Goal: Information Seeking & Learning: Learn about a topic

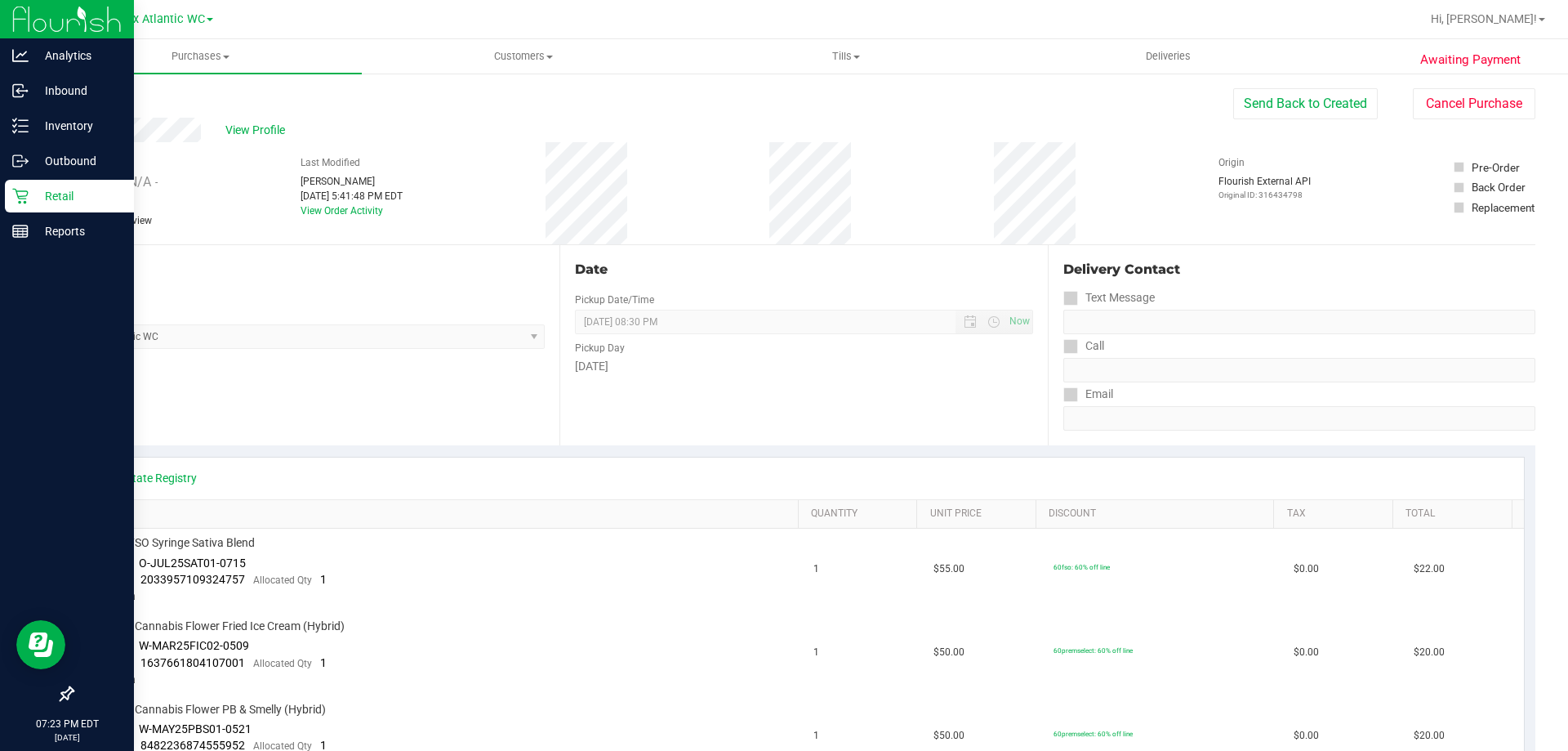
click at [22, 196] on icon at bounding box center [20, 197] width 16 height 16
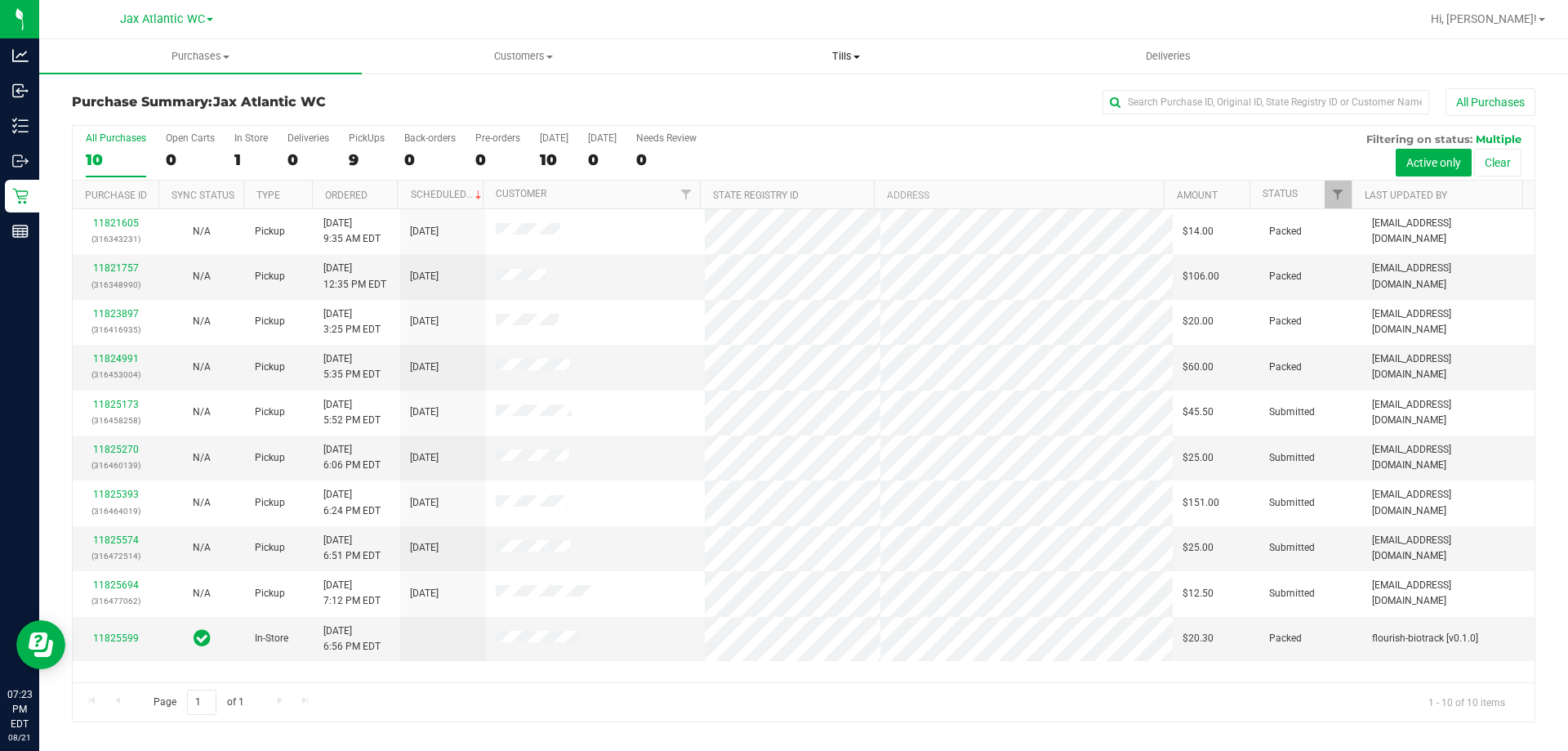
click at [842, 55] on span "Tills" at bounding box center [845, 56] width 321 height 15
click at [727, 100] on span "Manage tills" at bounding box center [739, 99] width 110 height 14
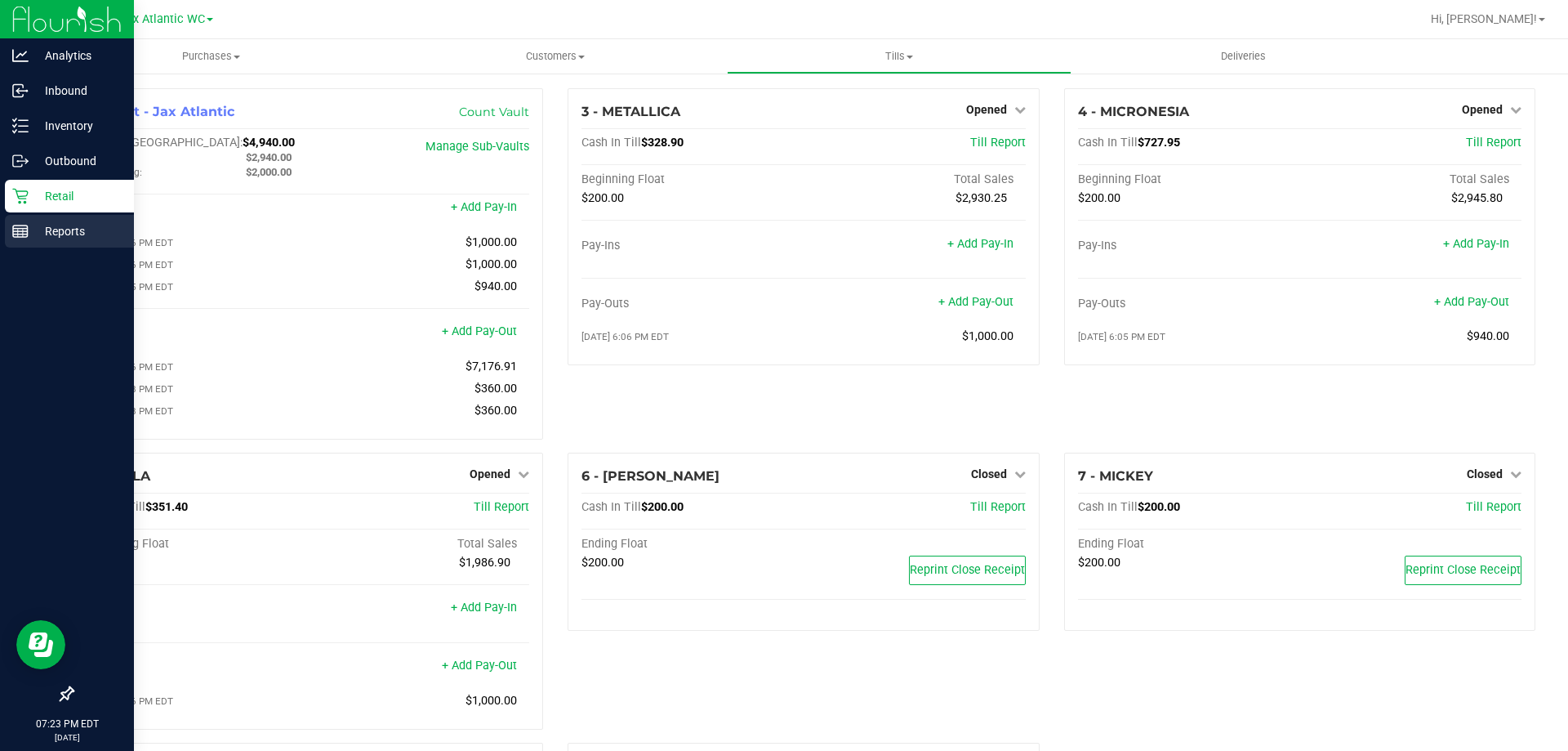
click at [41, 228] on p "Reports" at bounding box center [77, 231] width 98 height 20
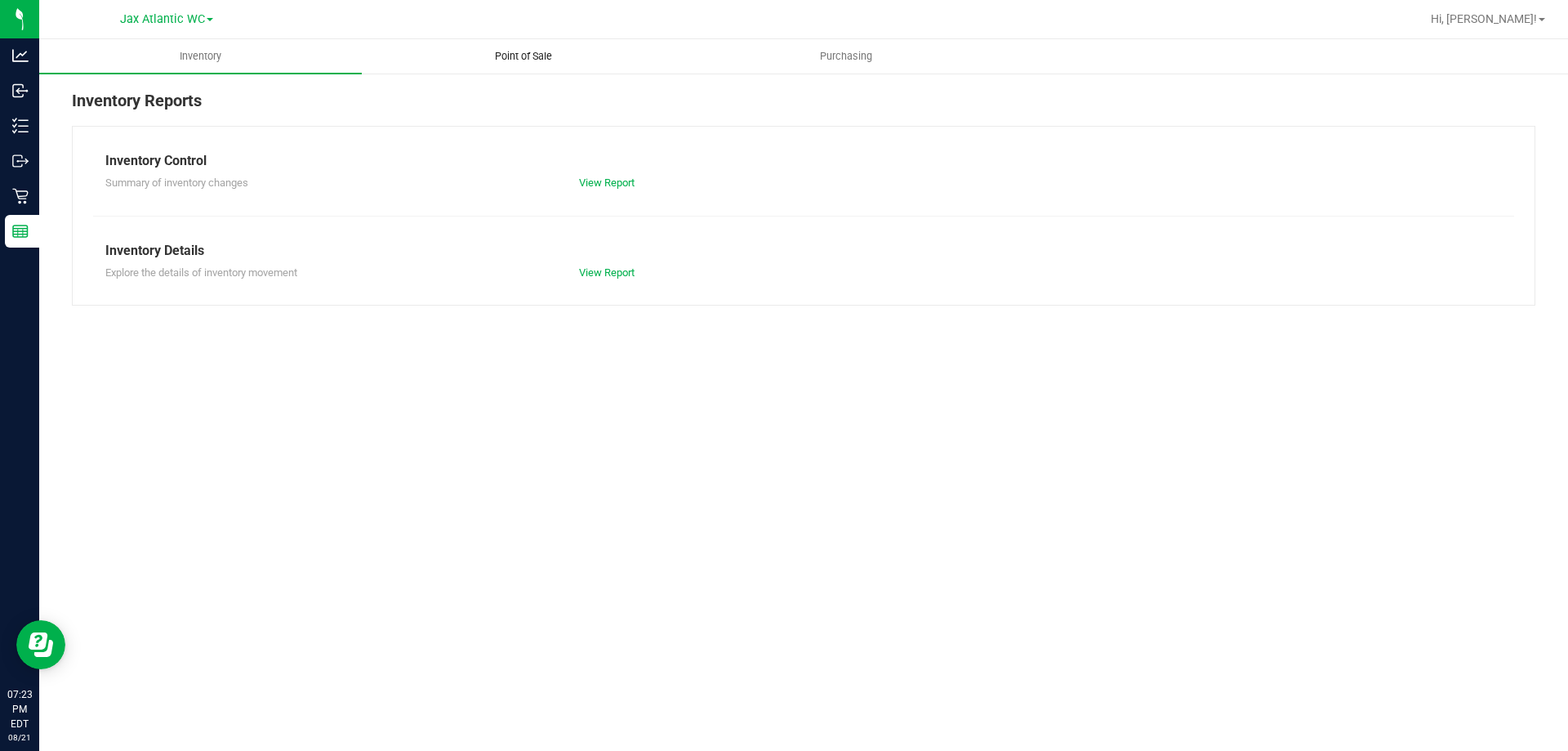
click at [520, 55] on span "Point of Sale" at bounding box center [523, 56] width 101 height 15
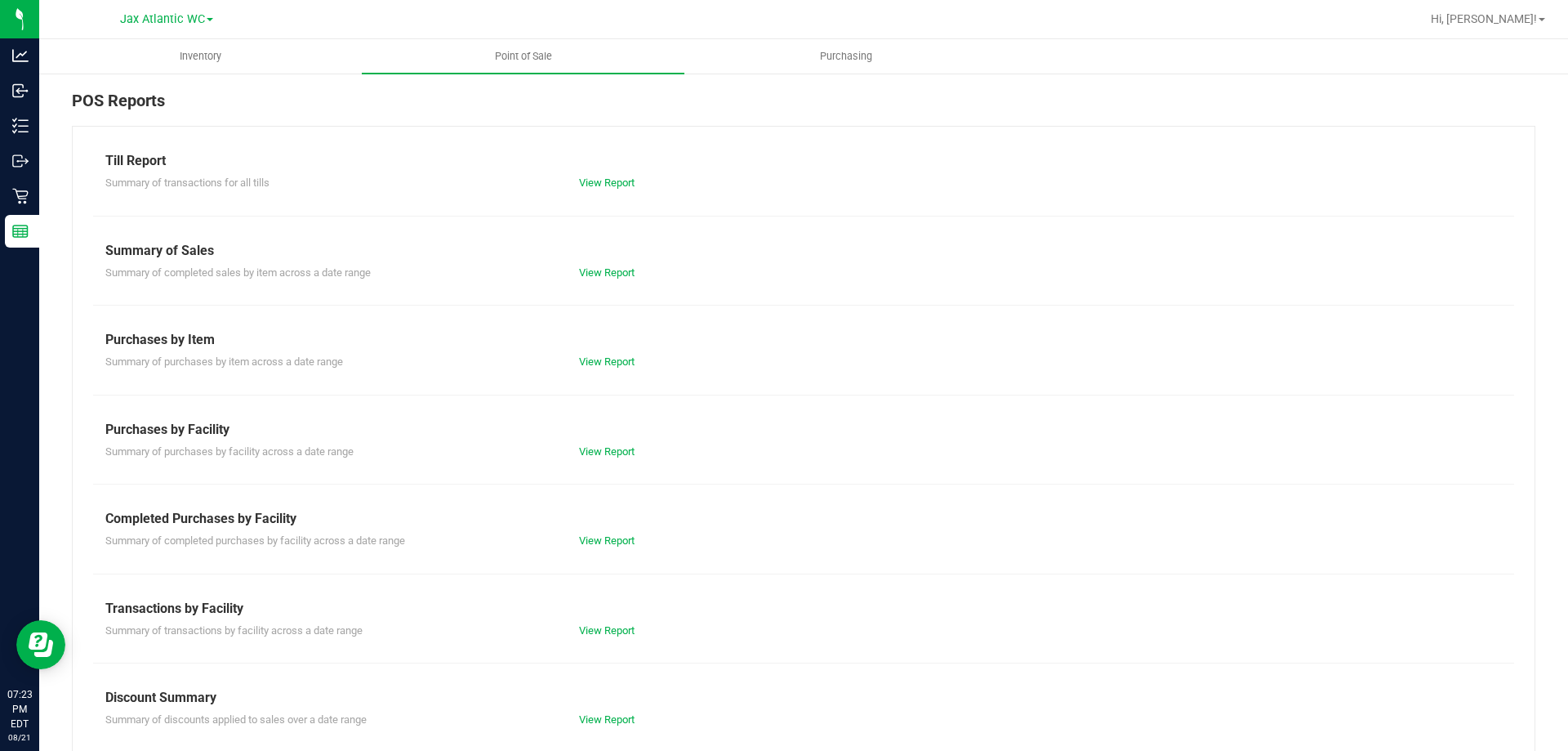
click at [585, 528] on div "Completed Purchases by Facility Summary of completed purchases by facility acro…" at bounding box center [803, 528] width 1397 height 40
click at [588, 534] on div "View Report" at bounding box center [684, 541] width 236 height 16
click at [588, 545] on link "View Report" at bounding box center [607, 541] width 55 height 12
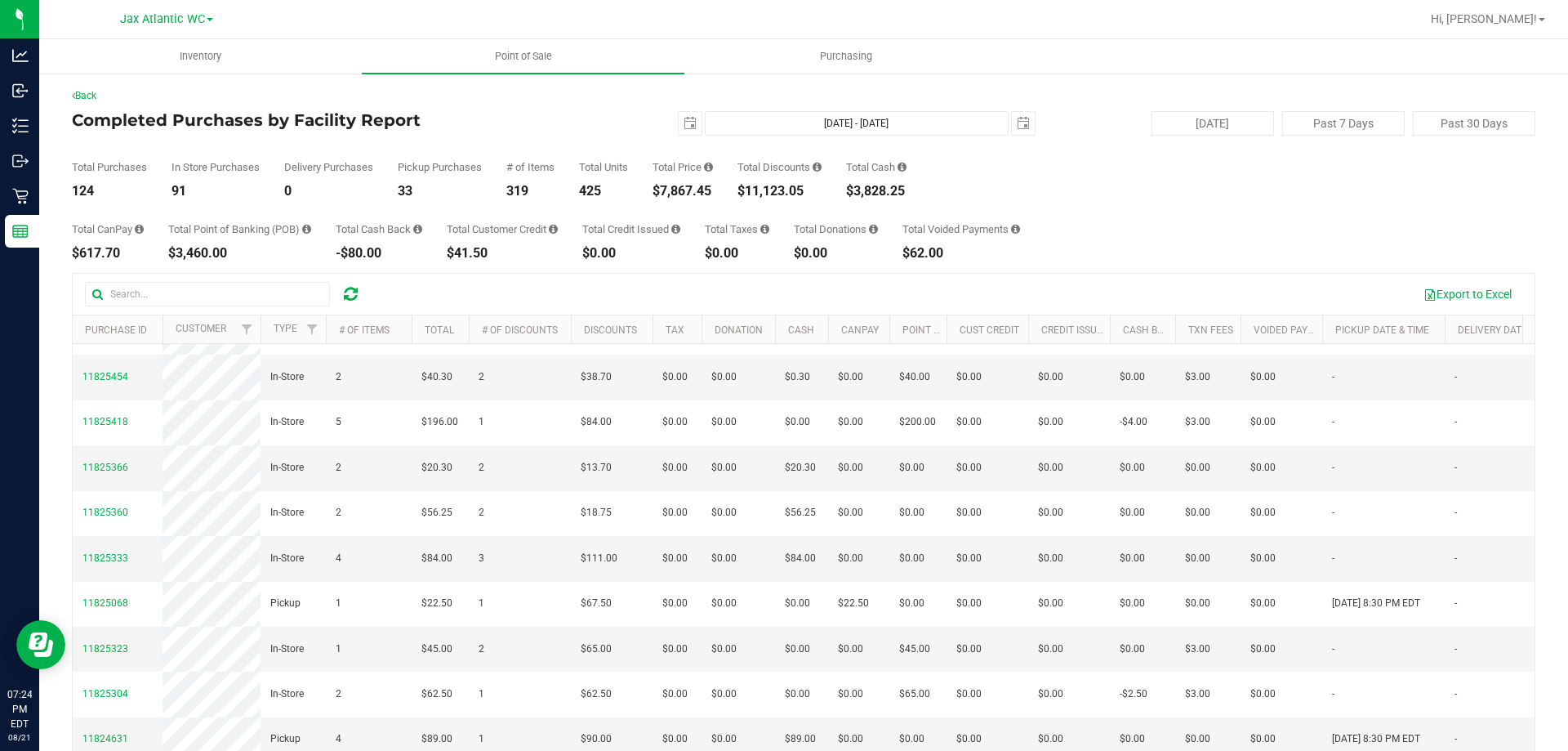
scroll to position [490, 0]
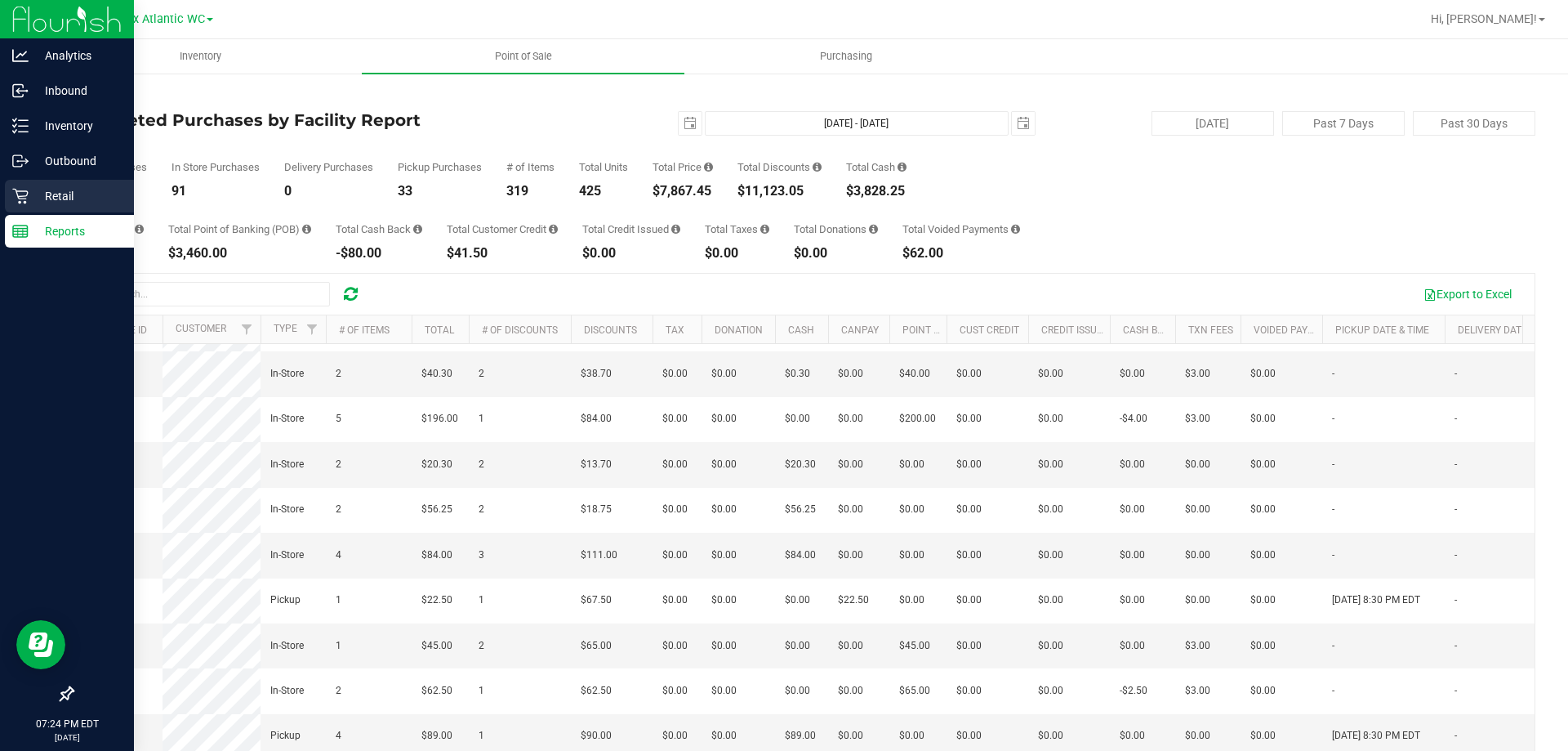
click at [22, 188] on icon at bounding box center [20, 196] width 16 height 16
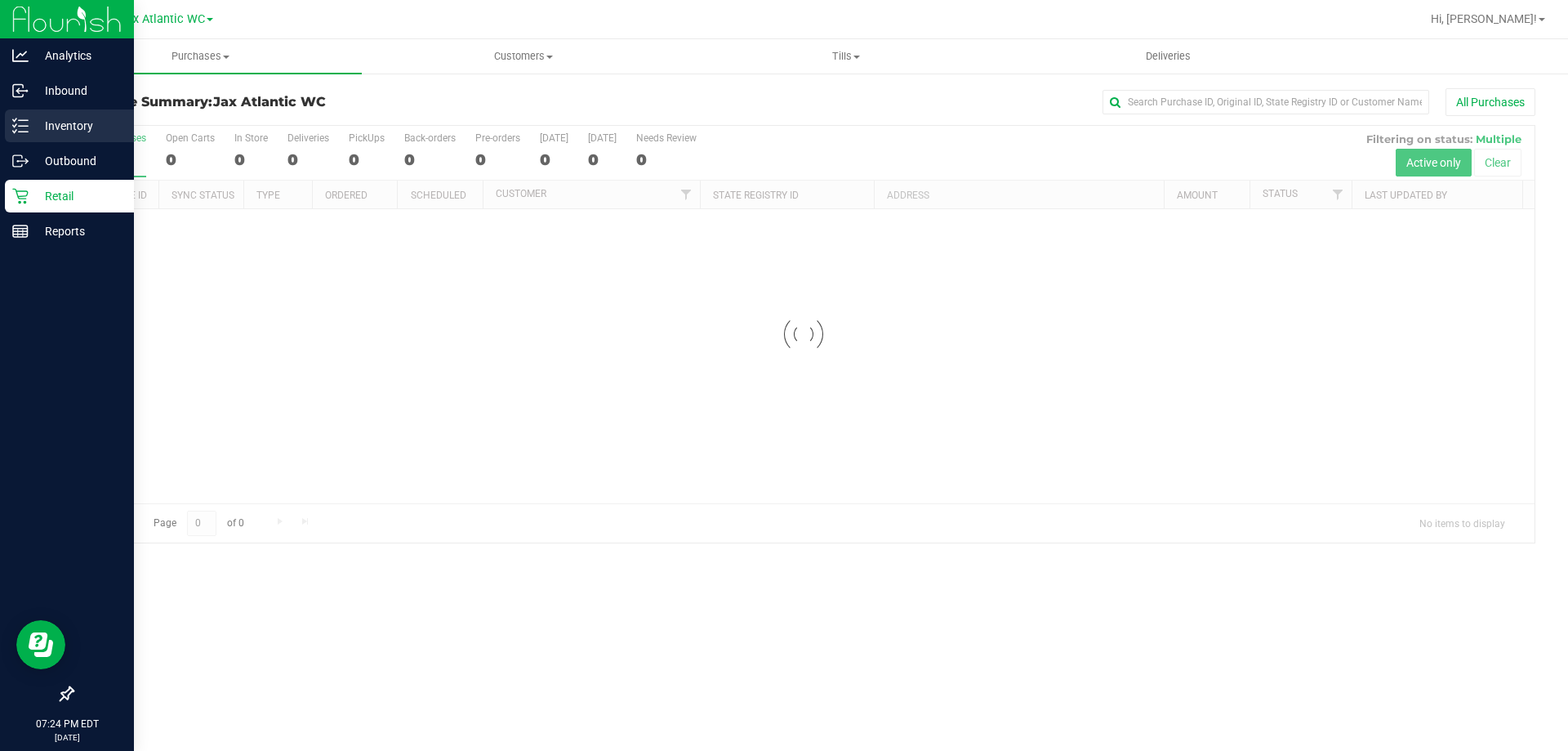
click at [58, 128] on p "Inventory" at bounding box center [77, 126] width 98 height 20
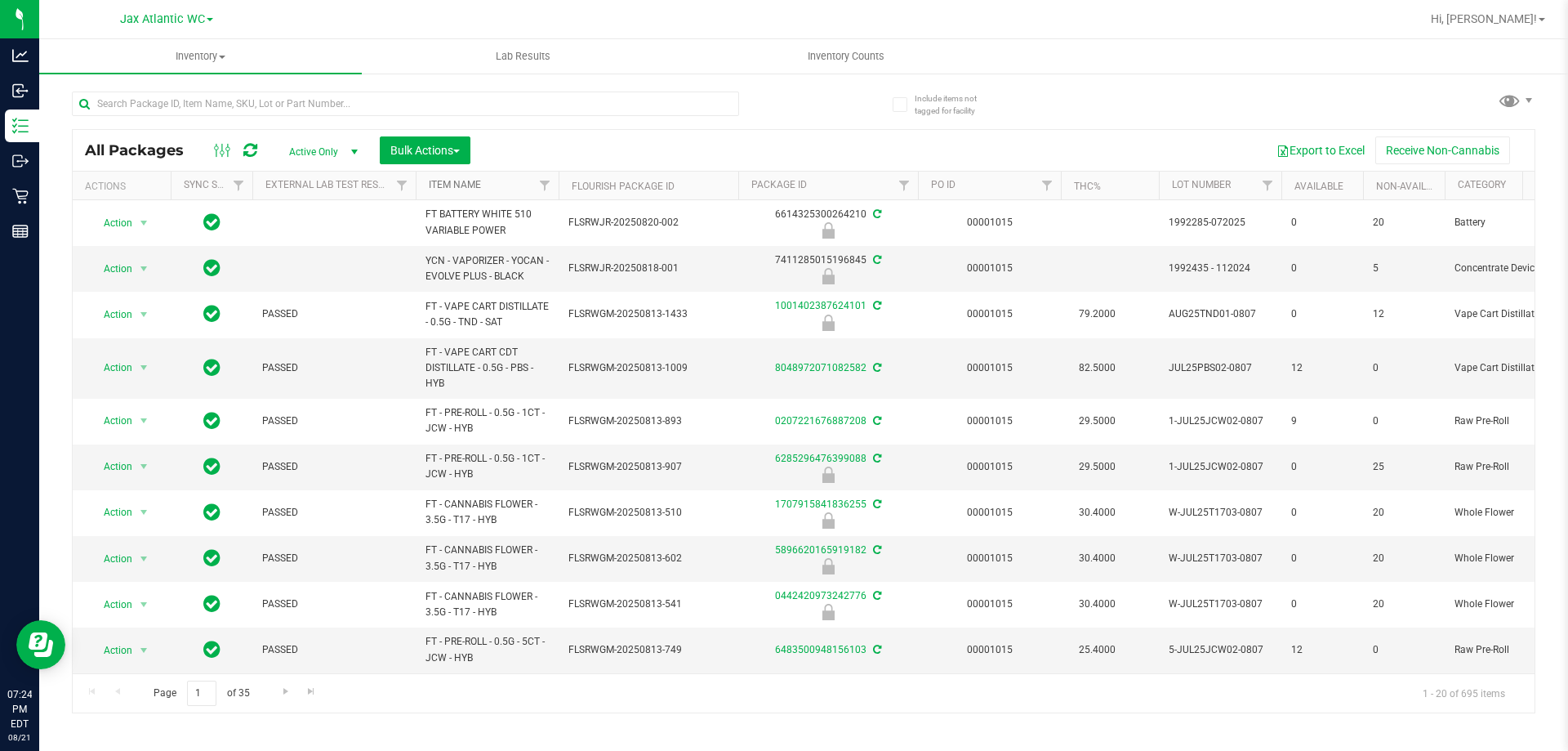
click at [457, 182] on link "Item Name" at bounding box center [455, 185] width 52 height 11
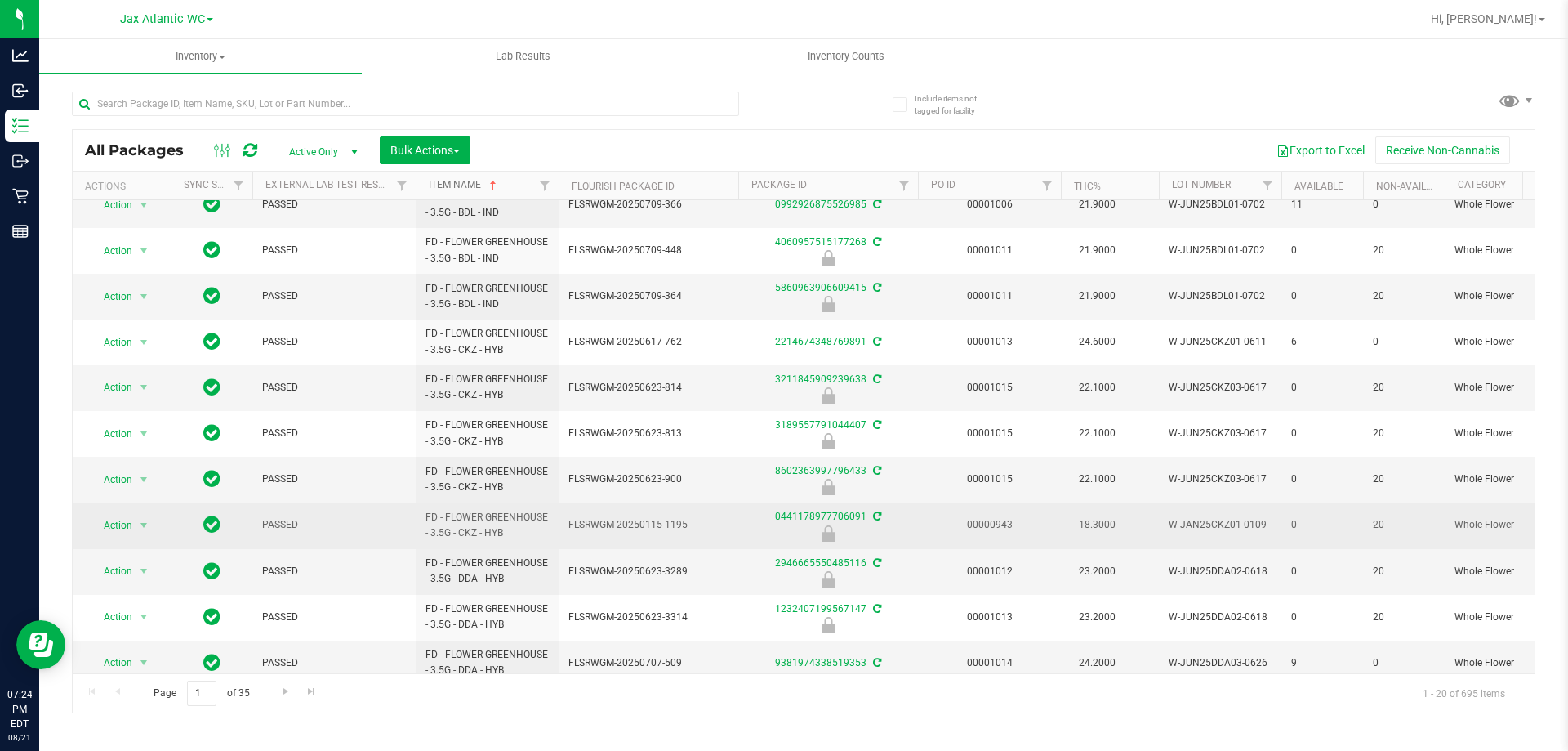
scroll to position [463, 0]
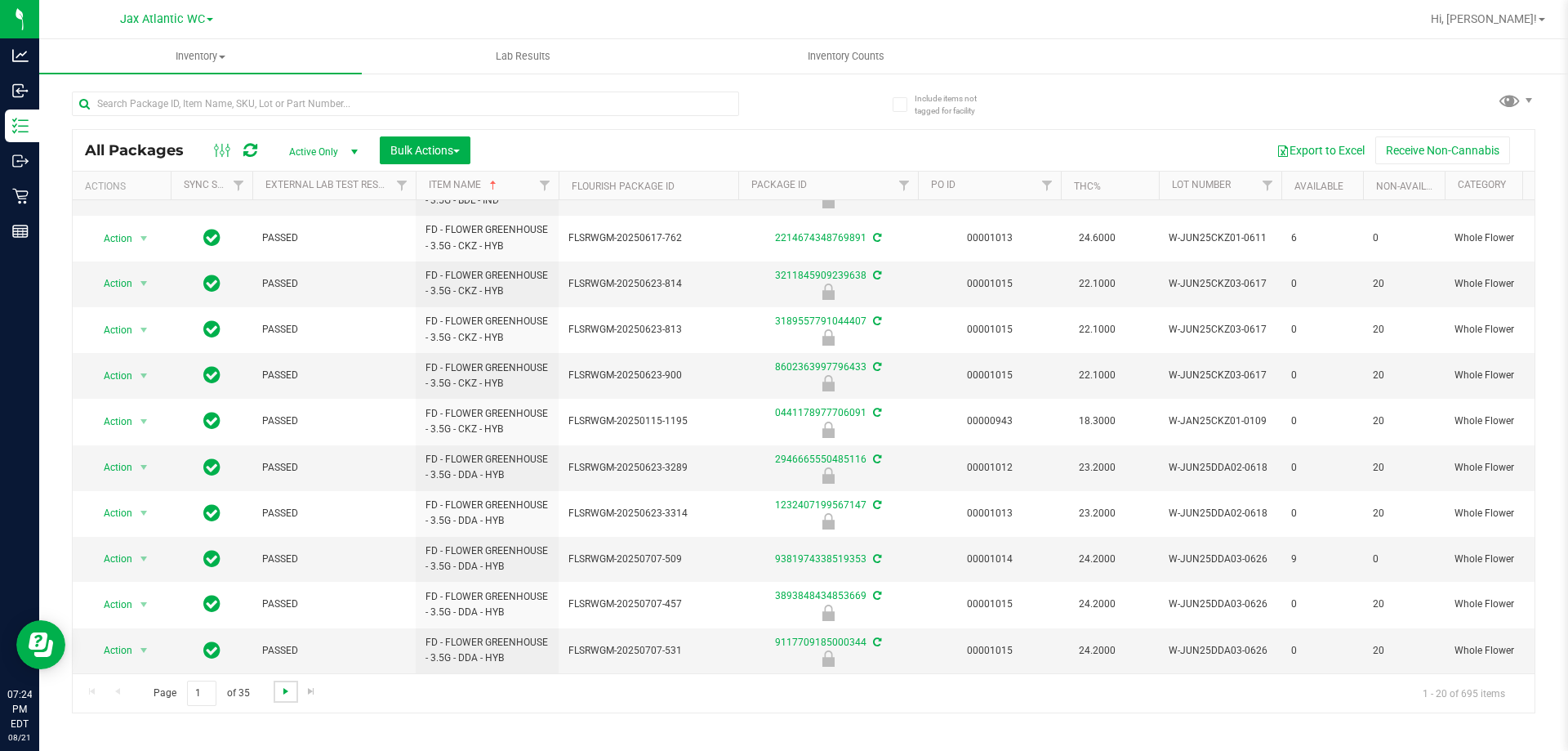
click at [282, 693] on span "Go to the next page" at bounding box center [286, 690] width 13 height 13
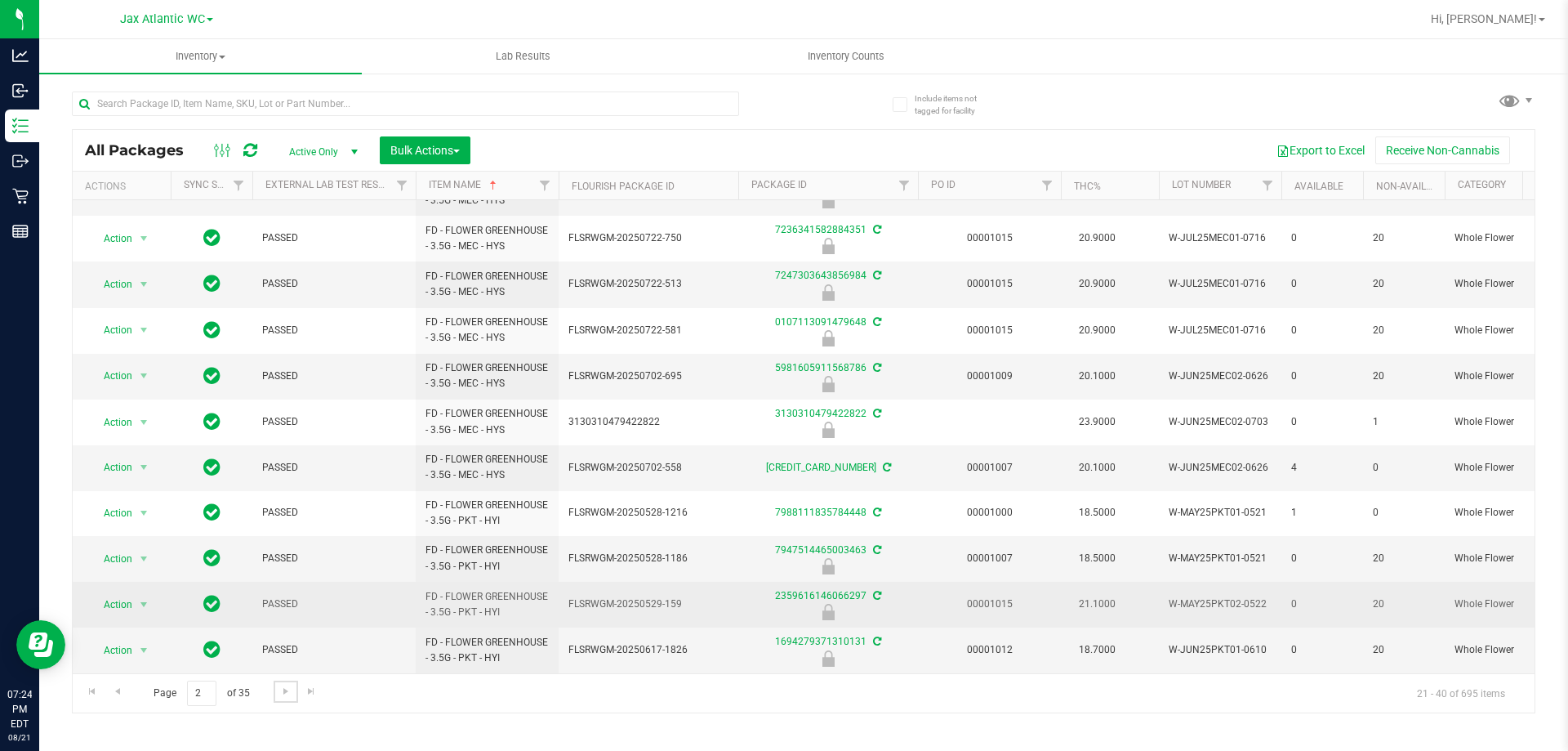
scroll to position [455, 0]
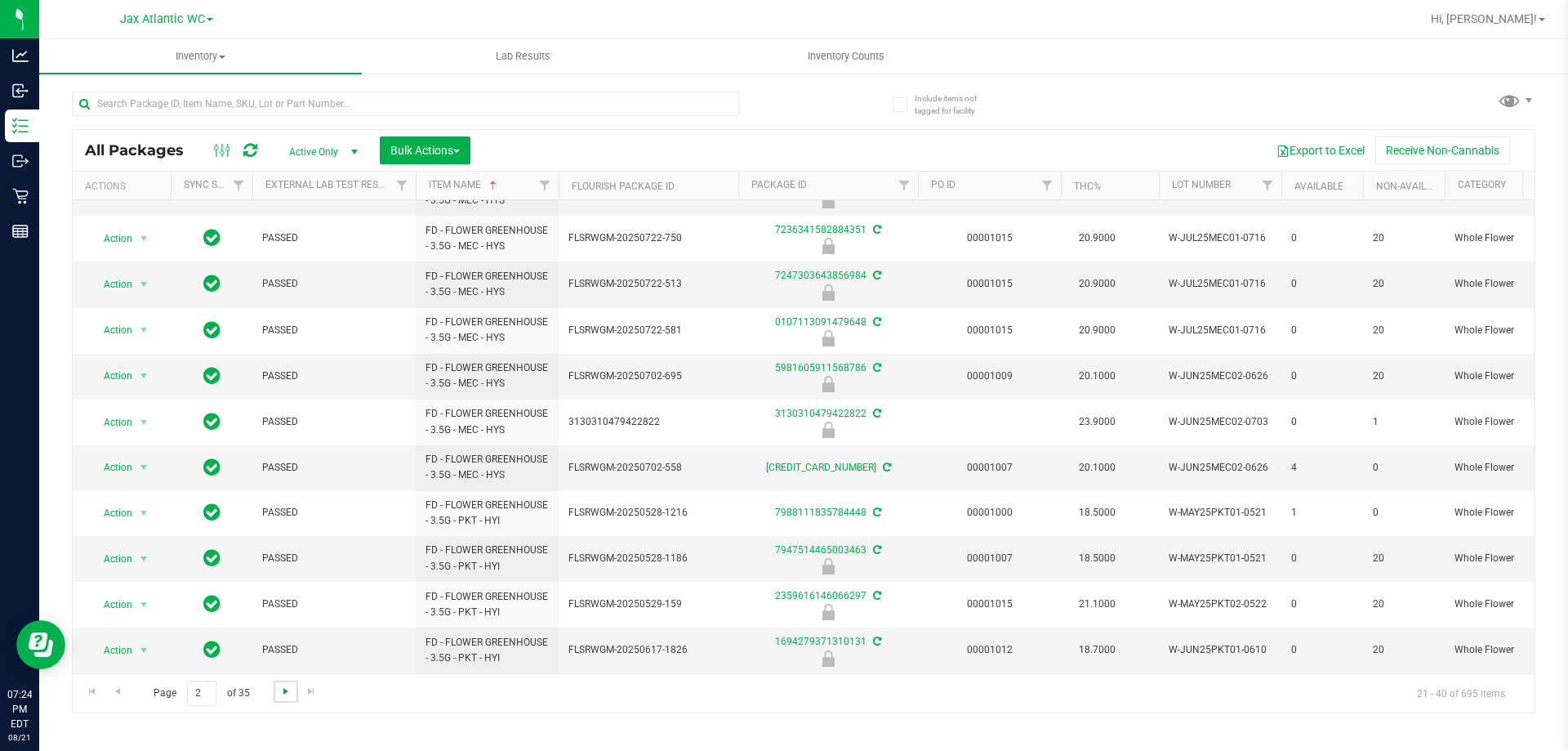
click at [280, 692] on span "Go to the next page" at bounding box center [286, 690] width 13 height 13
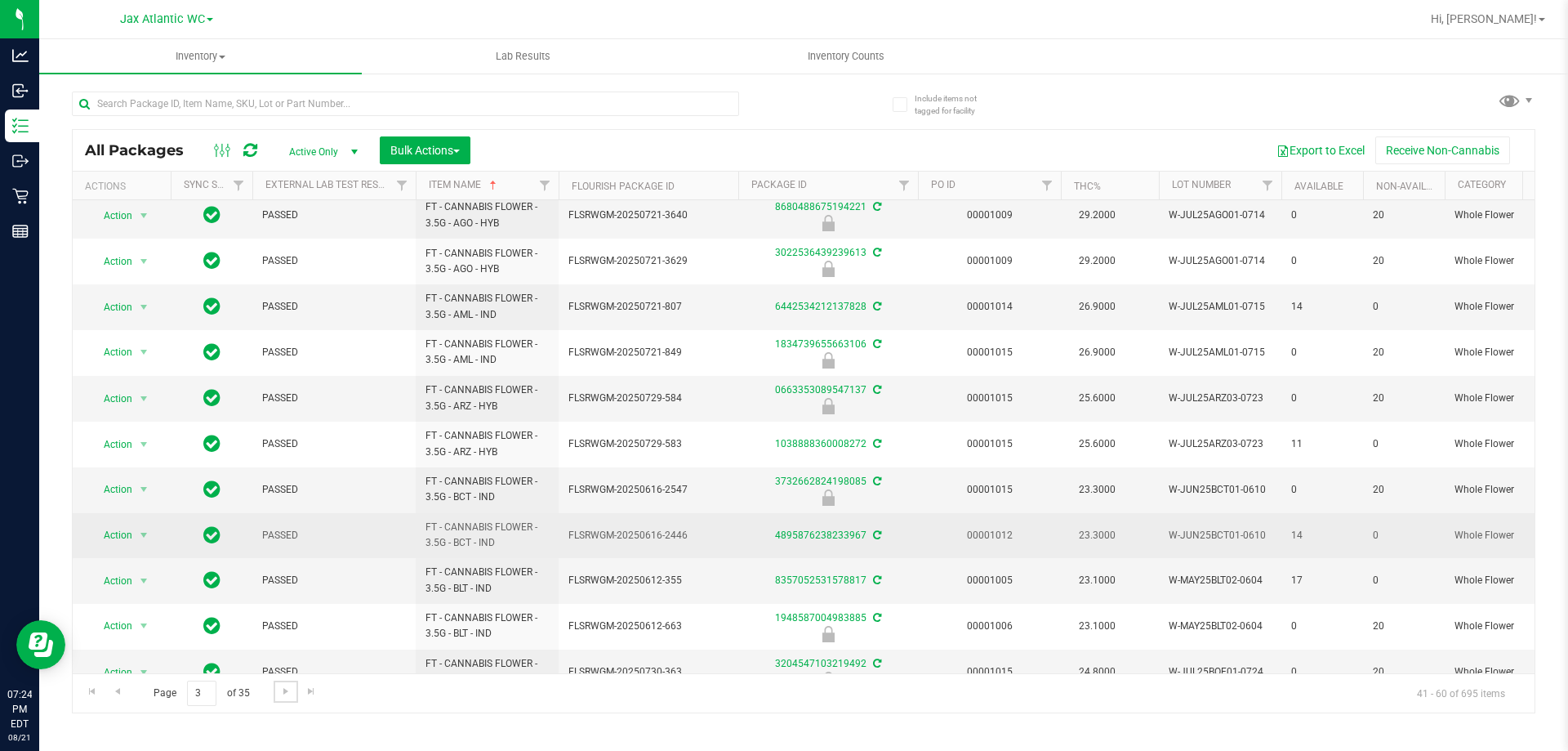
scroll to position [498, 0]
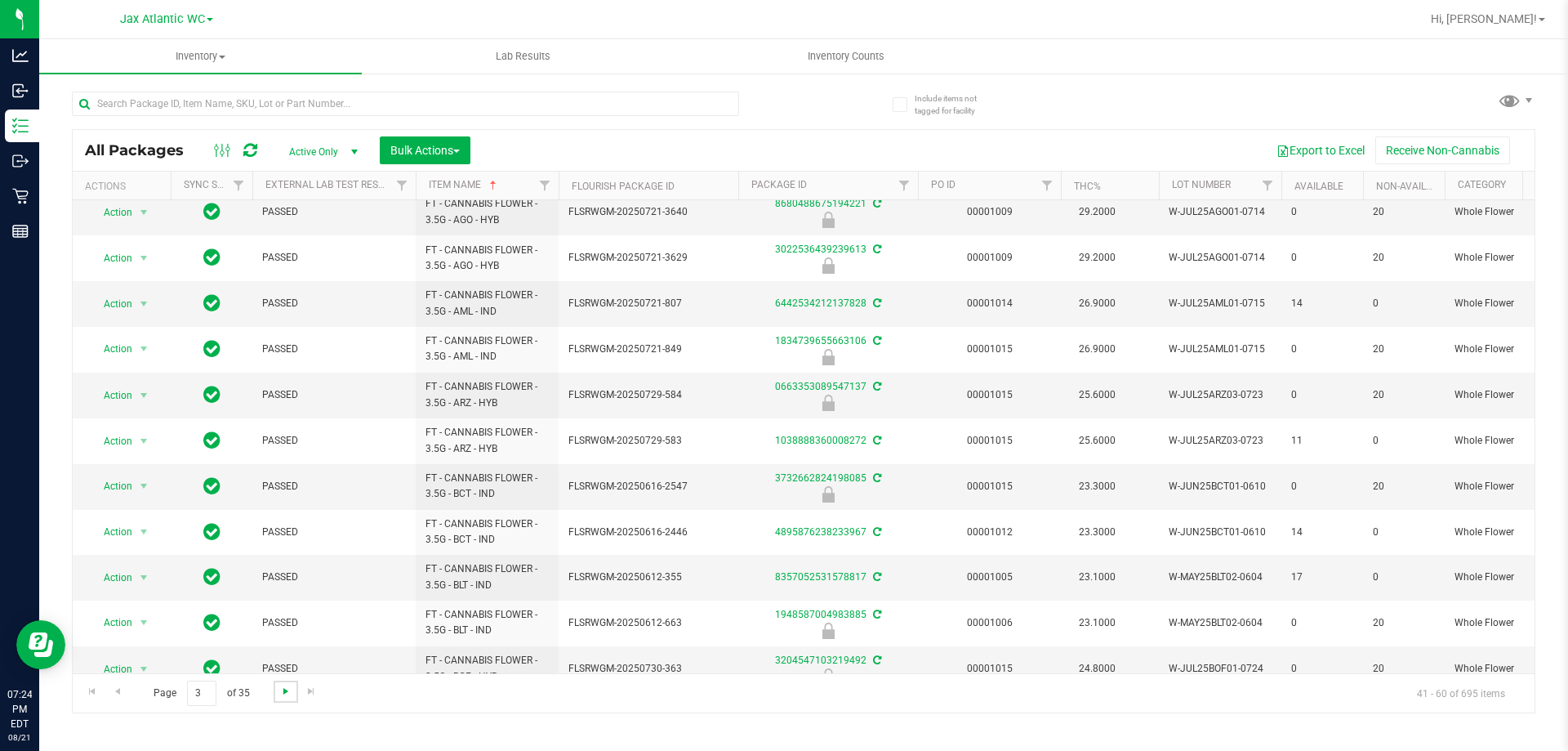
click at [290, 688] on span "Go to the next page" at bounding box center [286, 690] width 13 height 13
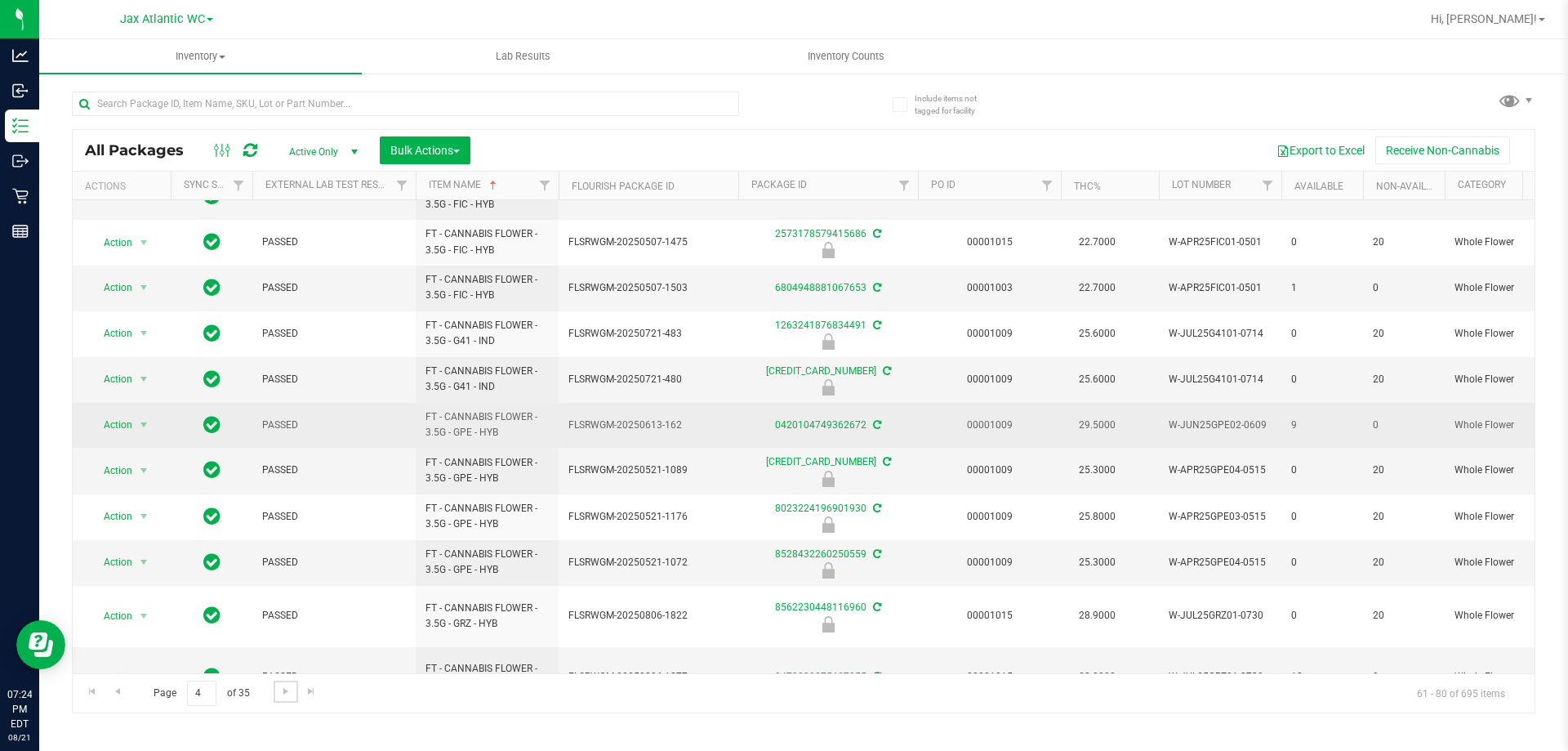
scroll to position [451, 0]
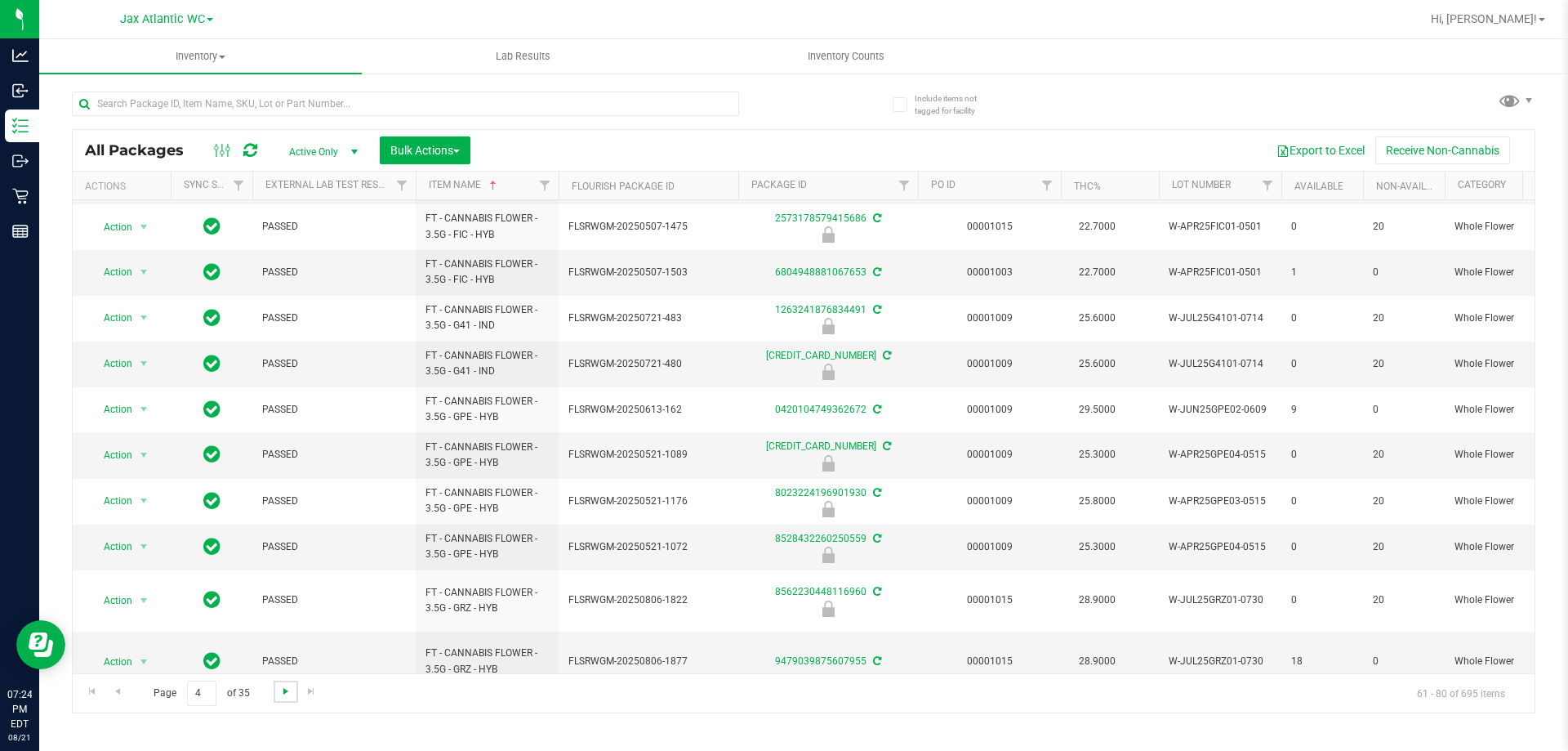
click at [284, 688] on span "Go to the next page" at bounding box center [286, 690] width 13 height 13
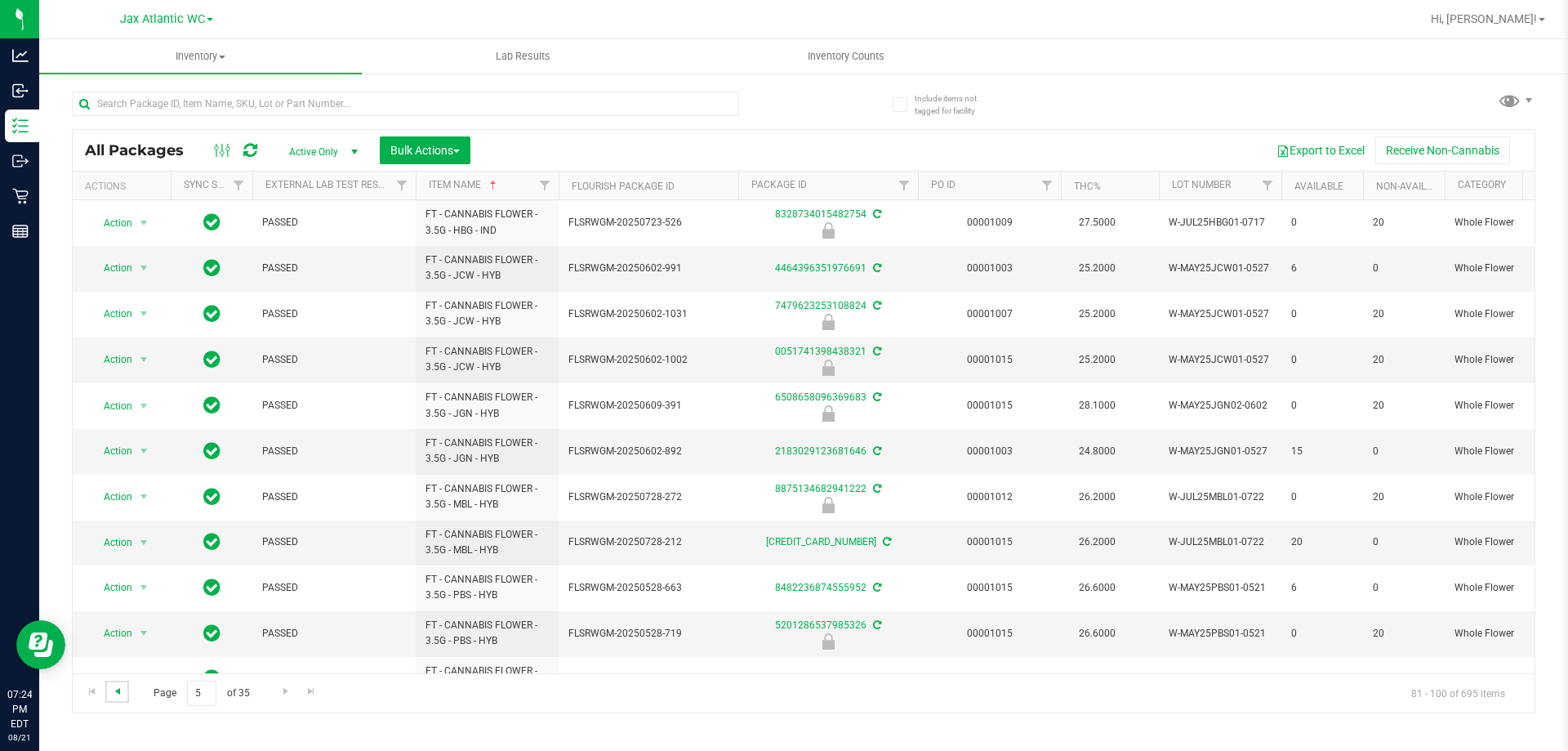
click at [116, 691] on span "Go to the previous page" at bounding box center [117, 690] width 13 height 13
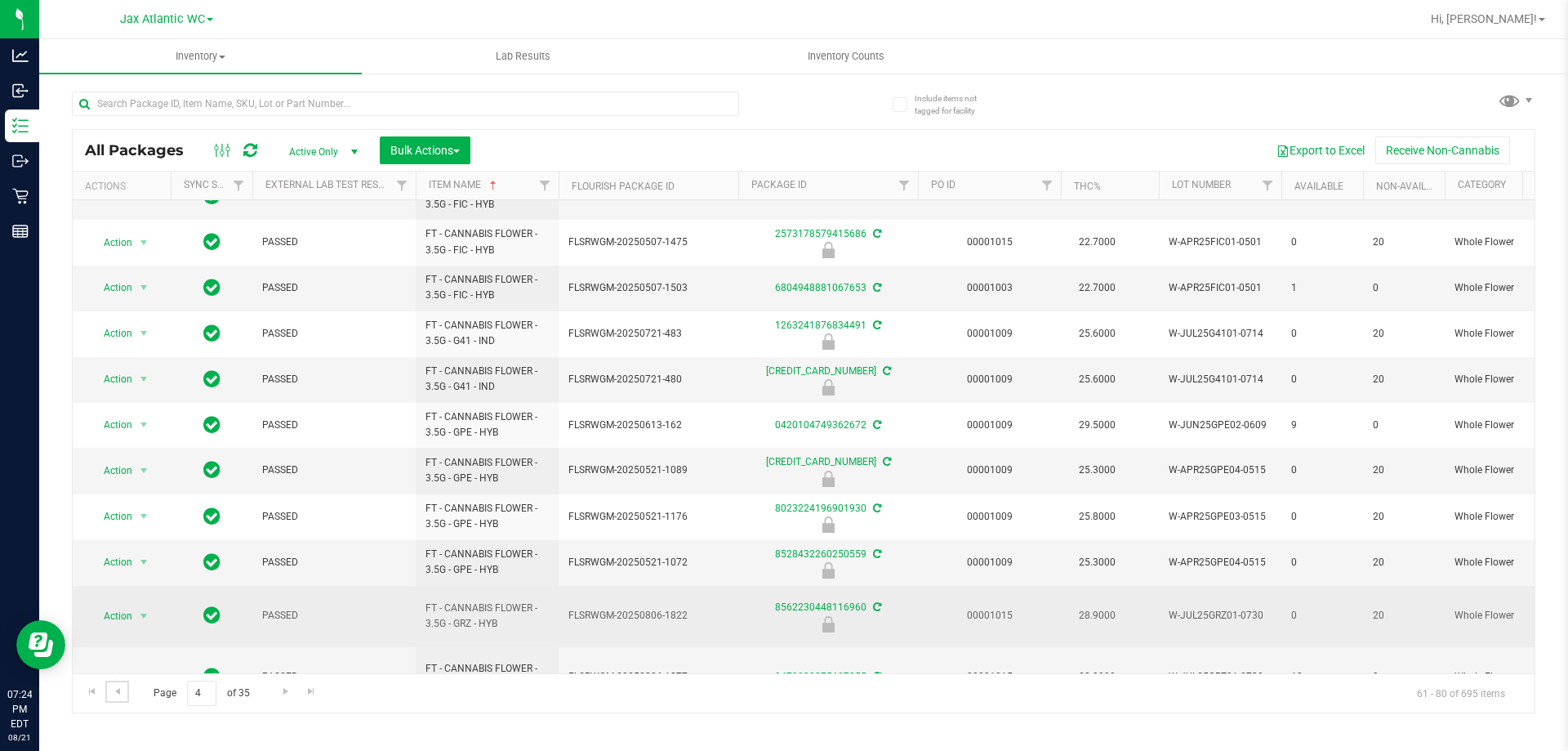
scroll to position [451, 0]
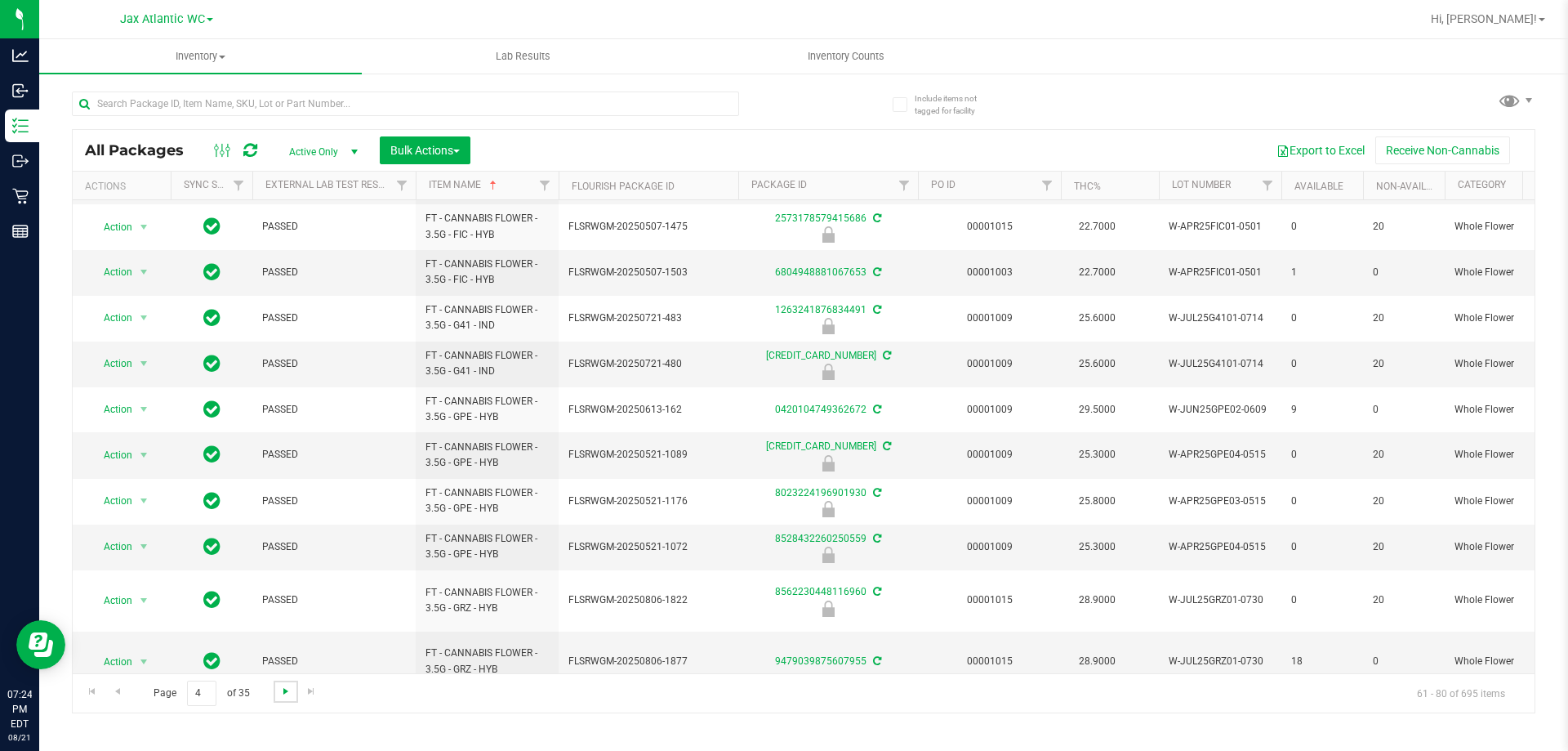
click at [283, 693] on span "Go to the next page" at bounding box center [286, 690] width 13 height 13
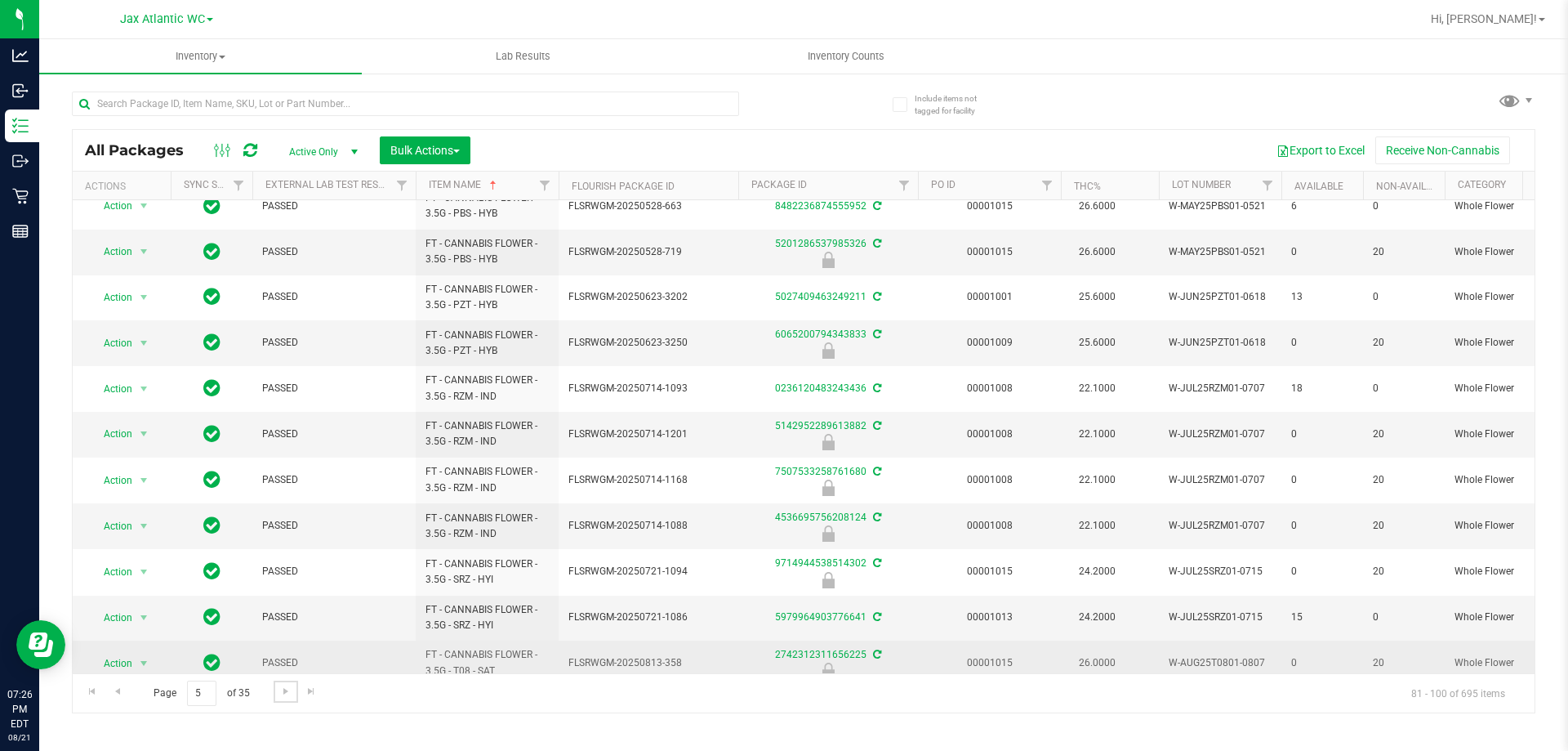
scroll to position [451, 0]
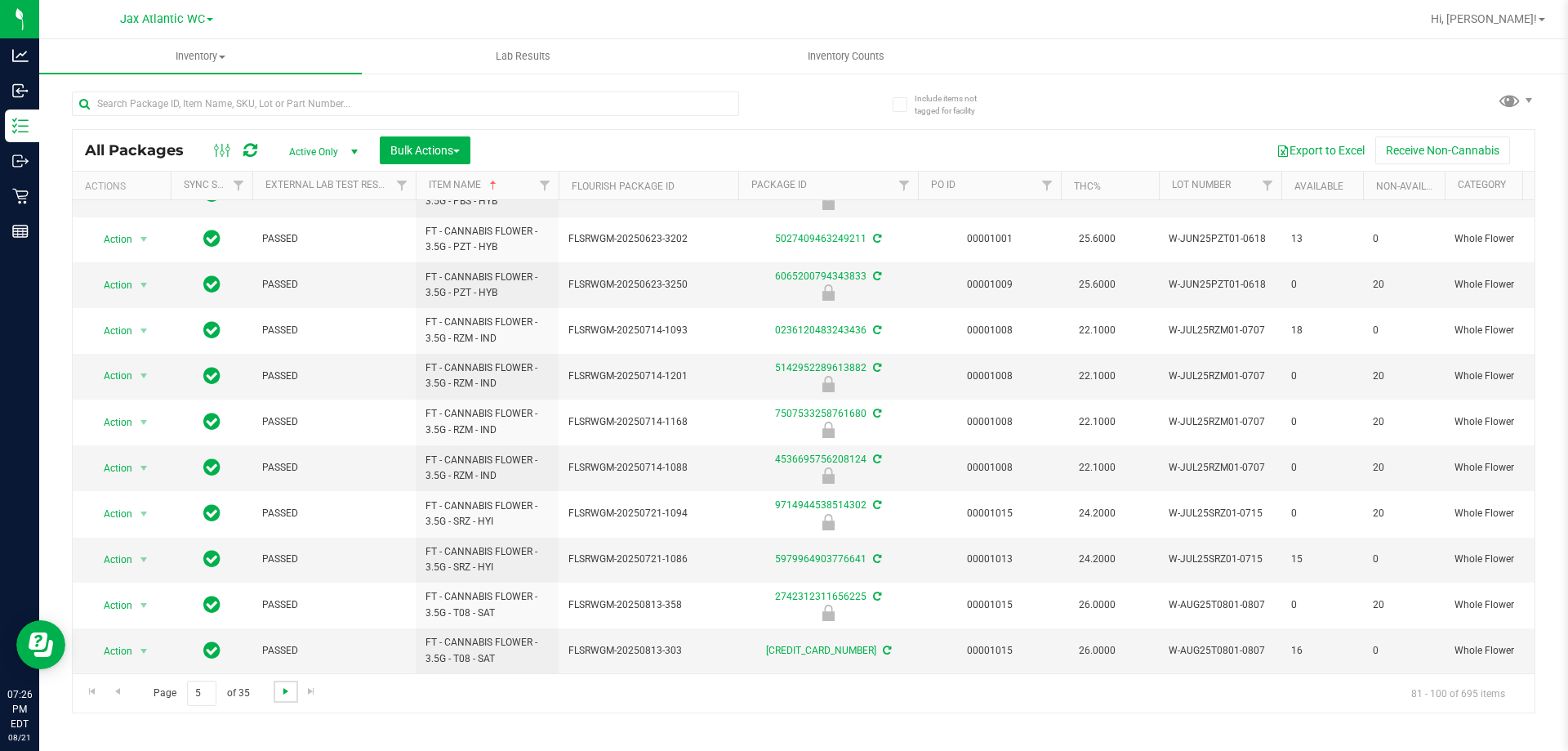
click at [281, 692] on span "Go to the next page" at bounding box center [286, 690] width 13 height 13
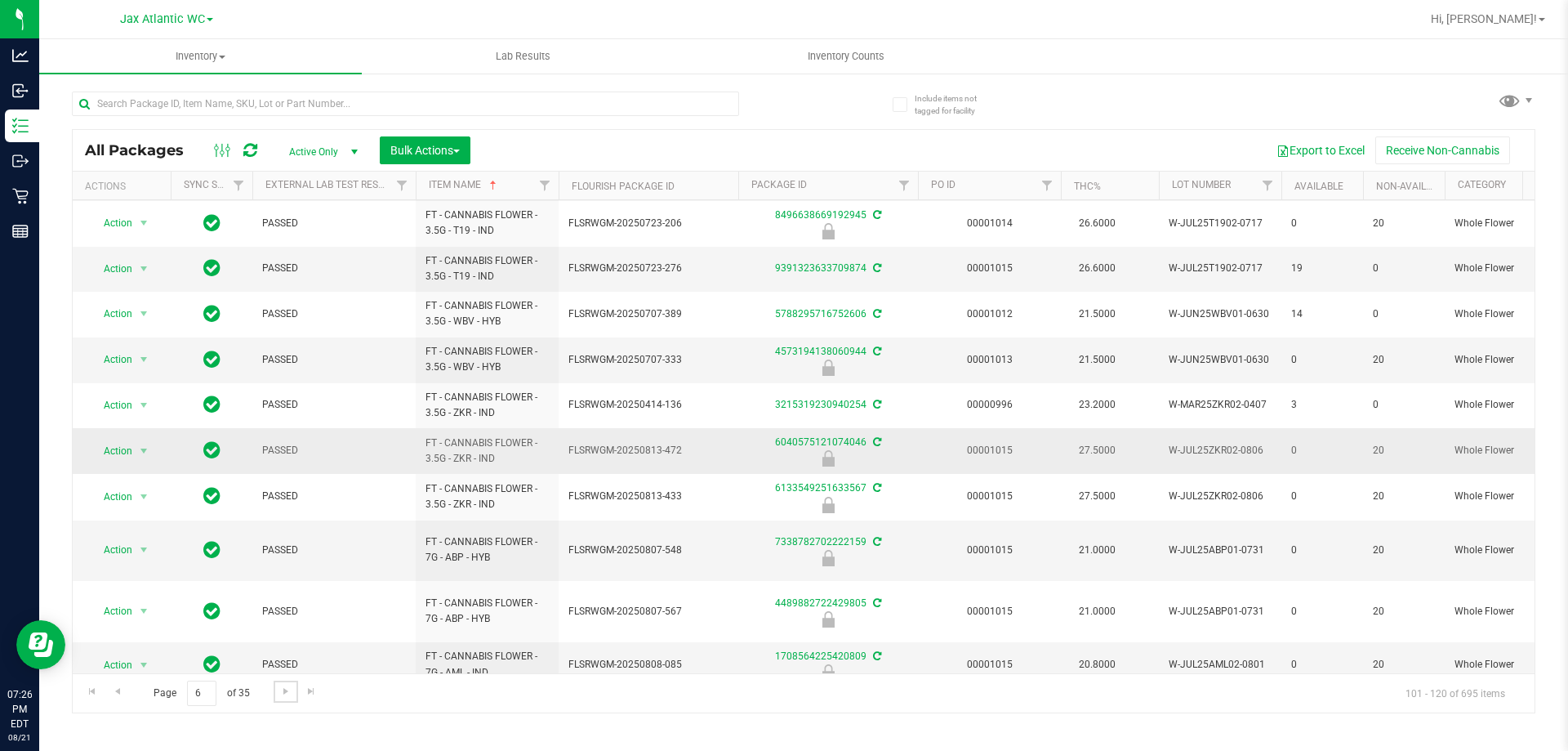
scroll to position [482, 0]
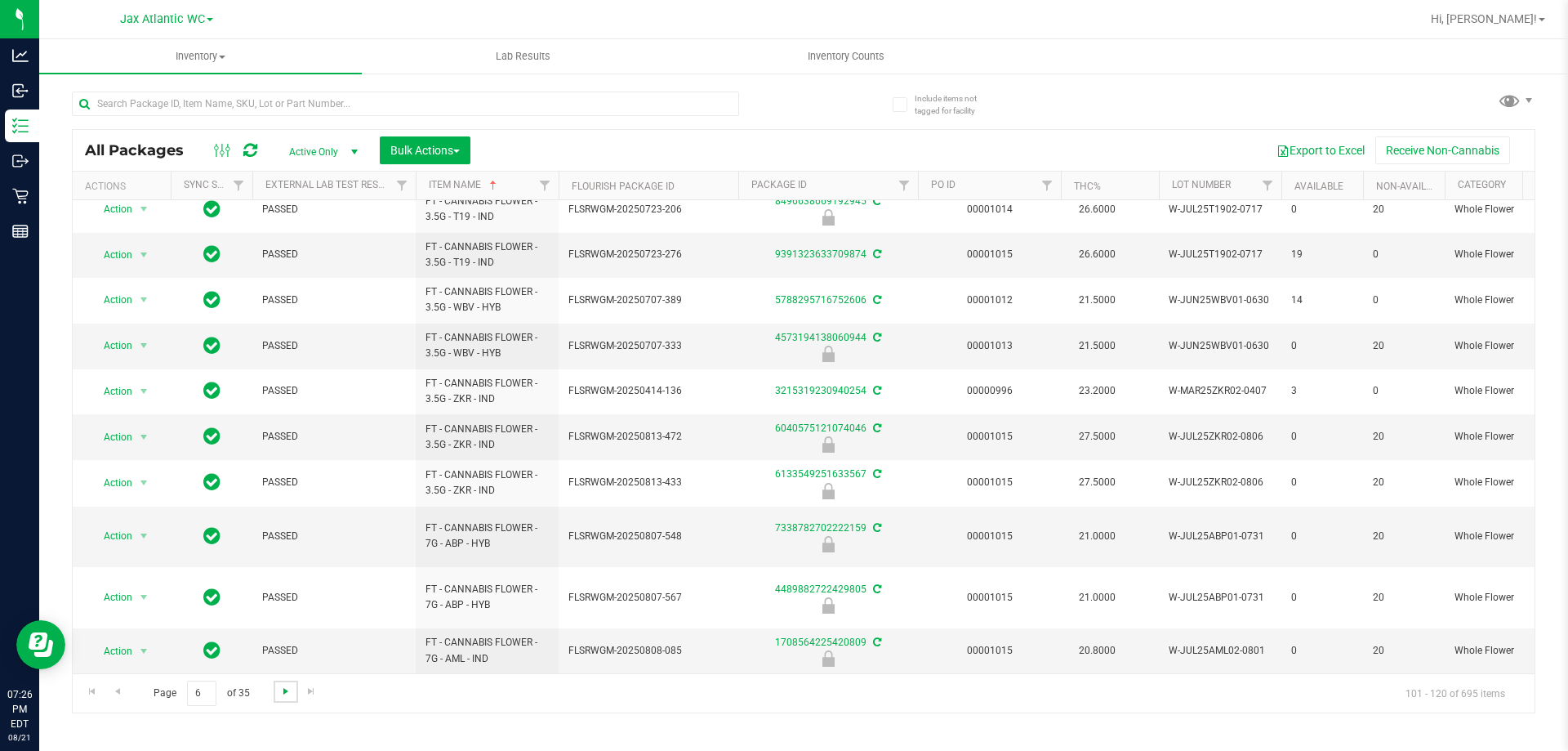
click at [281, 689] on span "Go to the next page" at bounding box center [286, 690] width 13 height 13
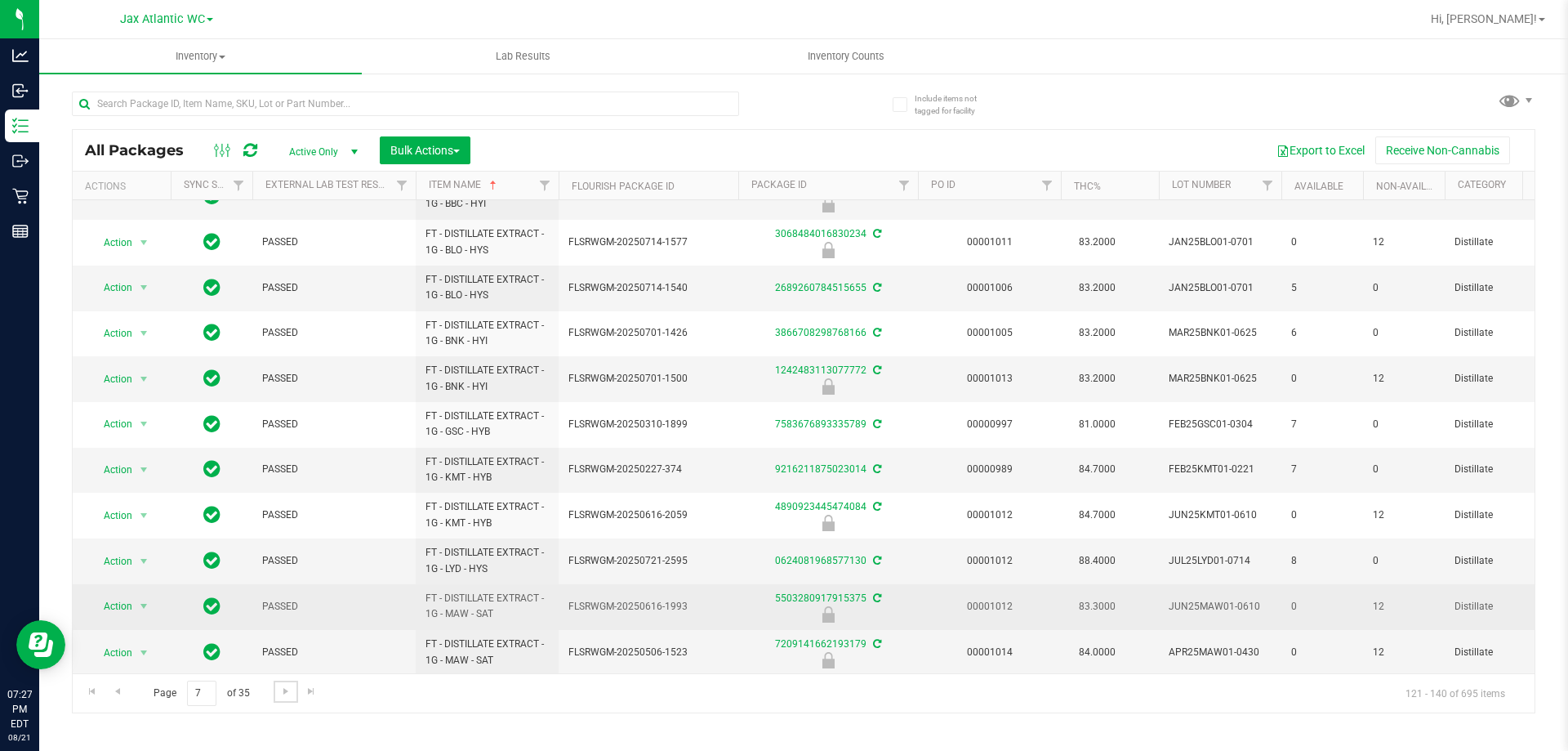
scroll to position [450, 0]
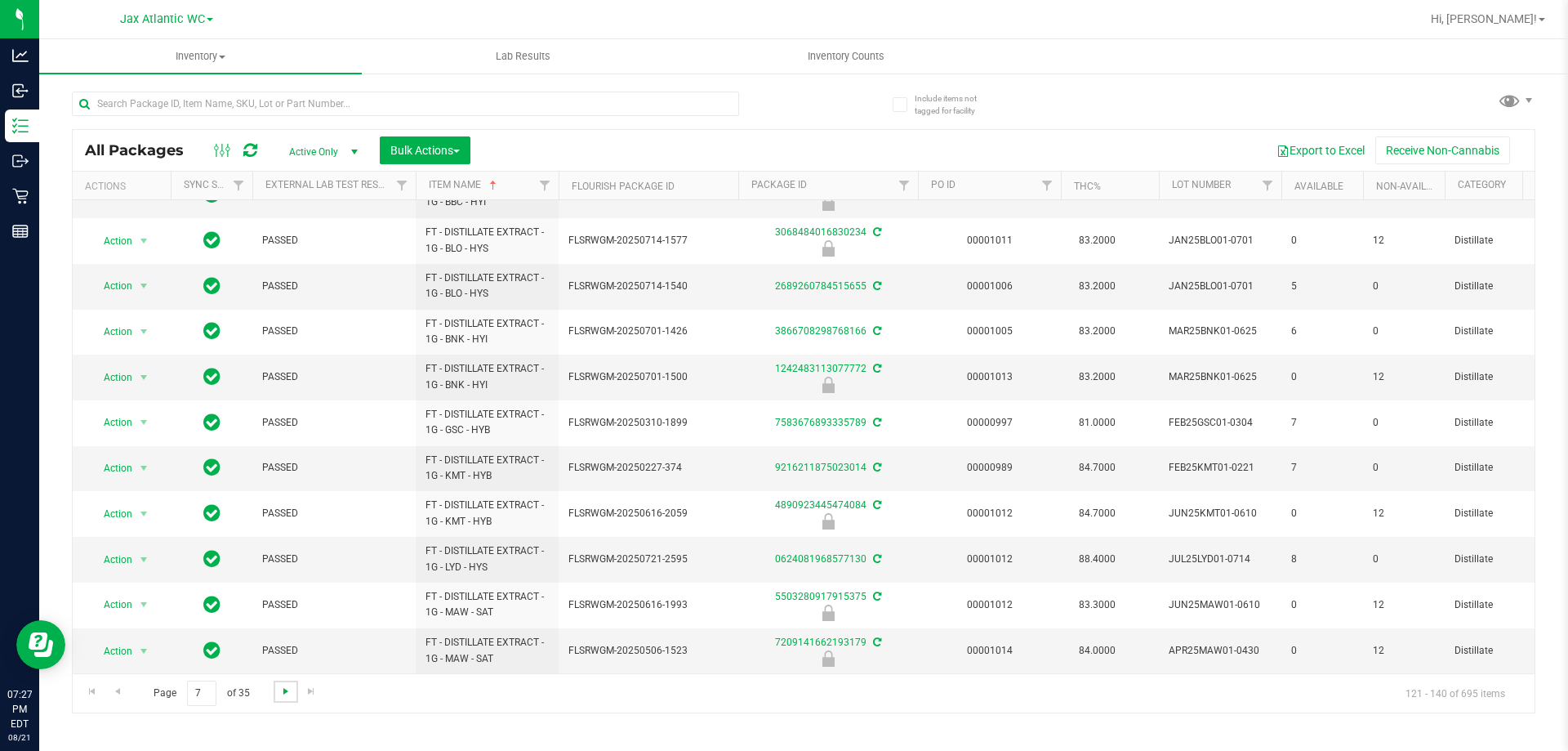
click at [285, 695] on span "Go to the next page" at bounding box center [286, 690] width 13 height 13
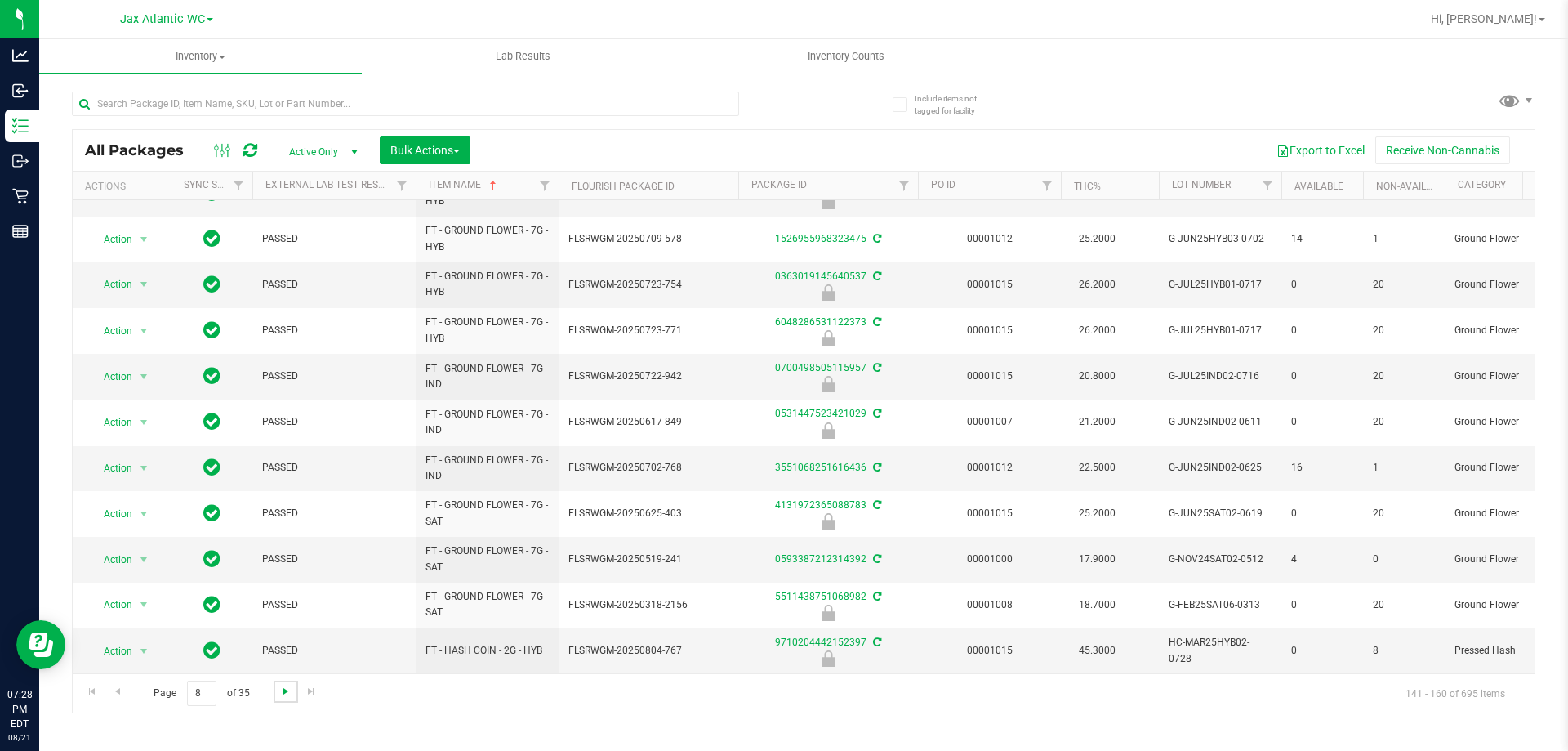
click at [280, 692] on span "Go to the next page" at bounding box center [286, 690] width 13 height 13
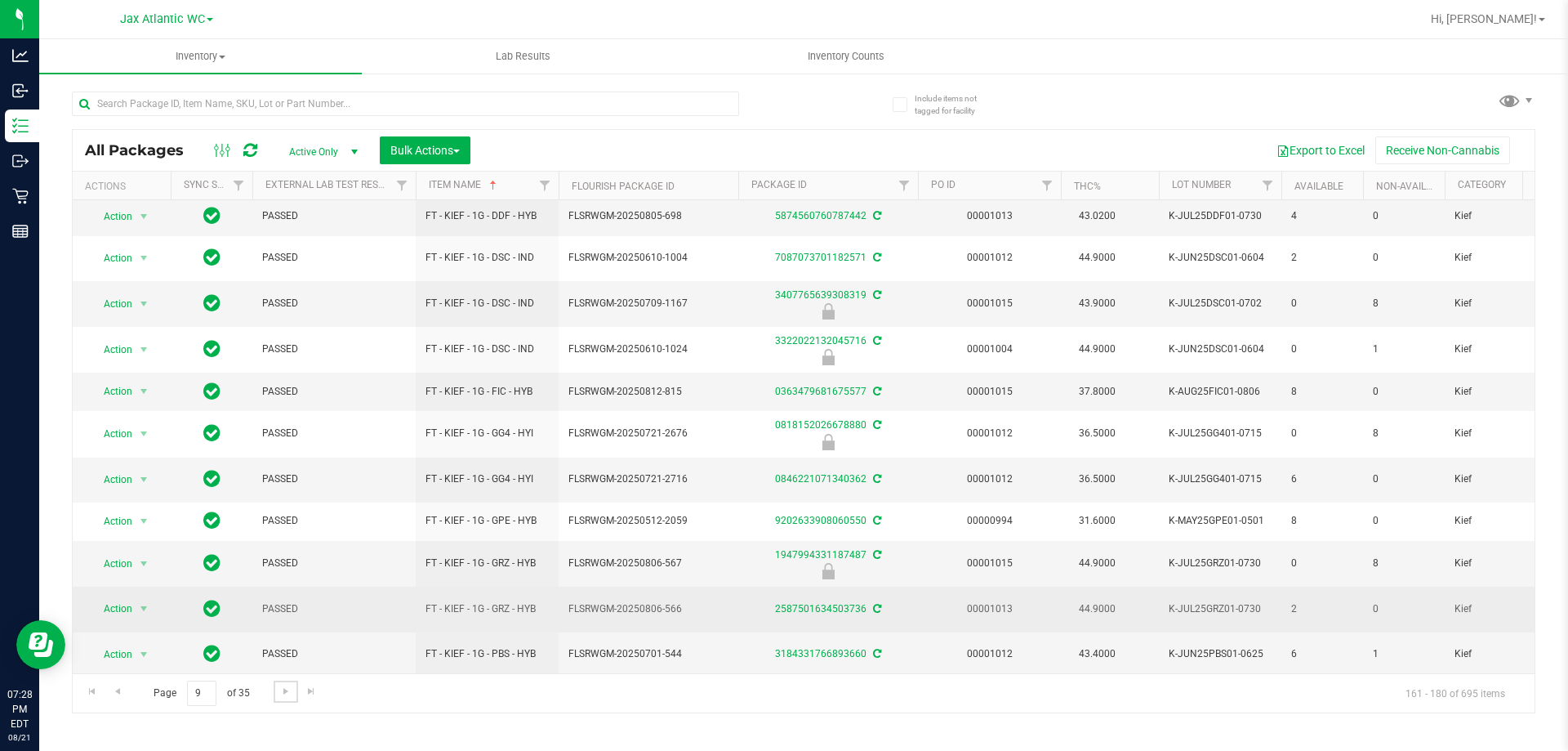
scroll to position [410, 0]
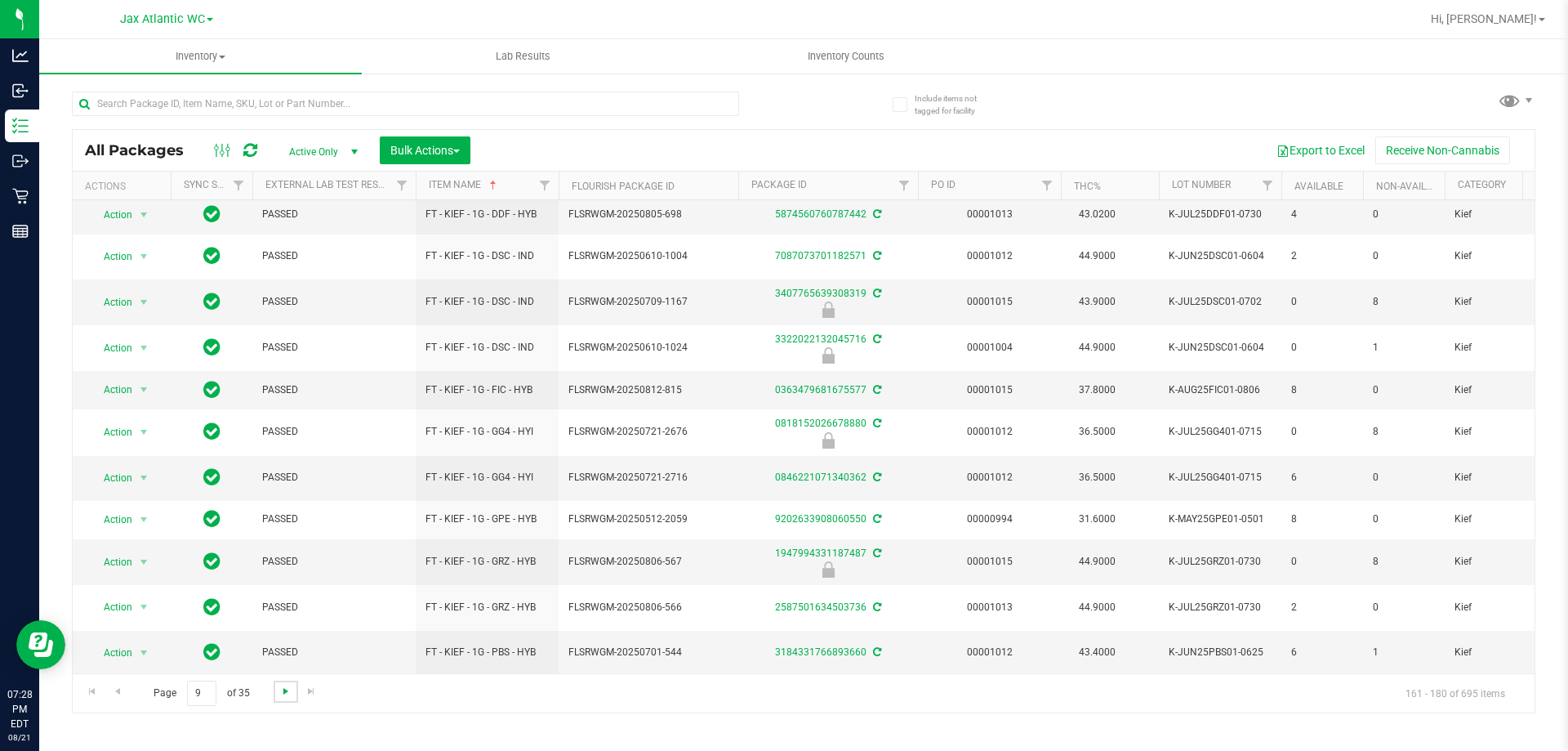
click at [286, 691] on span "Go to the next page" at bounding box center [286, 690] width 13 height 13
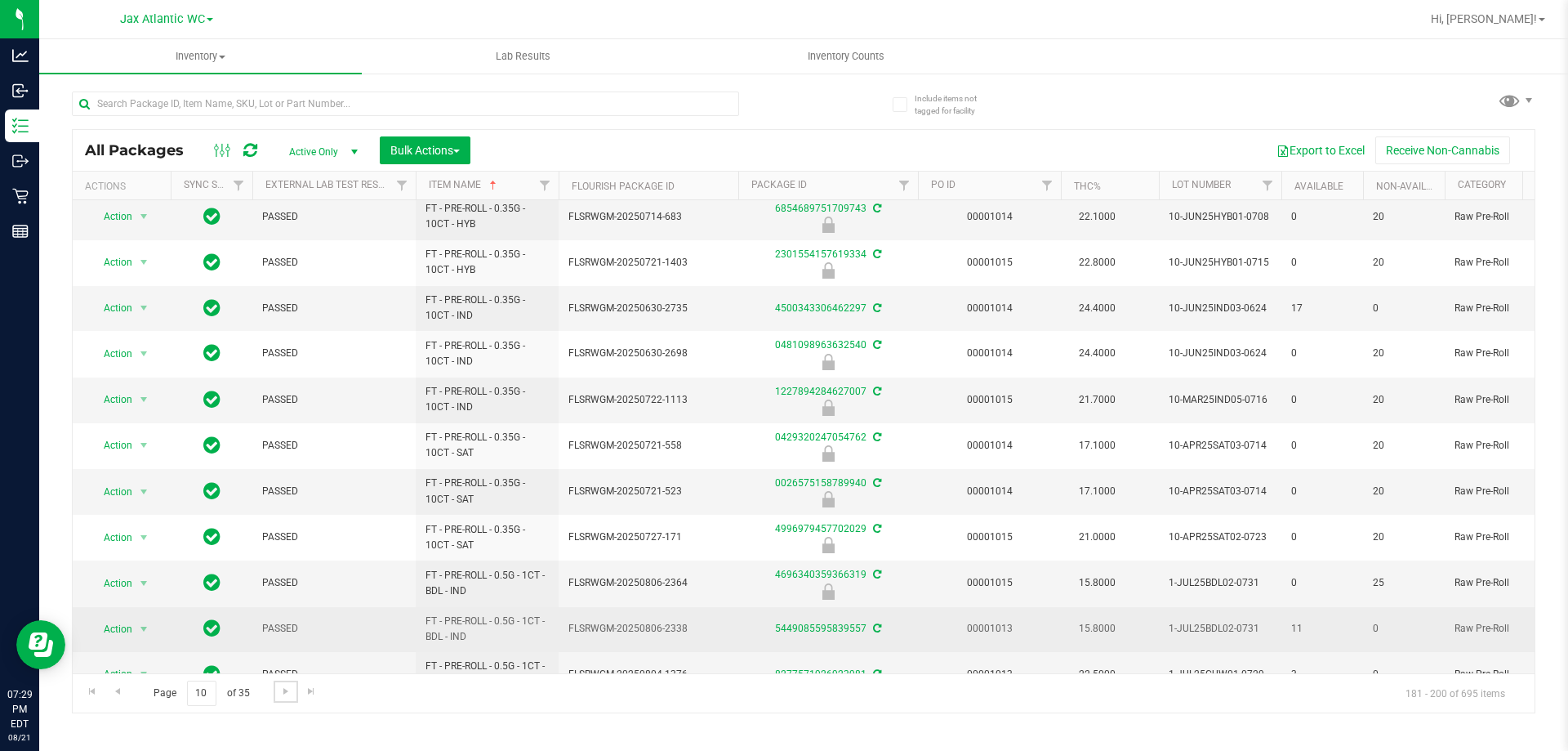
scroll to position [437, 0]
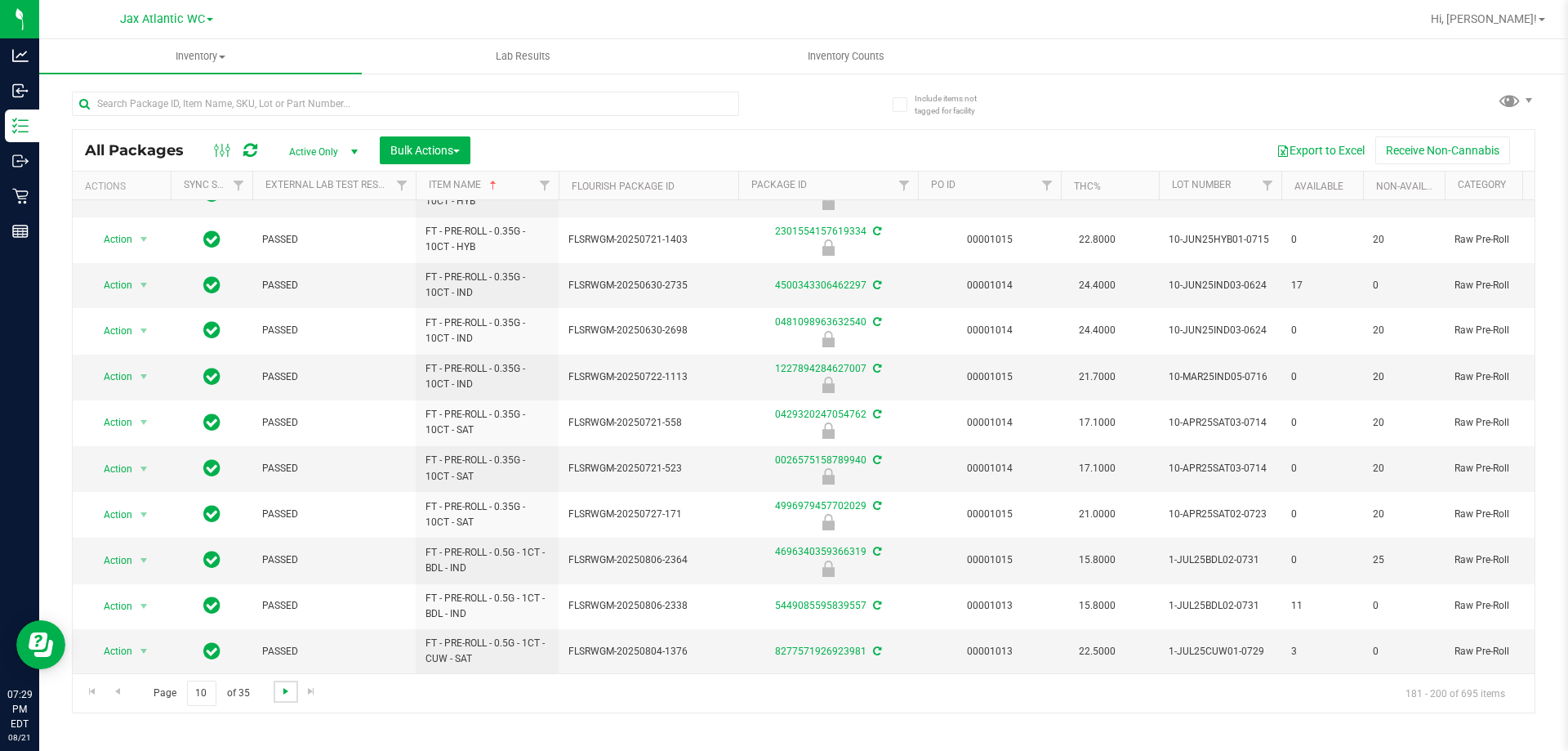
click at [284, 689] on span "Go to the next page" at bounding box center [286, 690] width 13 height 13
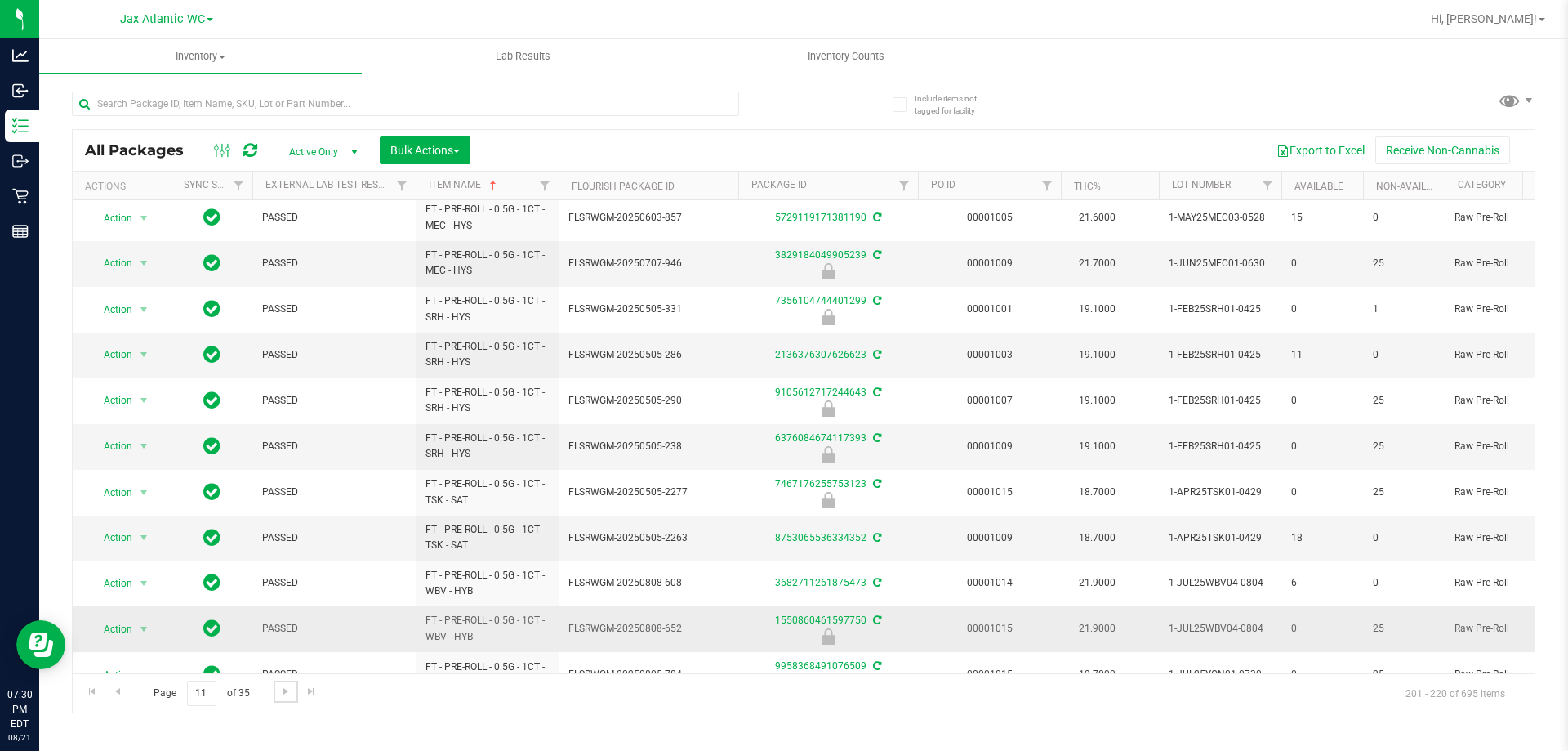
scroll to position [451, 0]
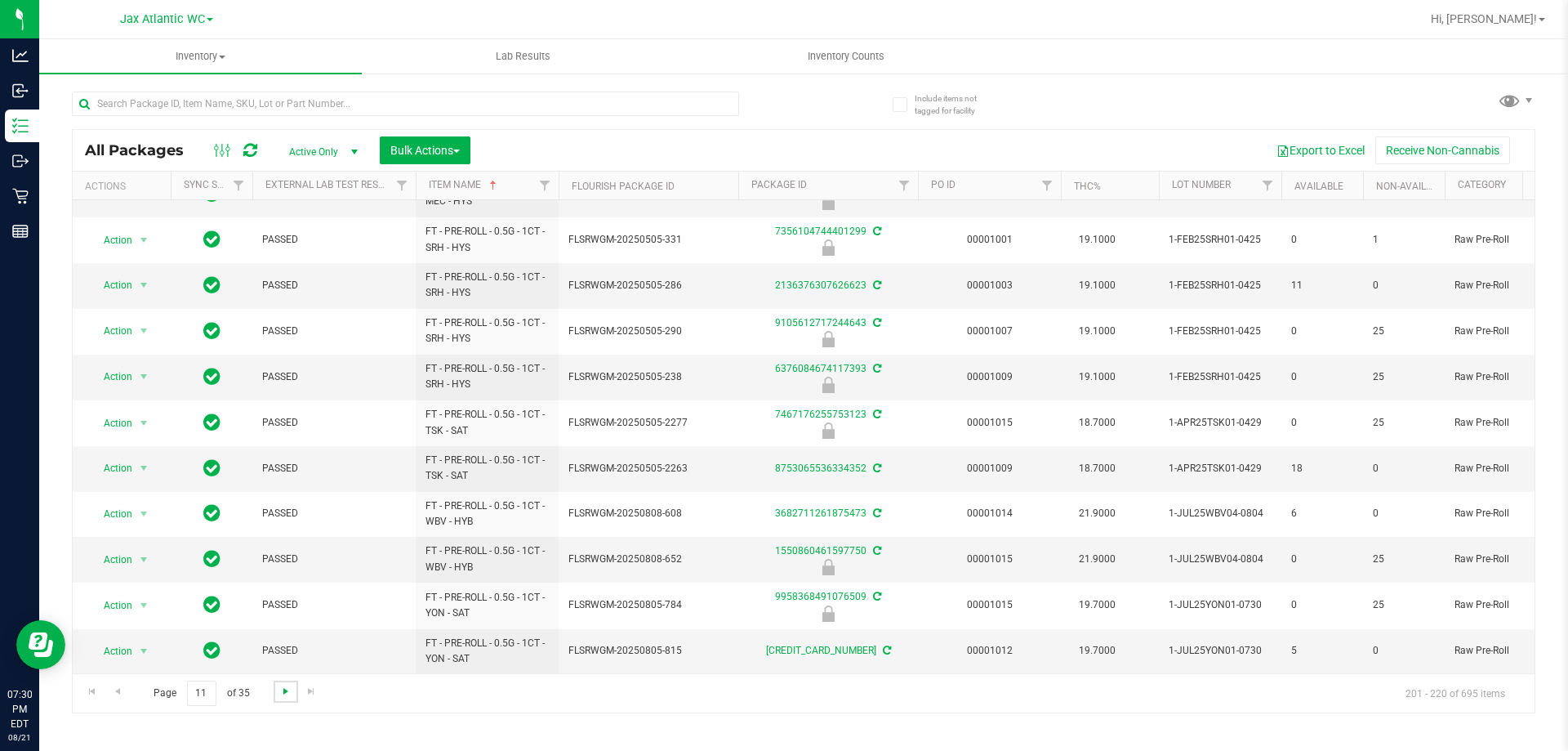
click at [283, 689] on span "Go to the next page" at bounding box center [286, 690] width 13 height 13
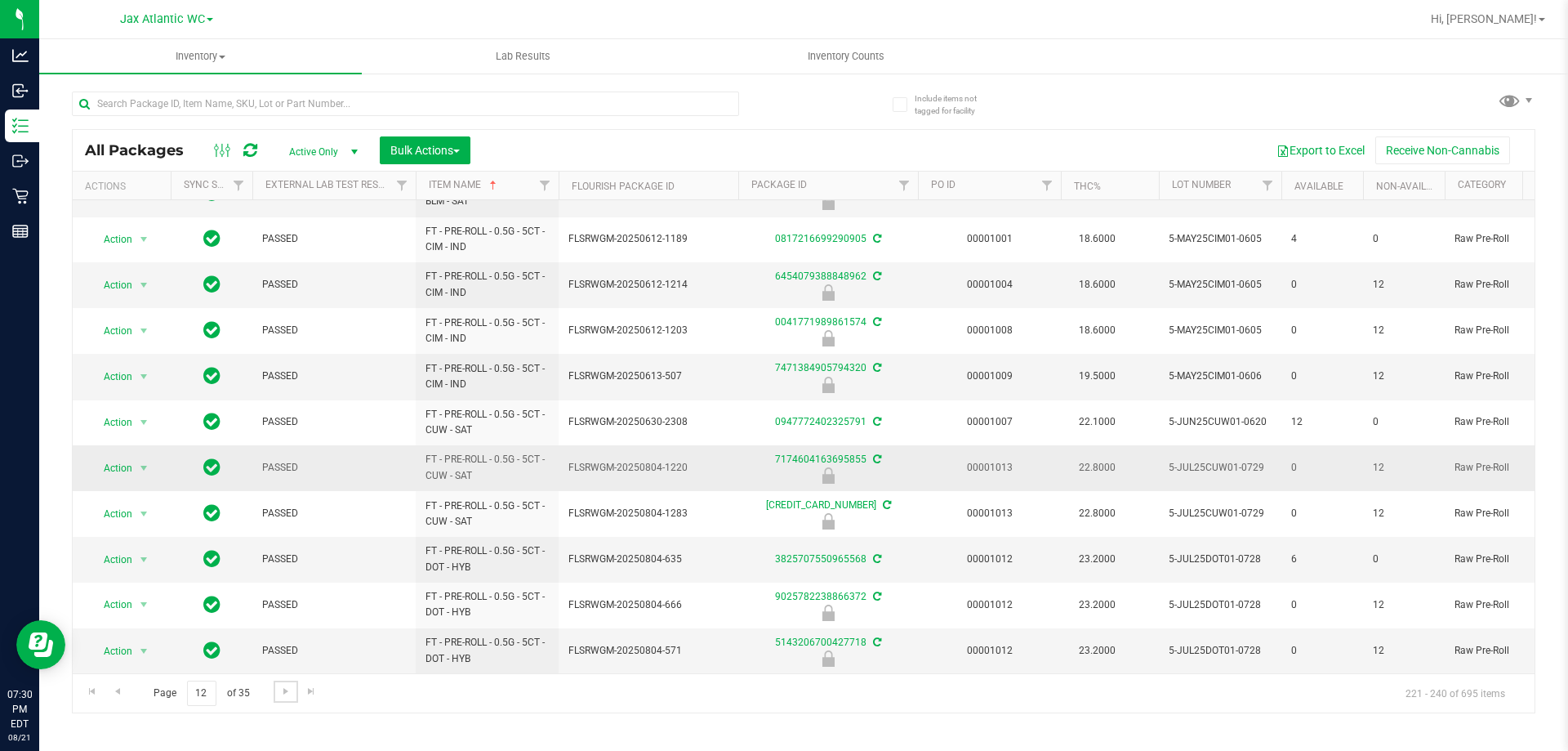
scroll to position [452, 0]
click at [282, 690] on span "Go to the next page" at bounding box center [286, 690] width 13 height 13
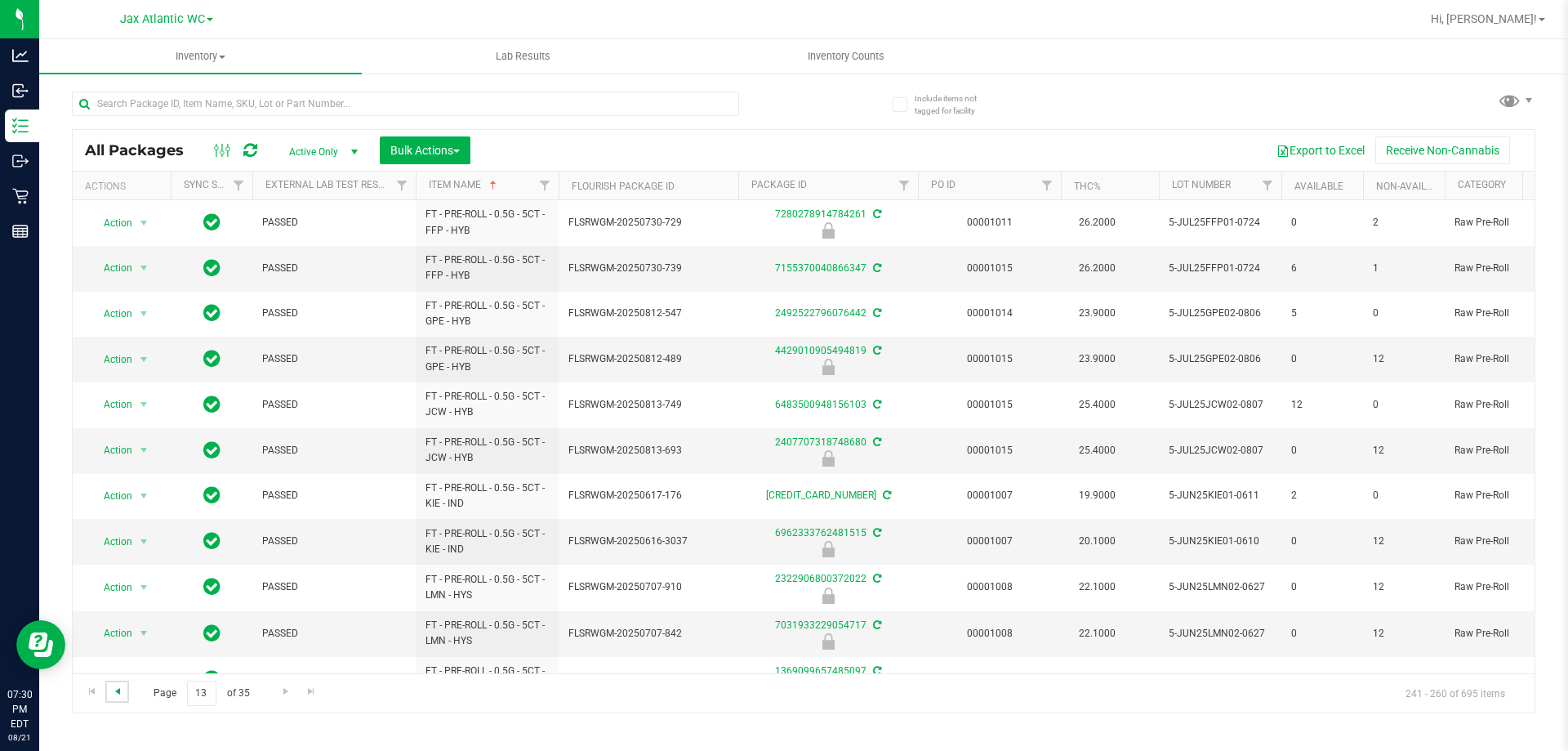
click at [116, 696] on span "Go to the previous page" at bounding box center [117, 690] width 13 height 13
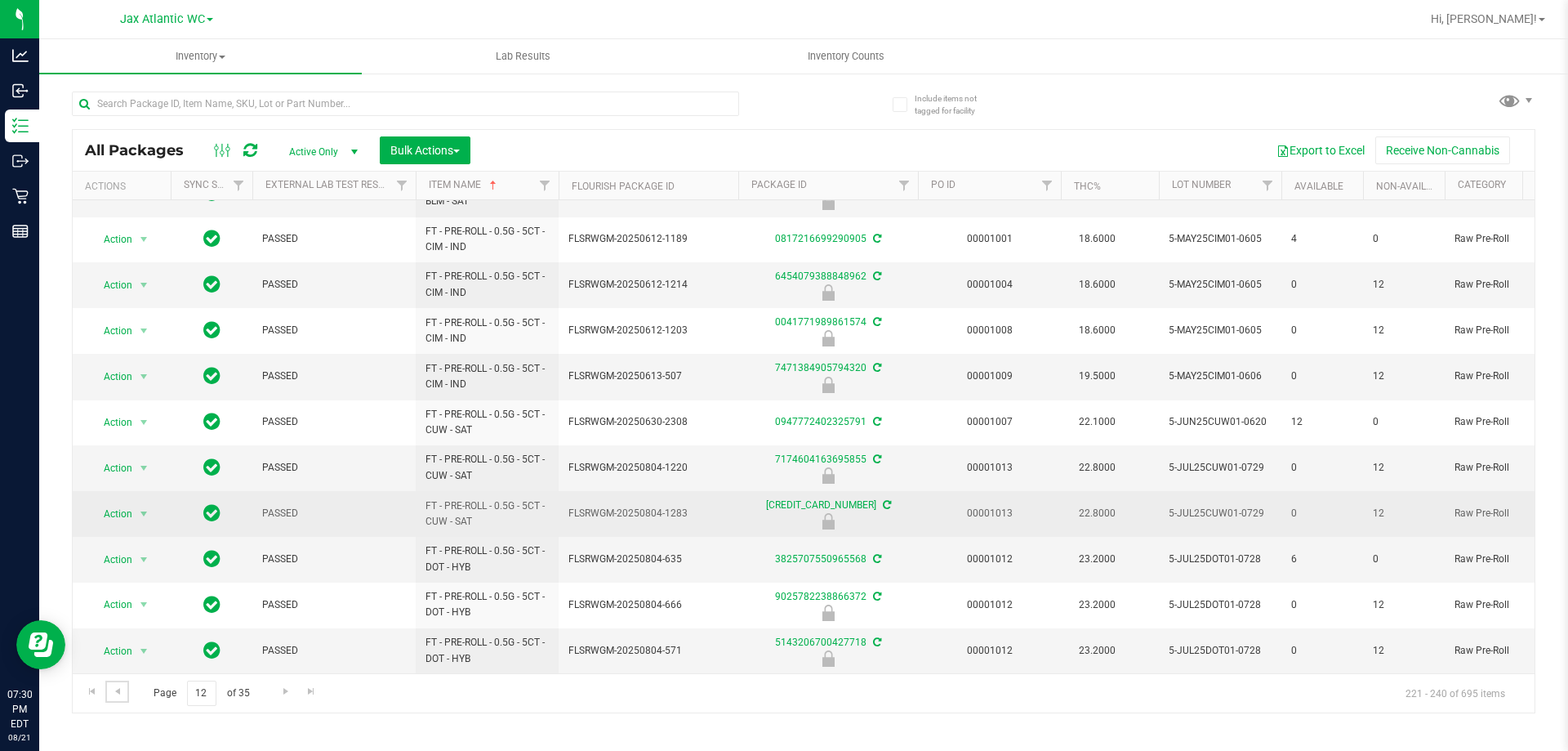
scroll to position [452, 0]
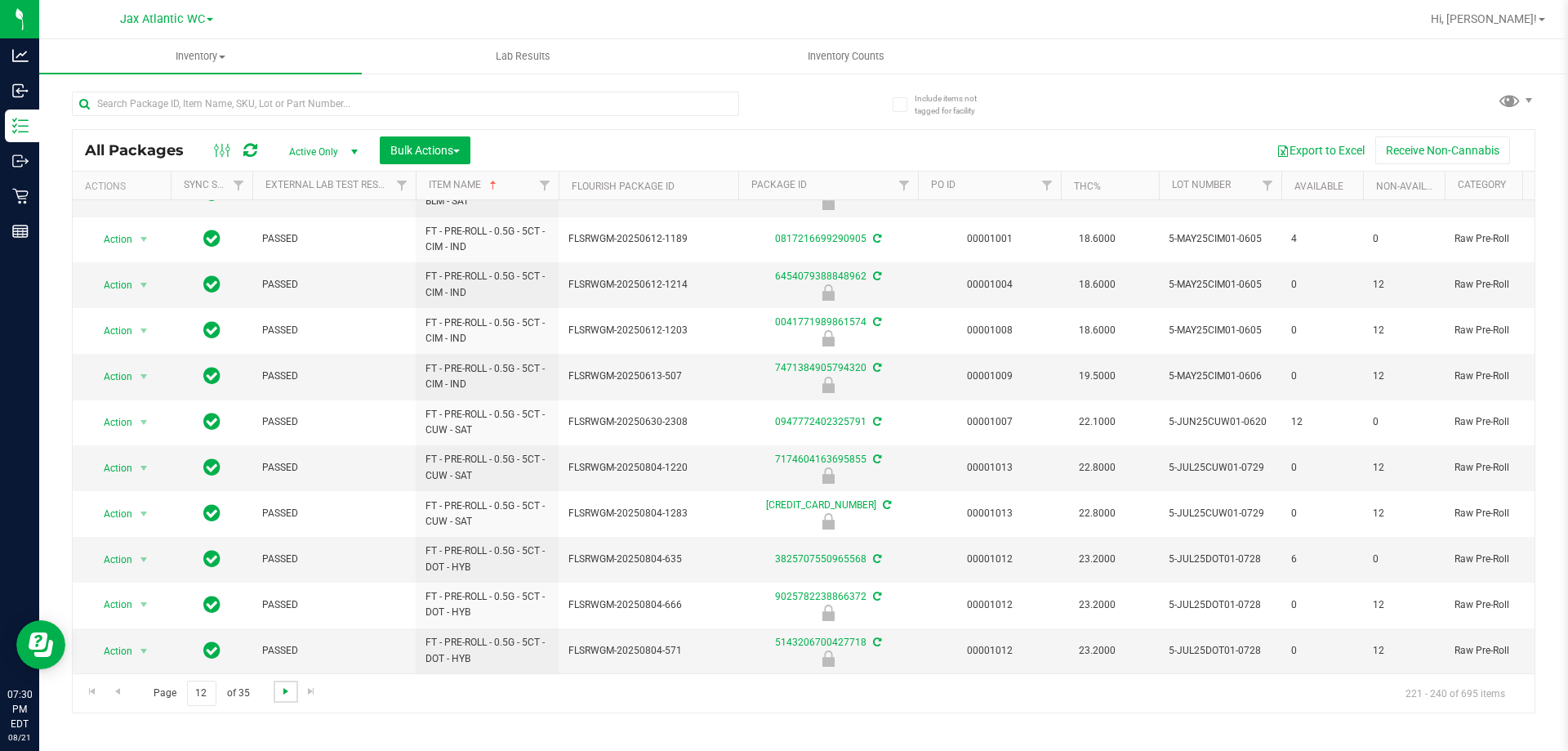
click at [281, 689] on span "Go to the next page" at bounding box center [286, 690] width 13 height 13
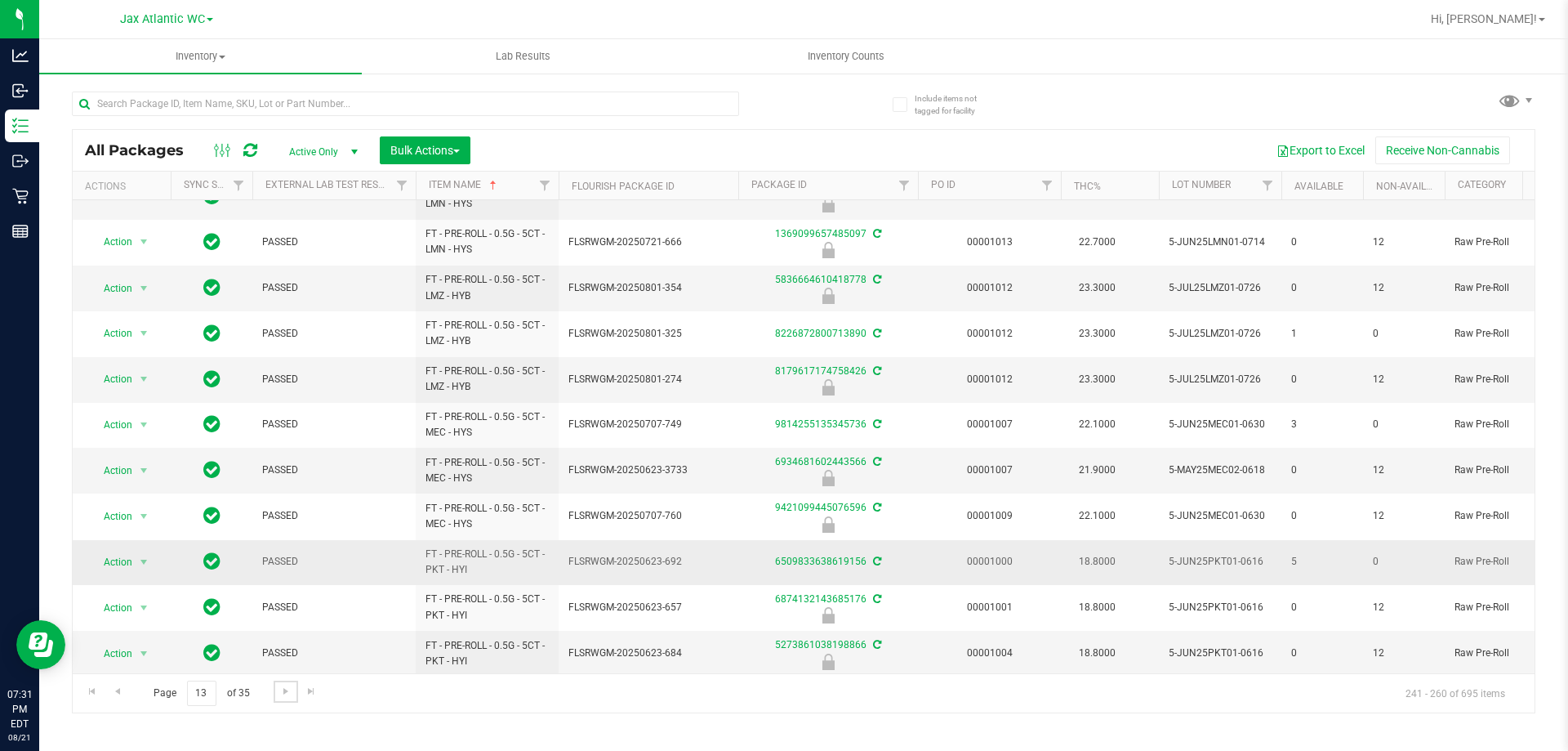
scroll to position [451, 0]
click at [282, 690] on span "Go to the next page" at bounding box center [286, 690] width 13 height 13
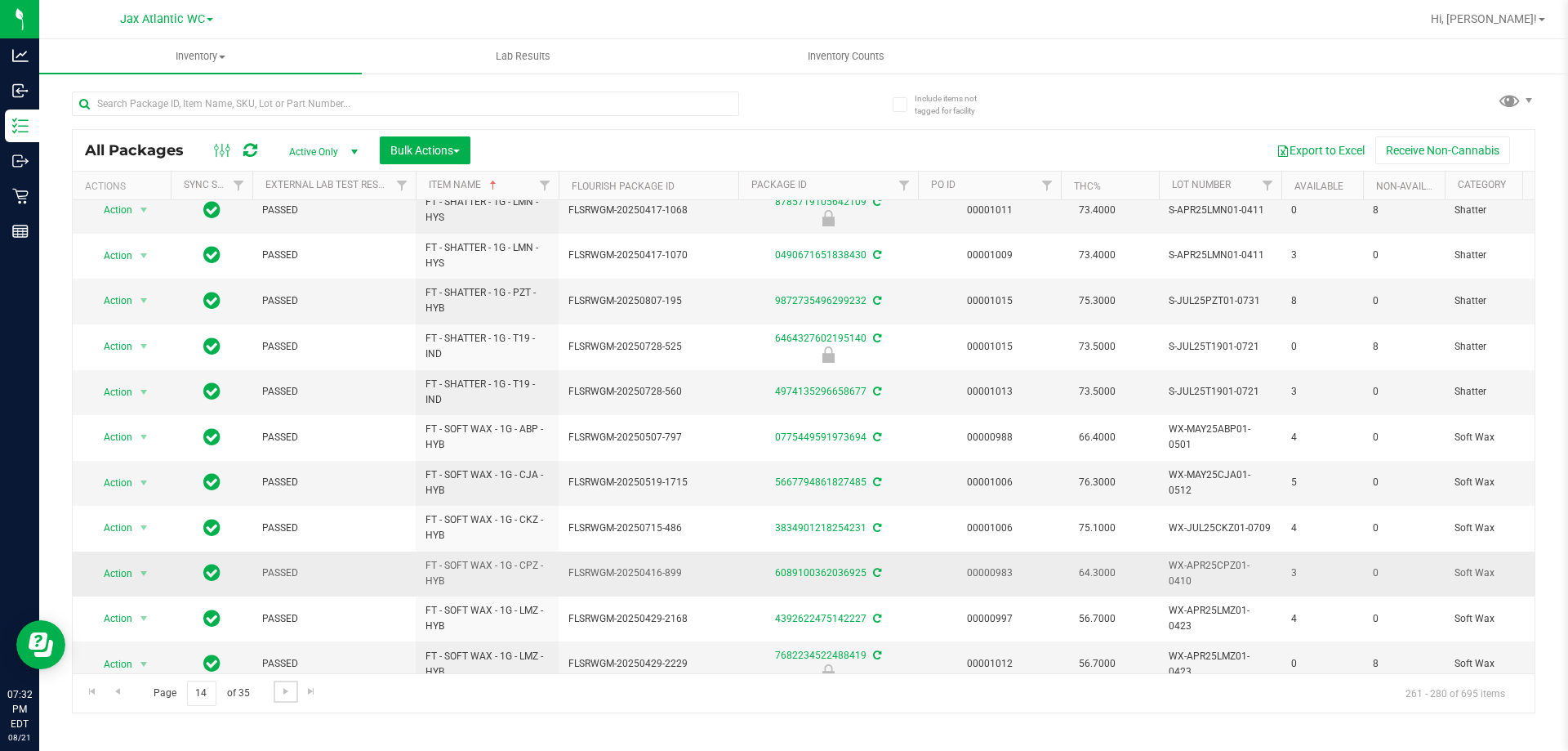
scroll to position [450, 0]
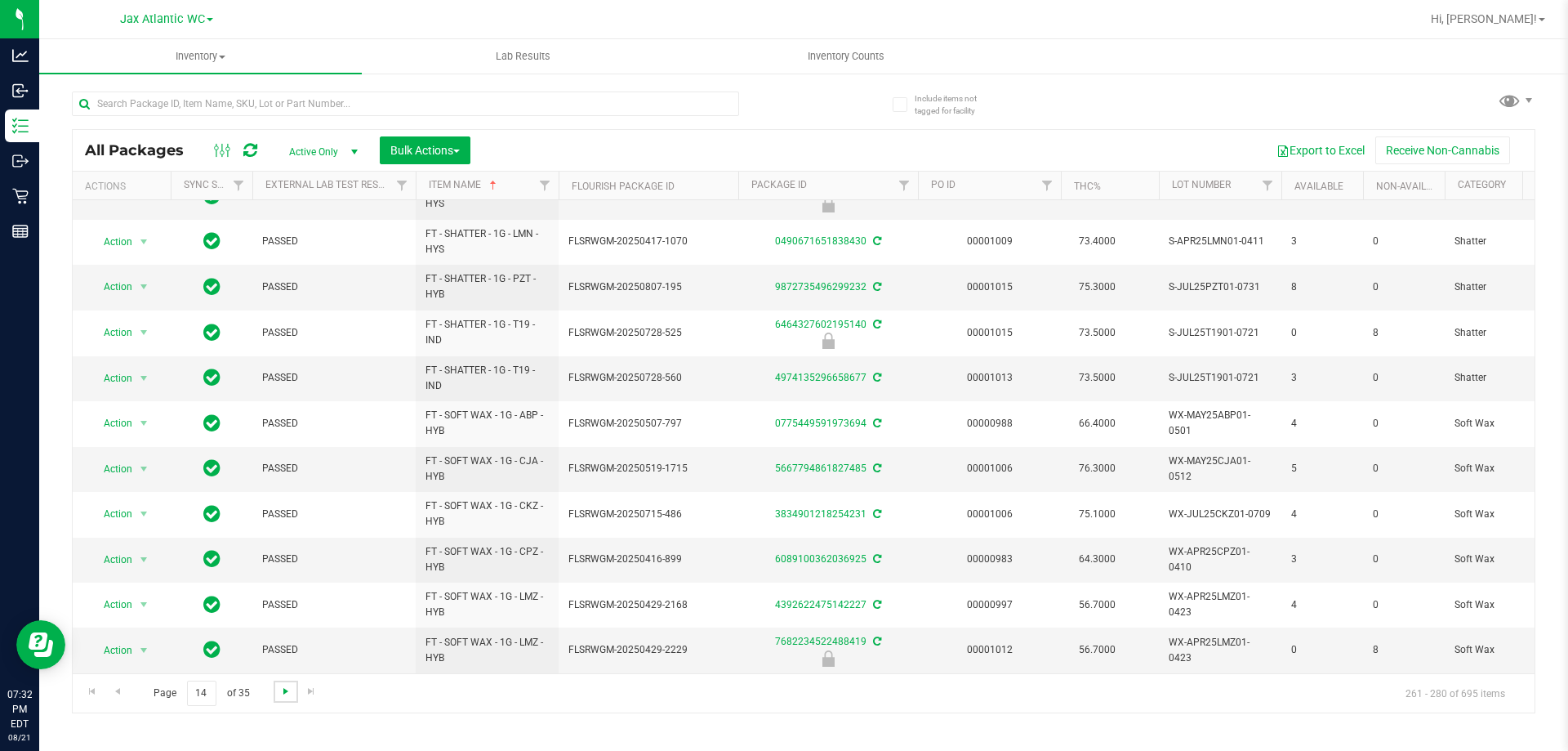
click at [287, 690] on span "Go to the next page" at bounding box center [286, 690] width 13 height 13
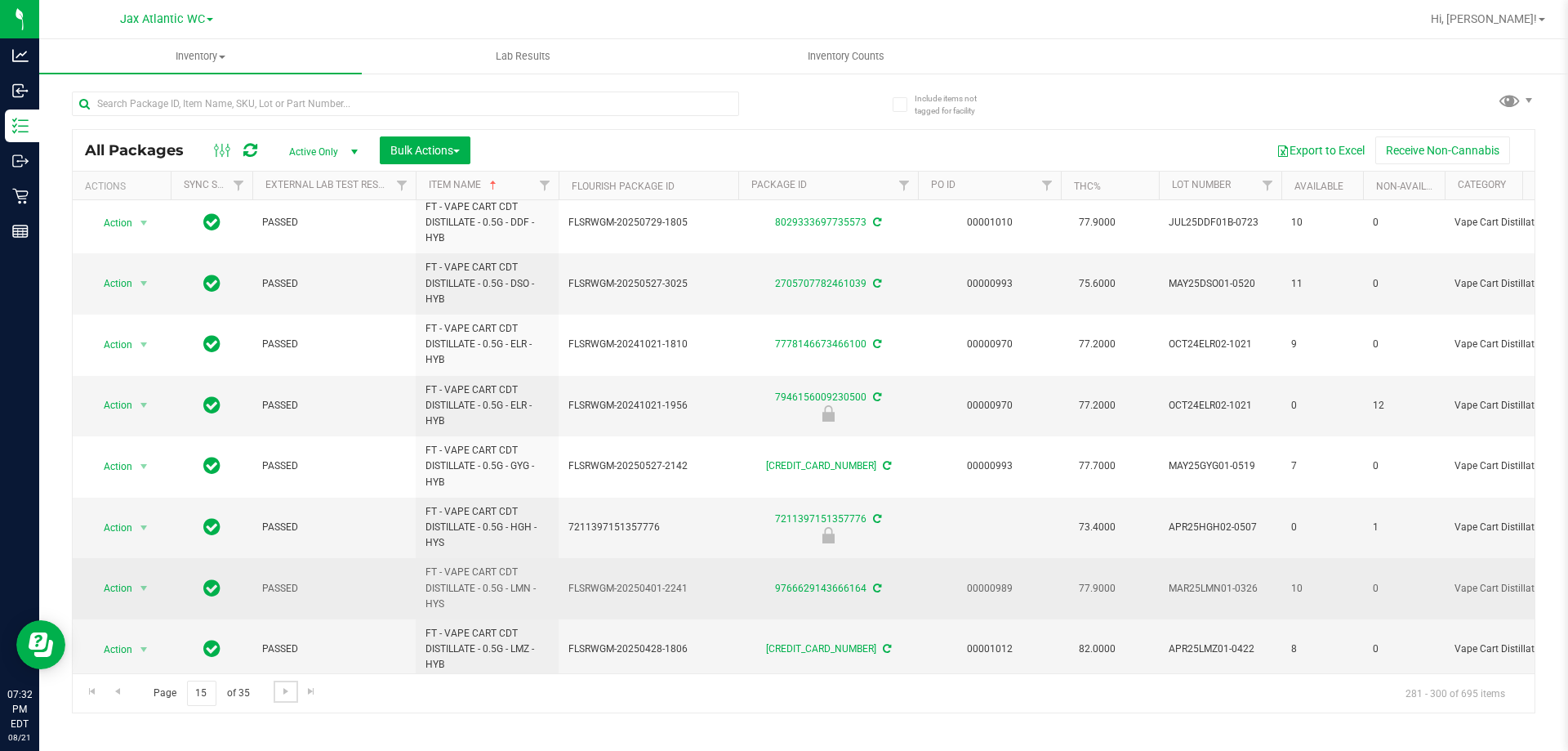
scroll to position [710, 0]
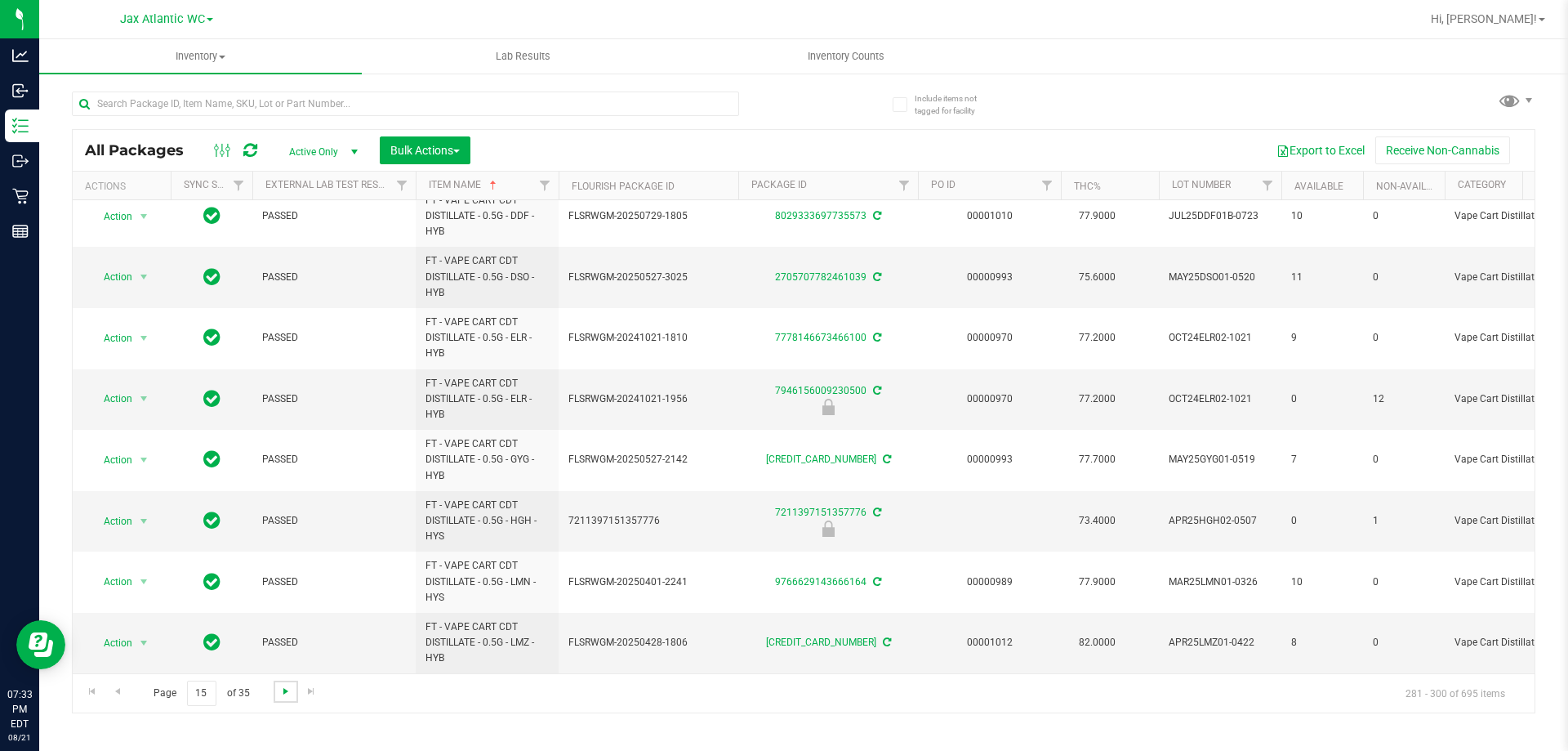
click at [280, 689] on span "Go to the next page" at bounding box center [286, 690] width 13 height 13
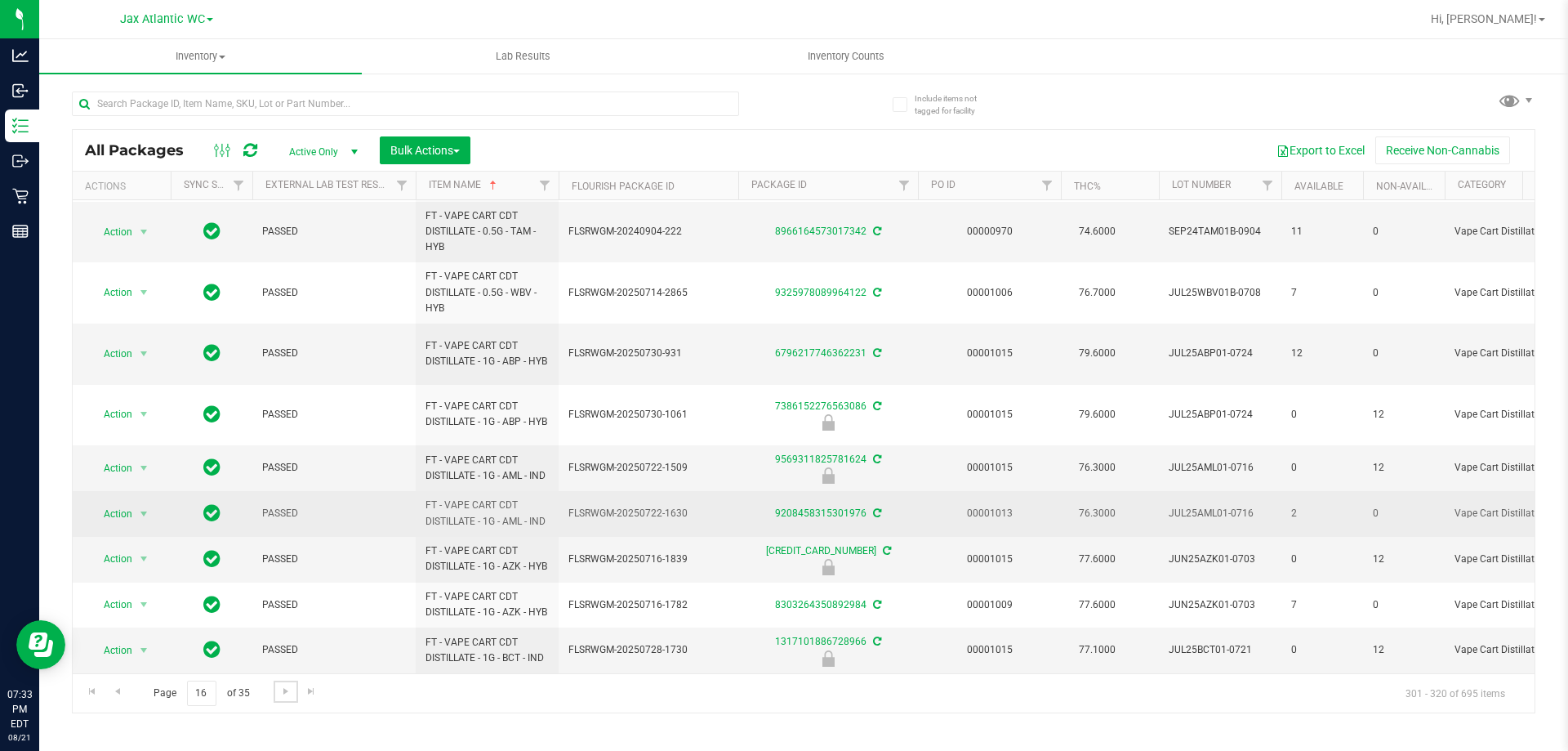
scroll to position [711, 0]
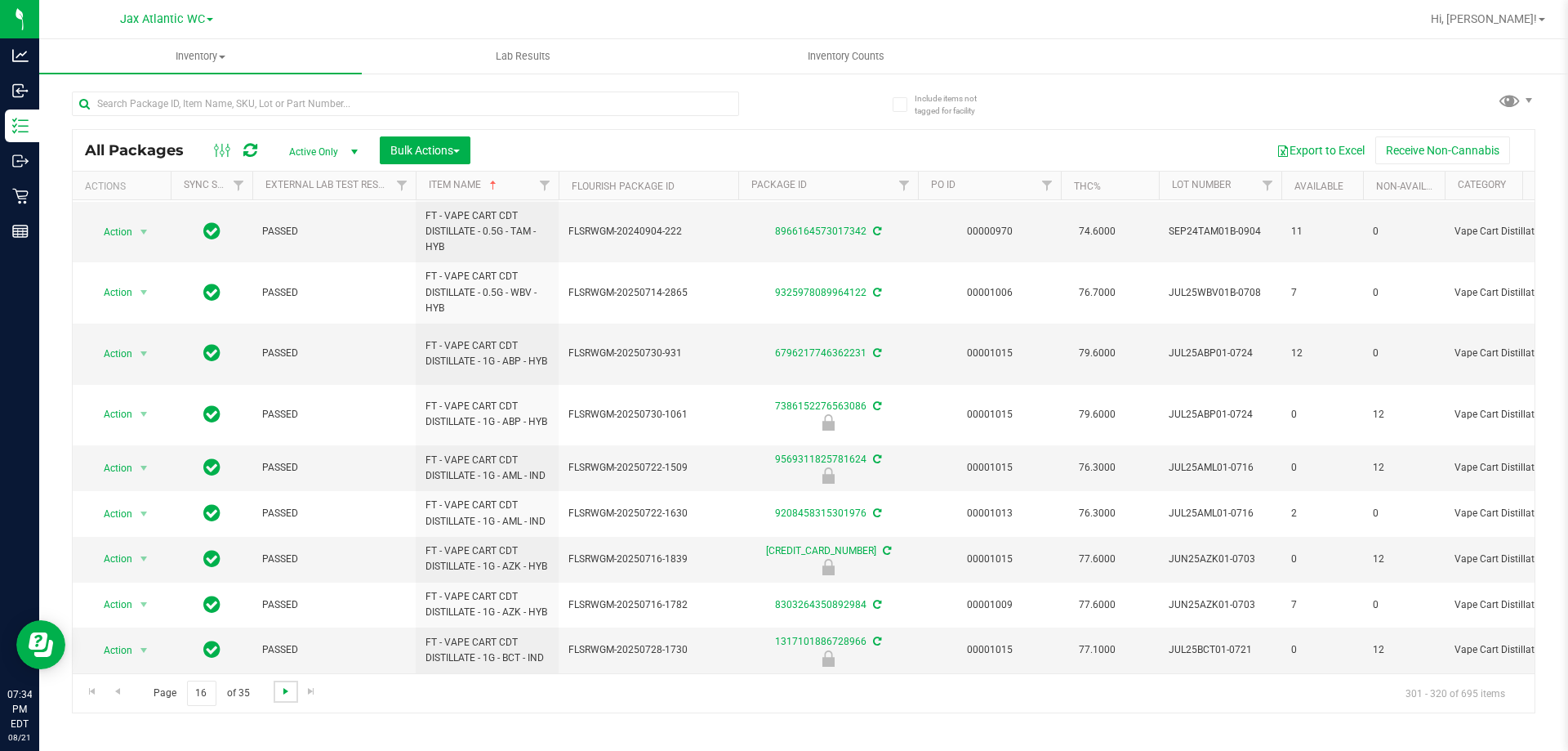
click at [285, 690] on span "Go to the next page" at bounding box center [286, 690] width 13 height 13
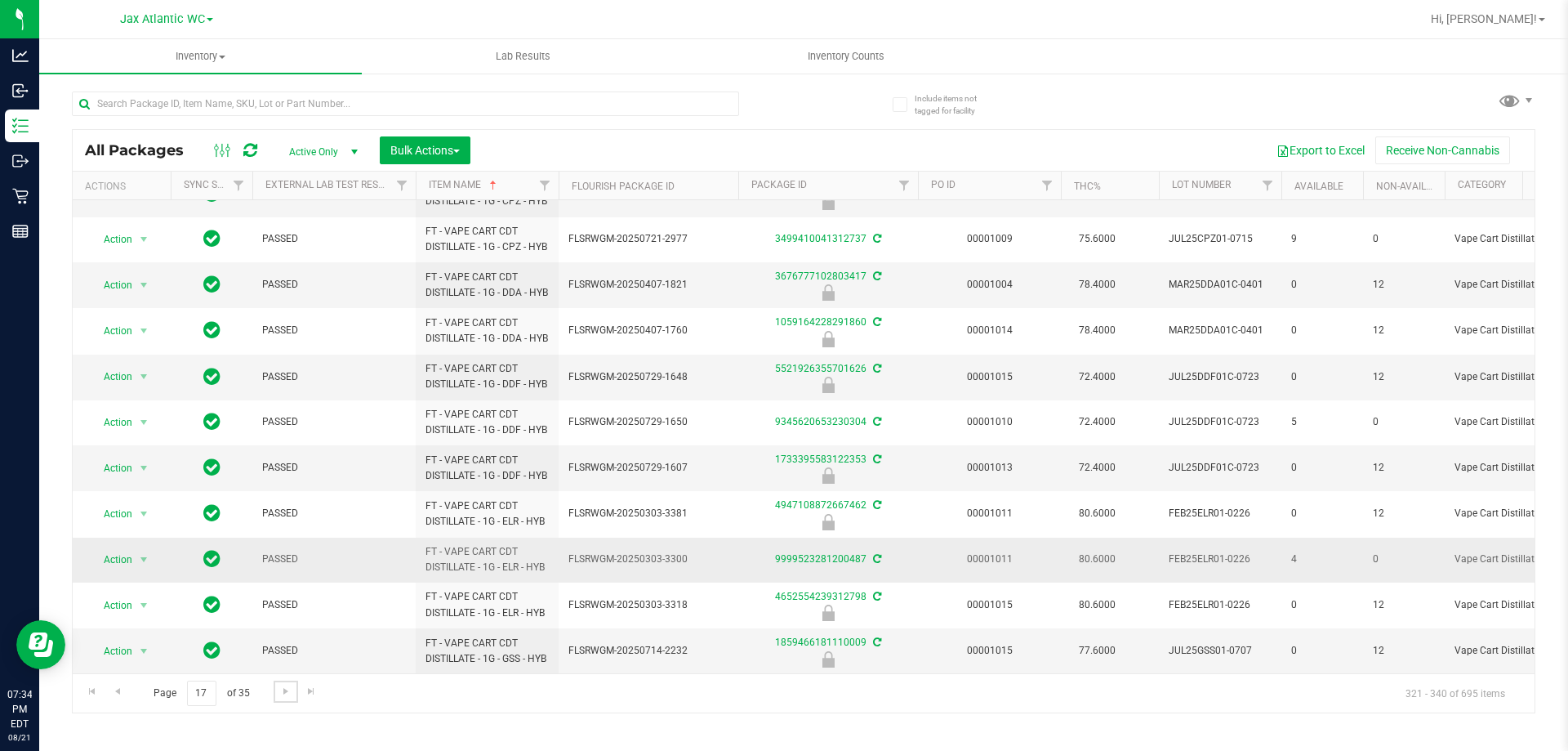
scroll to position [544, 0]
click at [280, 689] on span "Go to the next page" at bounding box center [286, 690] width 13 height 13
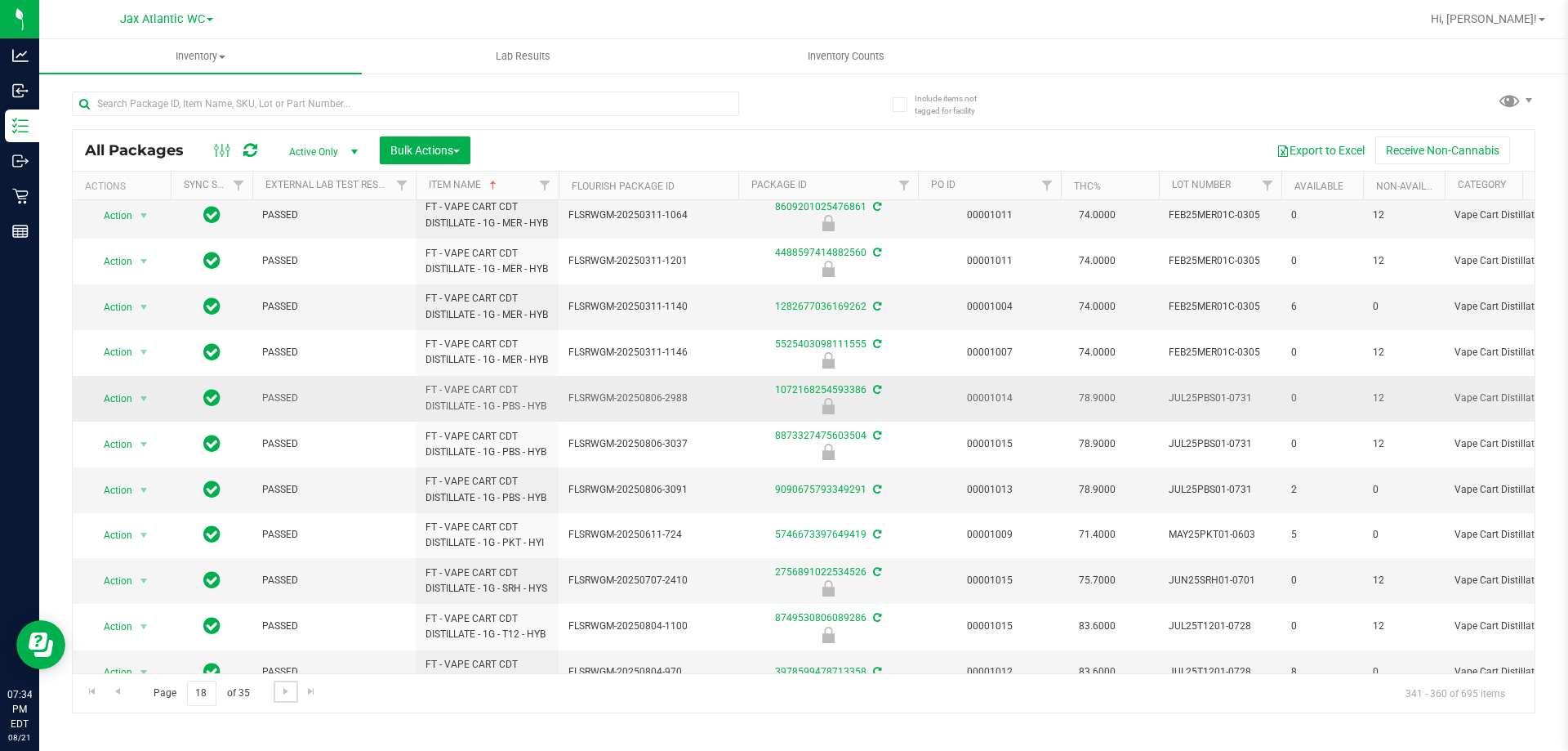
scroll to position [409, 0]
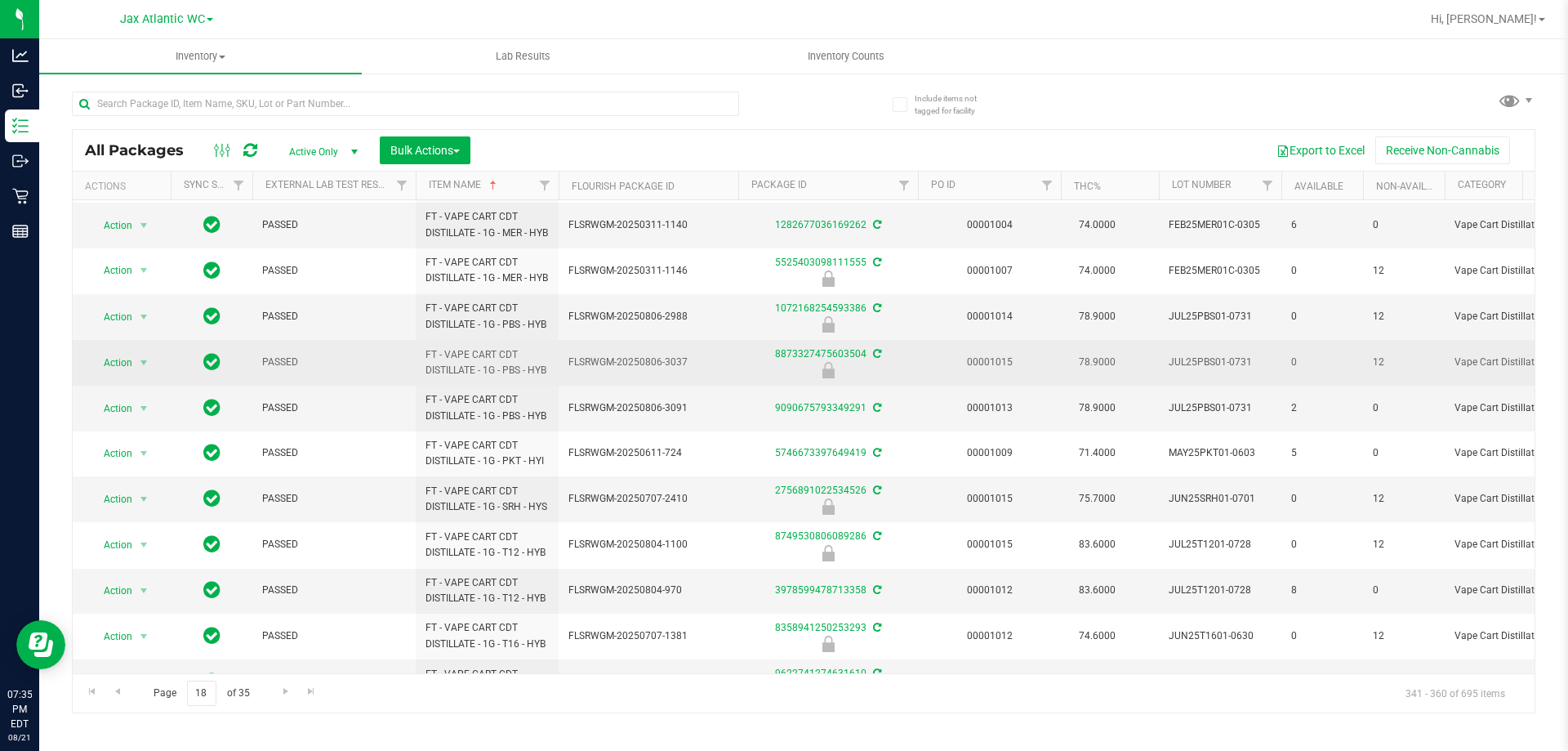
drag, startPoint x: 1079, startPoint y: 541, endPoint x: 1025, endPoint y: 505, distance: 64.9
click at [1025, 385] on td "00001015" at bounding box center [989, 362] width 143 height 46
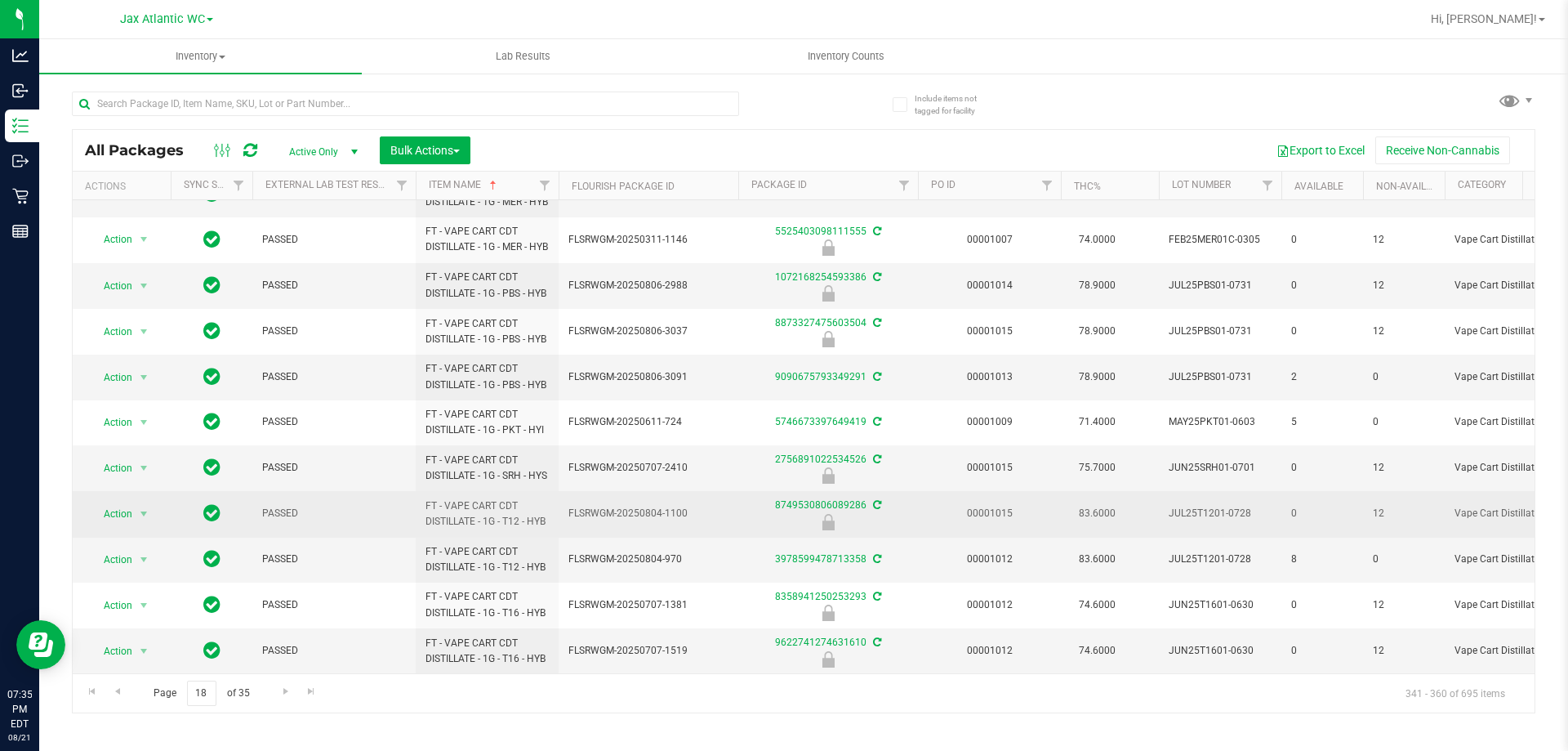
scroll to position [605, 0]
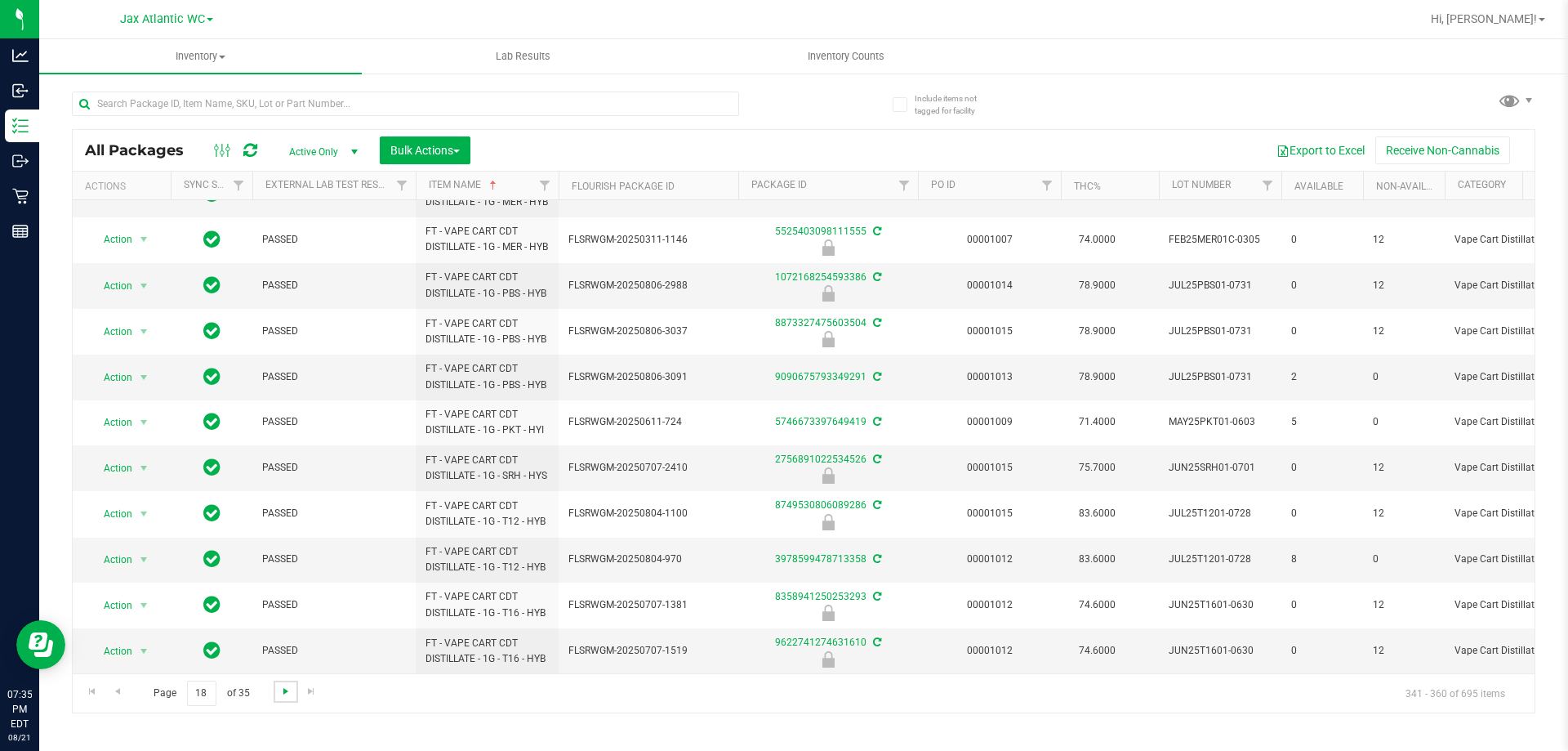
click at [281, 695] on span "Go to the next page" at bounding box center [286, 690] width 13 height 13
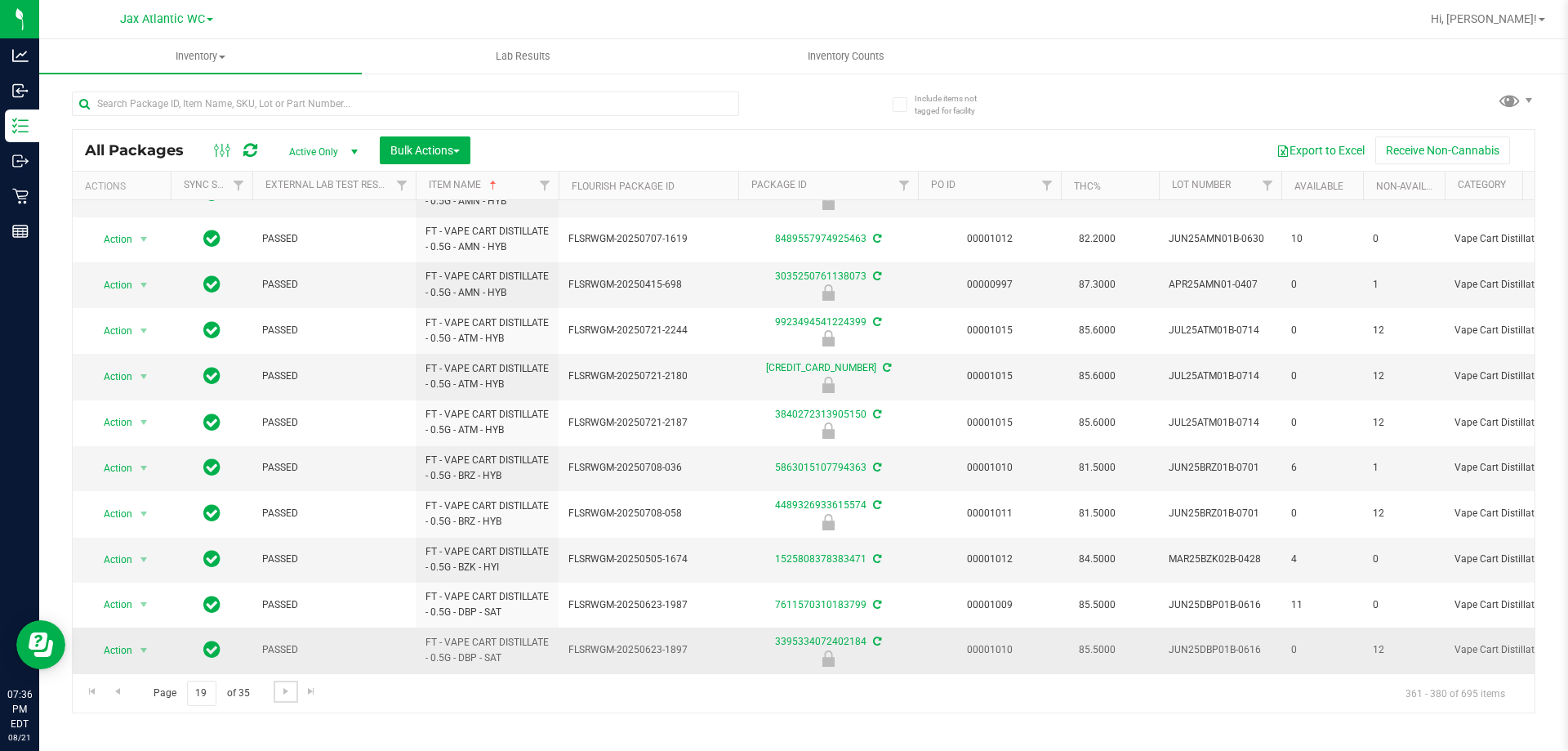
scroll to position [498, 0]
click at [289, 687] on span "Go to the next page" at bounding box center [286, 690] width 13 height 13
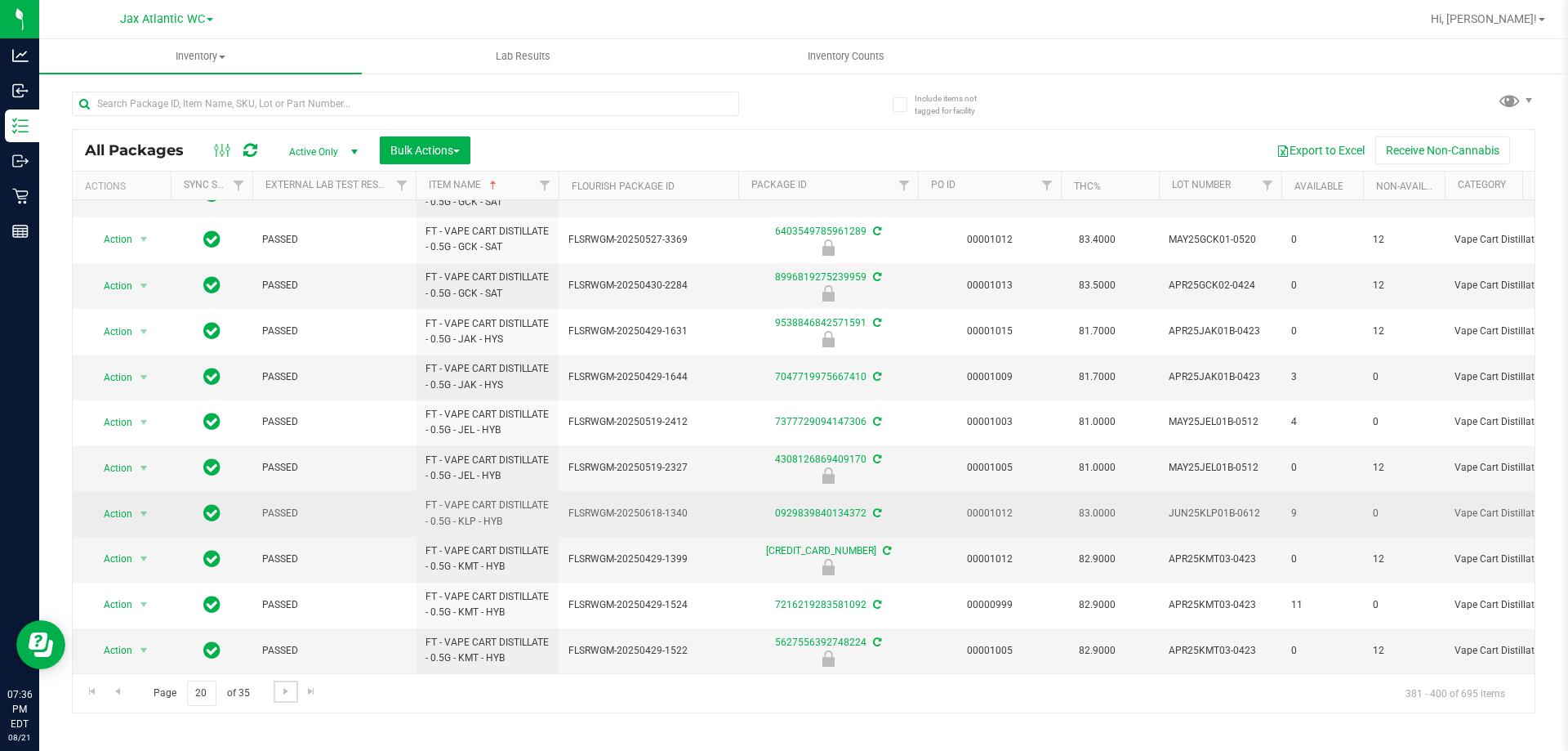
scroll to position [451, 0]
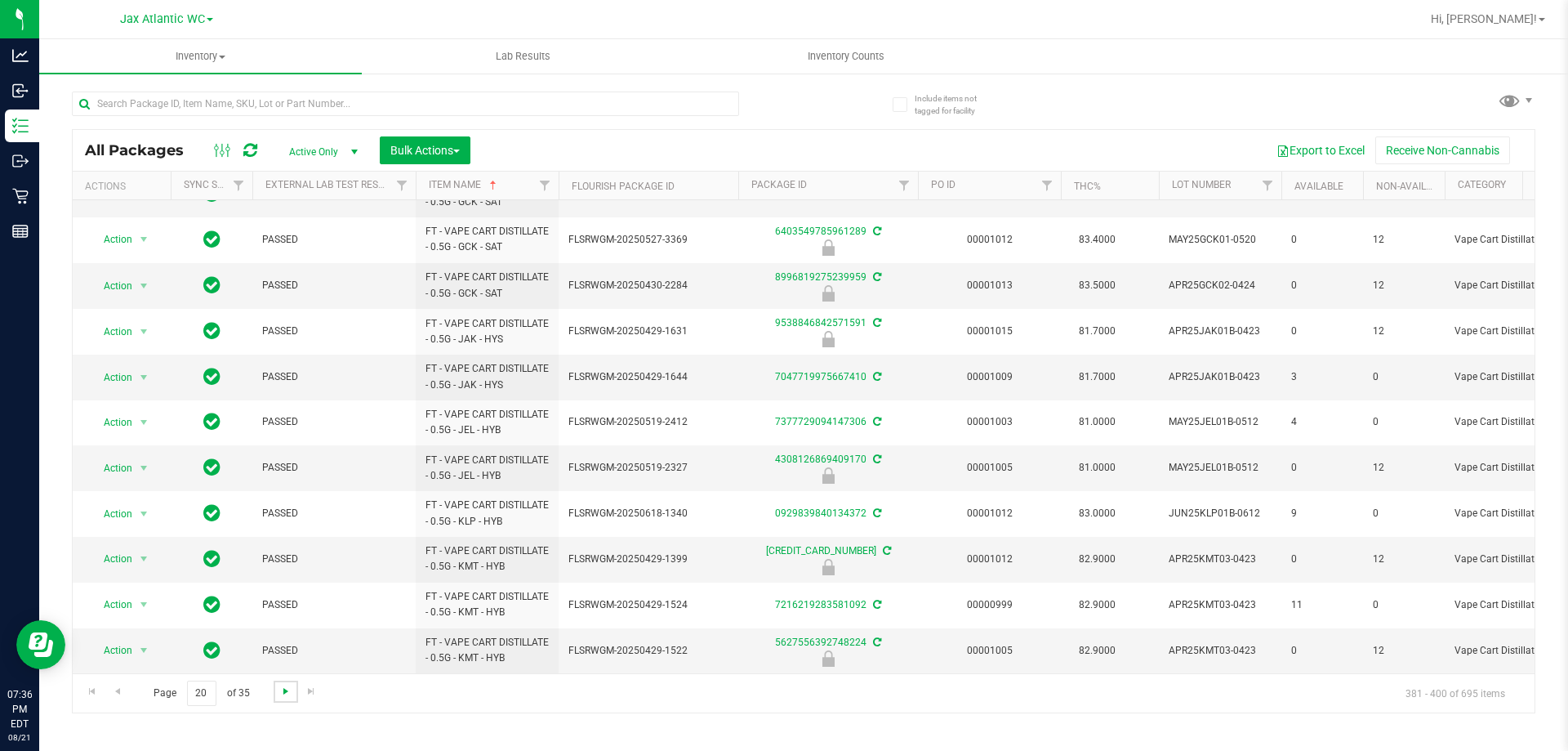
click at [287, 689] on span "Go to the next page" at bounding box center [286, 690] width 13 height 13
click at [281, 685] on span "Go to the next page" at bounding box center [286, 690] width 13 height 13
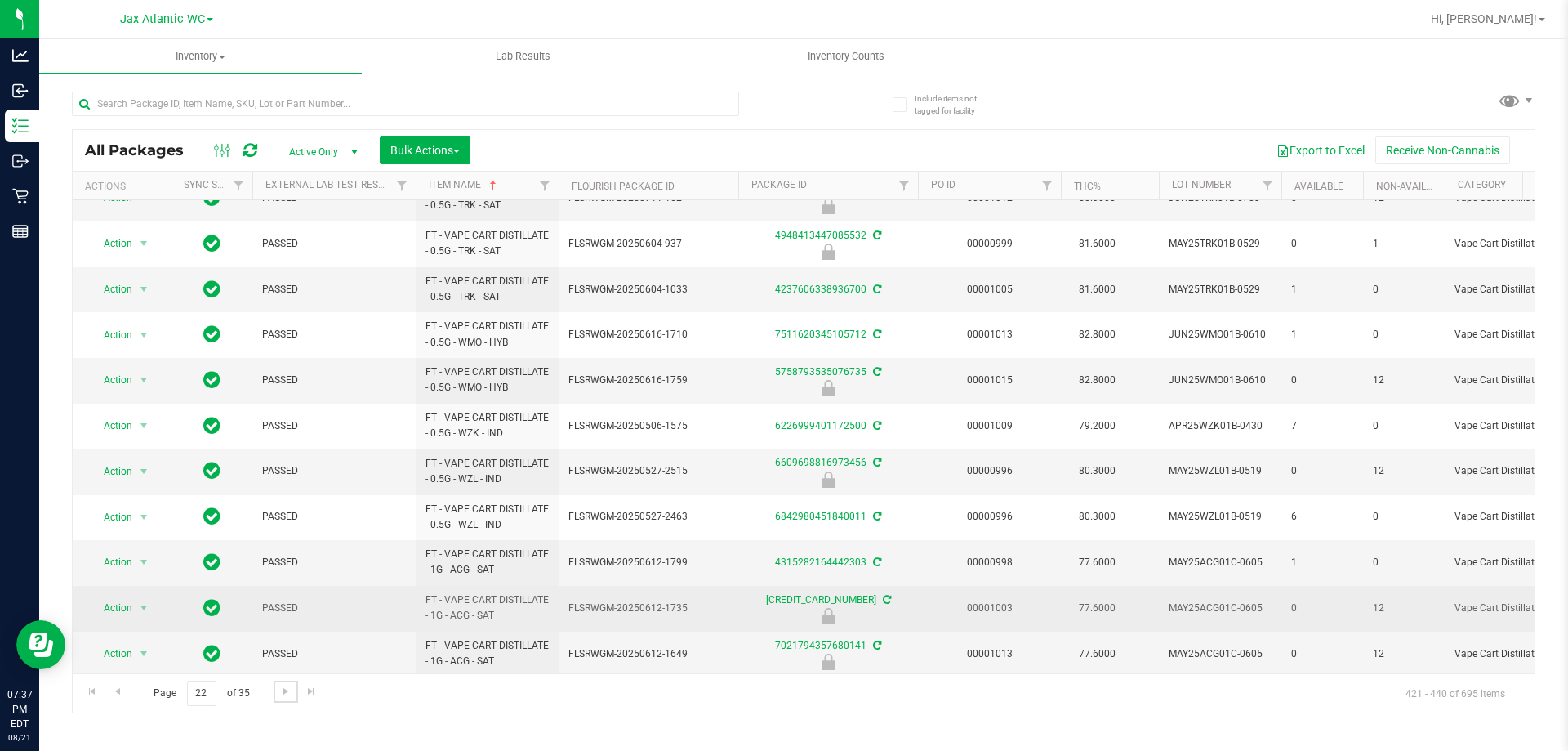
scroll to position [451, 0]
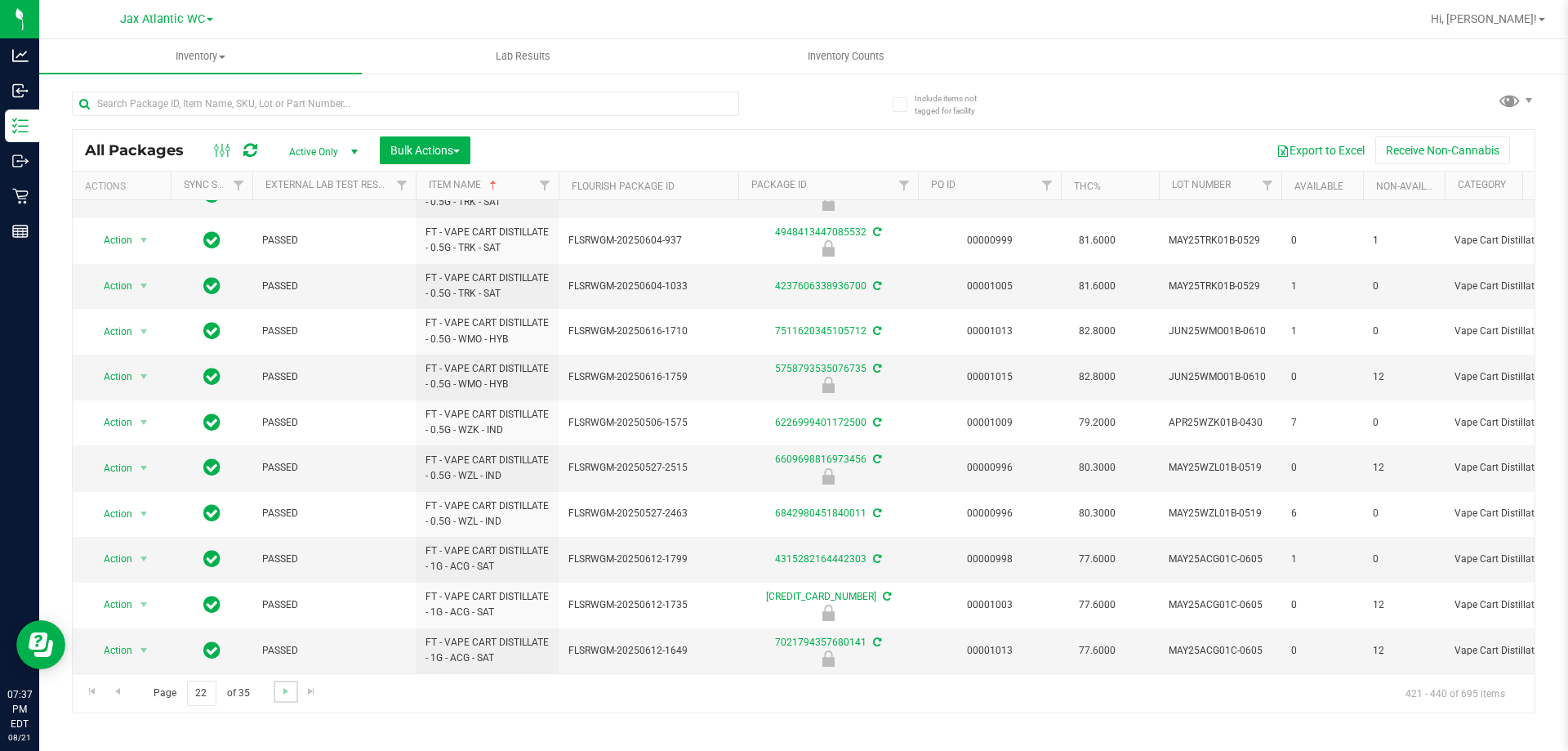
click at [277, 689] on link "Go to the next page" at bounding box center [285, 691] width 23 height 22
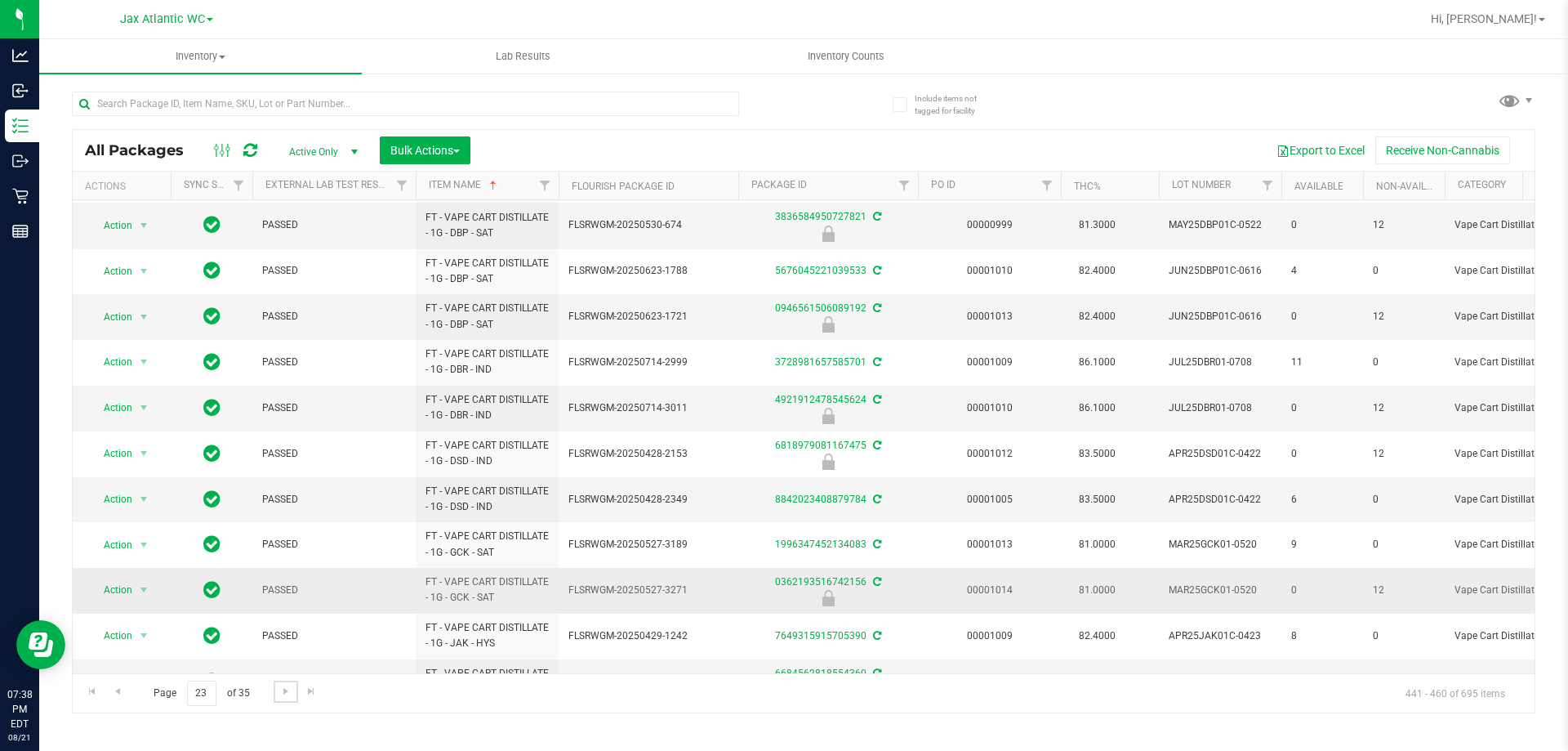
scroll to position [451, 0]
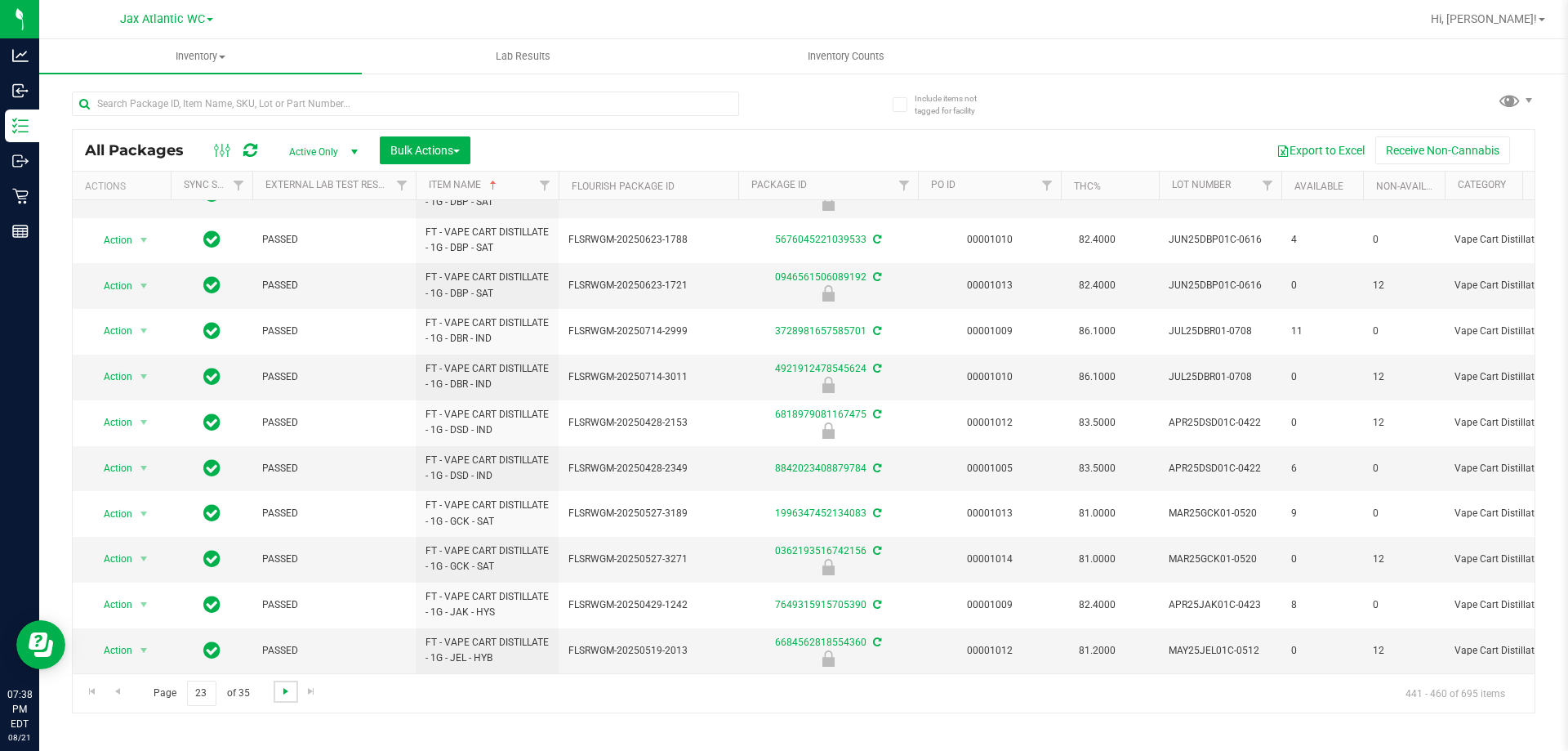
click at [280, 689] on span "Go to the next page" at bounding box center [286, 690] width 13 height 13
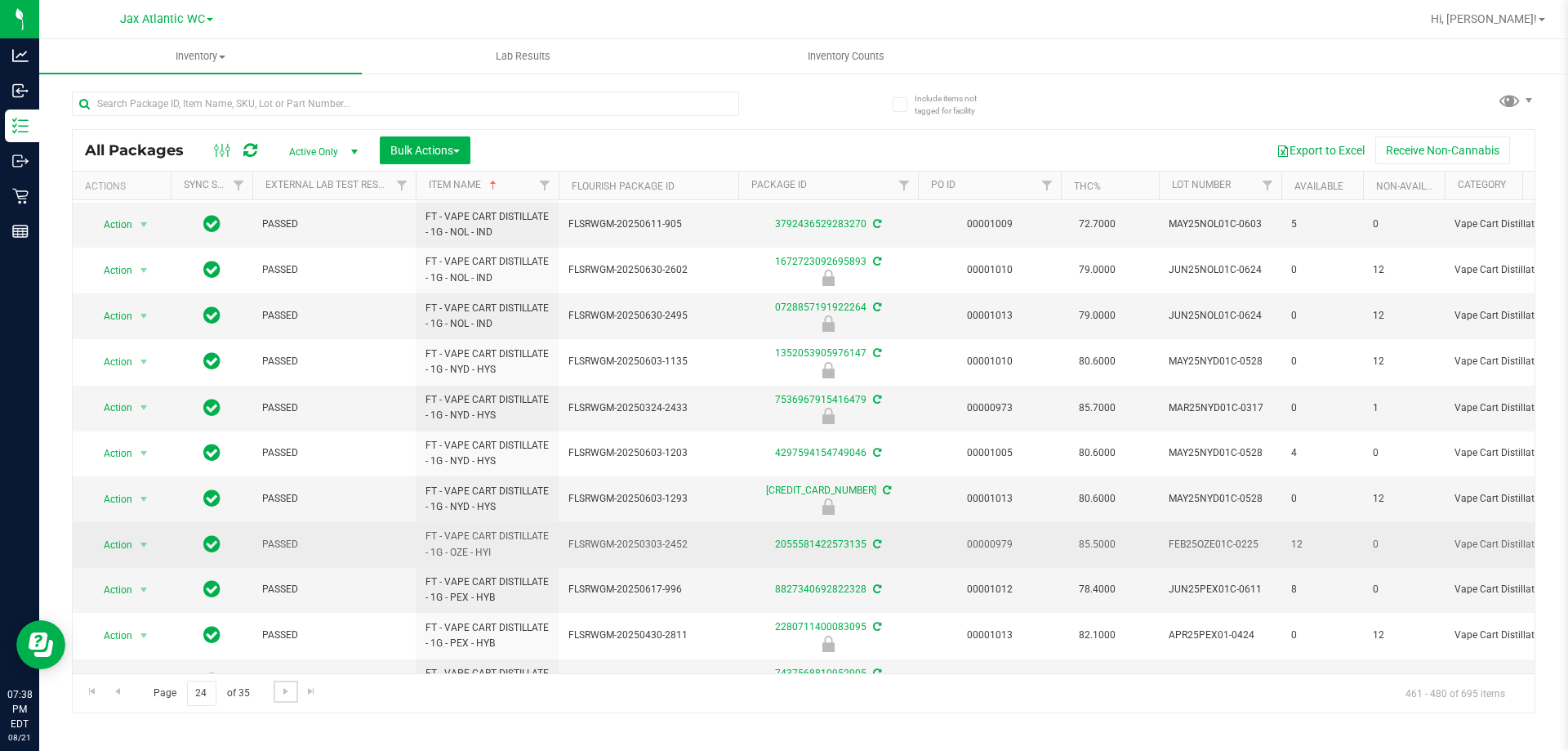
scroll to position [451, 0]
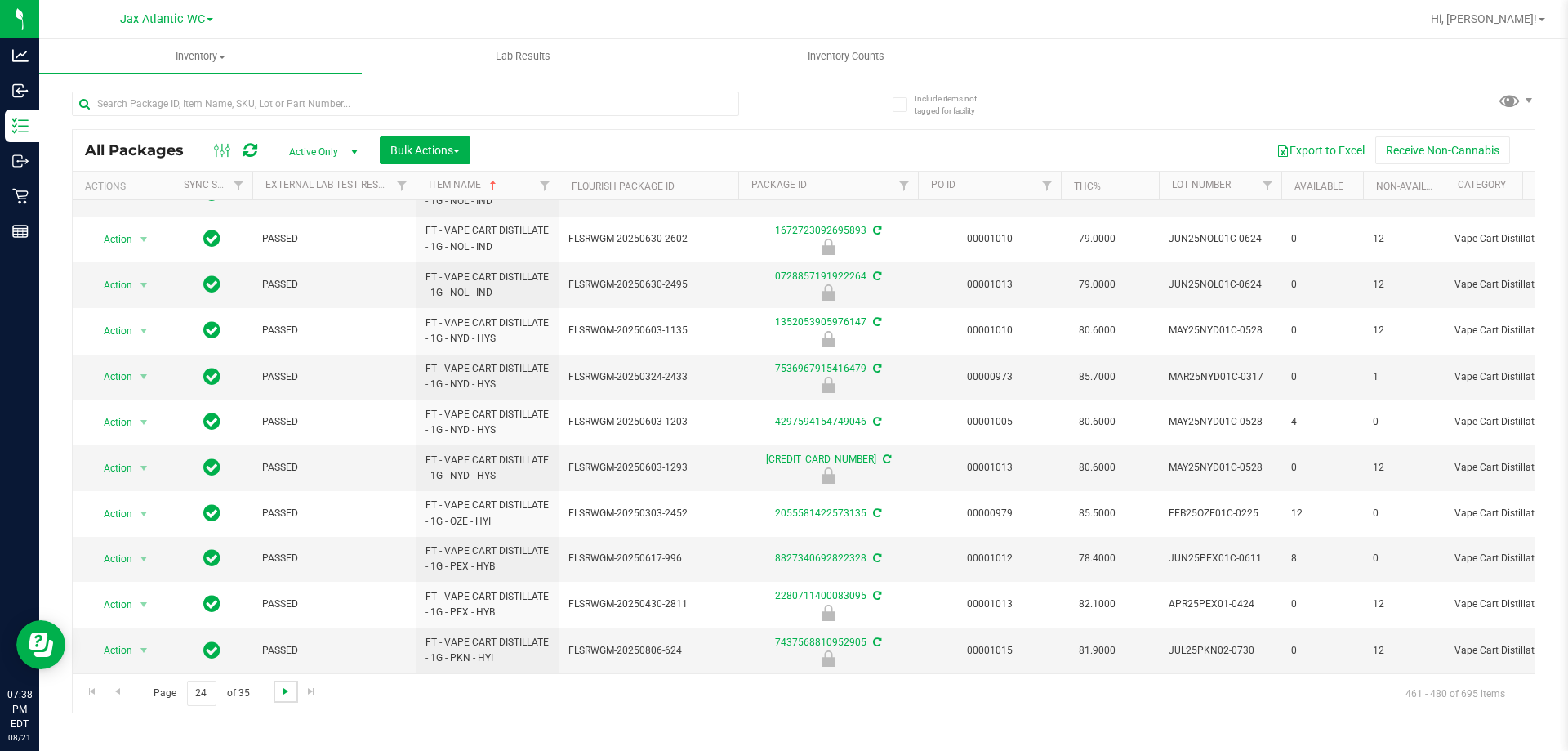
click at [280, 690] on span "Go to the next page" at bounding box center [286, 690] width 13 height 13
click at [286, 694] on span "Go to the next page" at bounding box center [286, 690] width 13 height 13
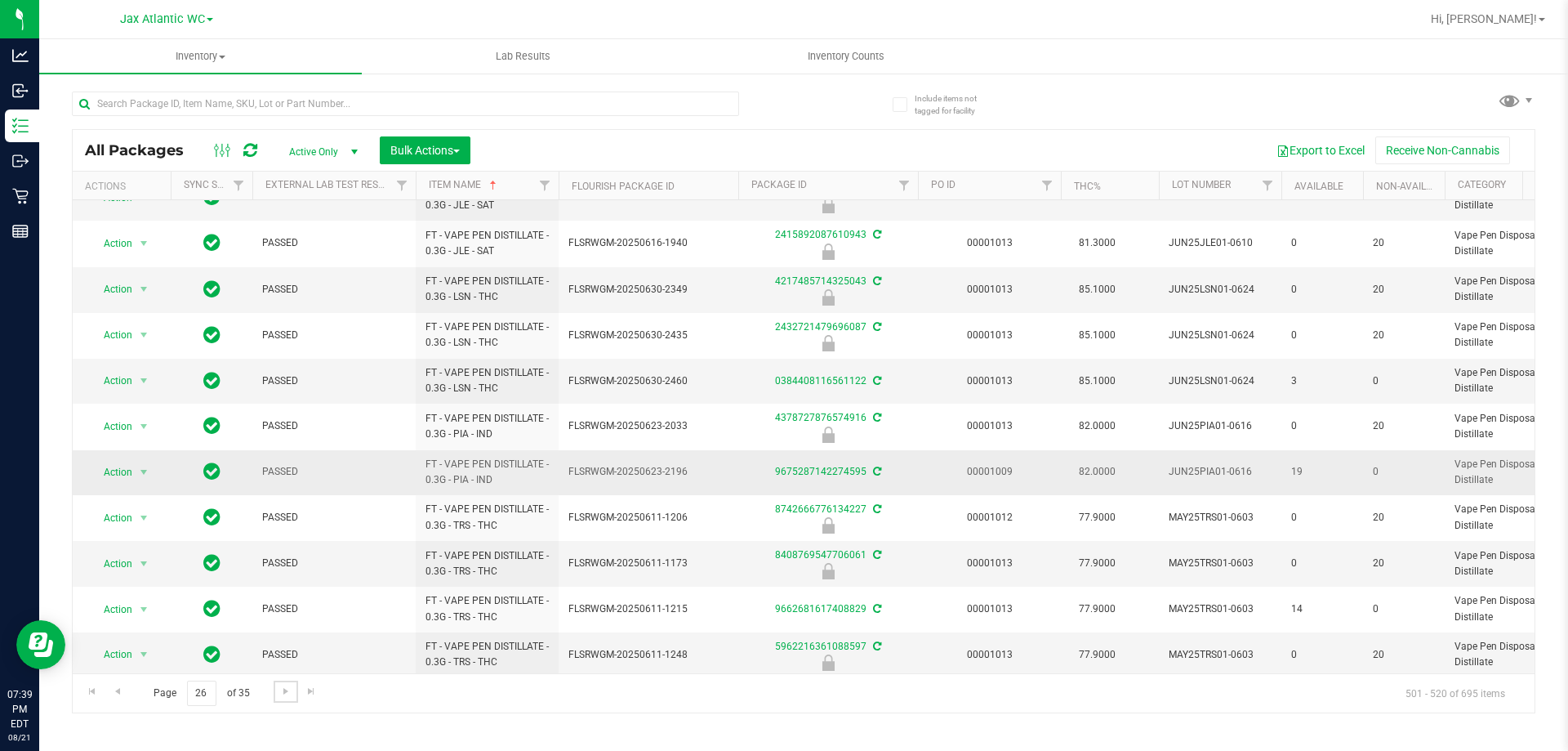
scroll to position [453, 0]
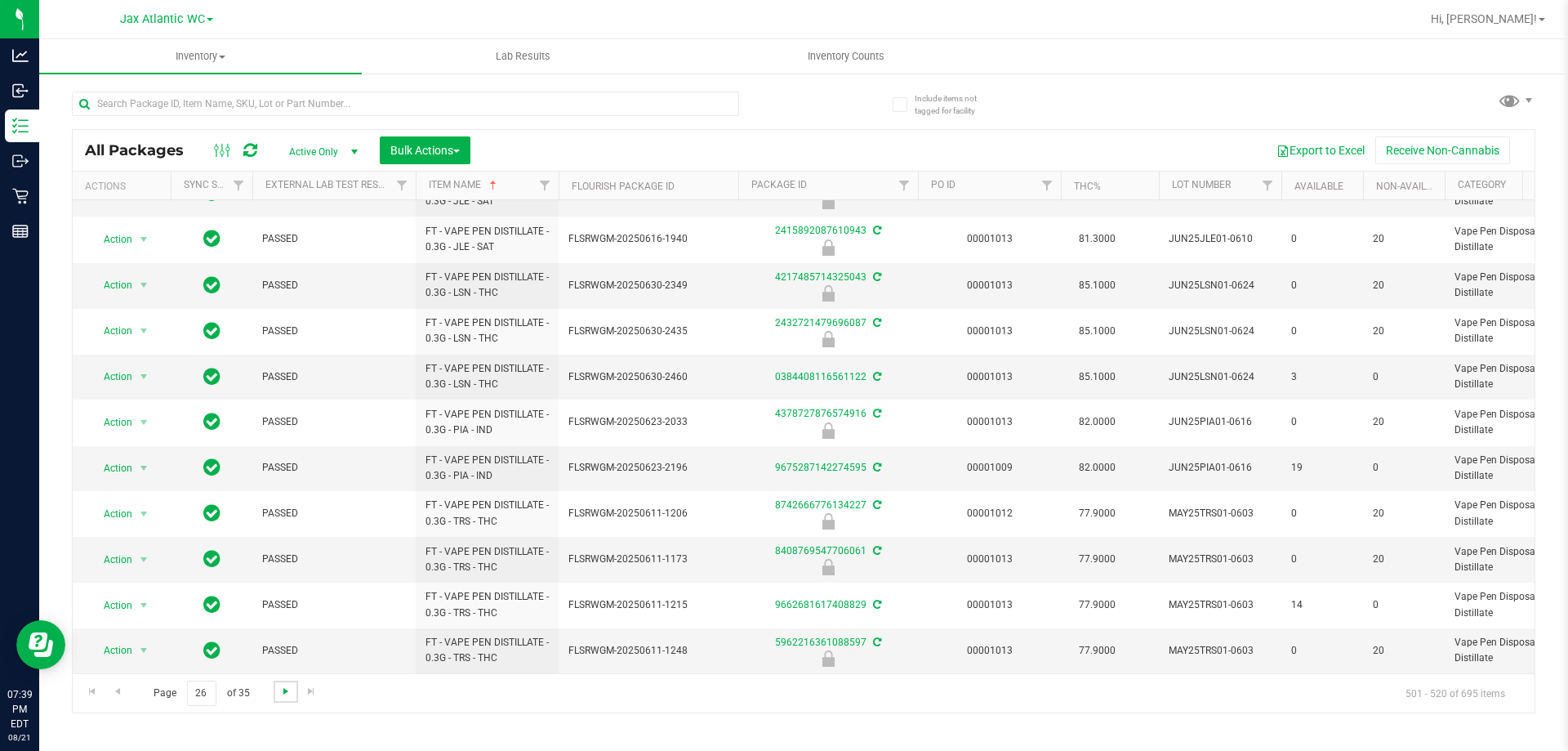
click at [289, 686] on span "Go to the next page" at bounding box center [286, 690] width 13 height 13
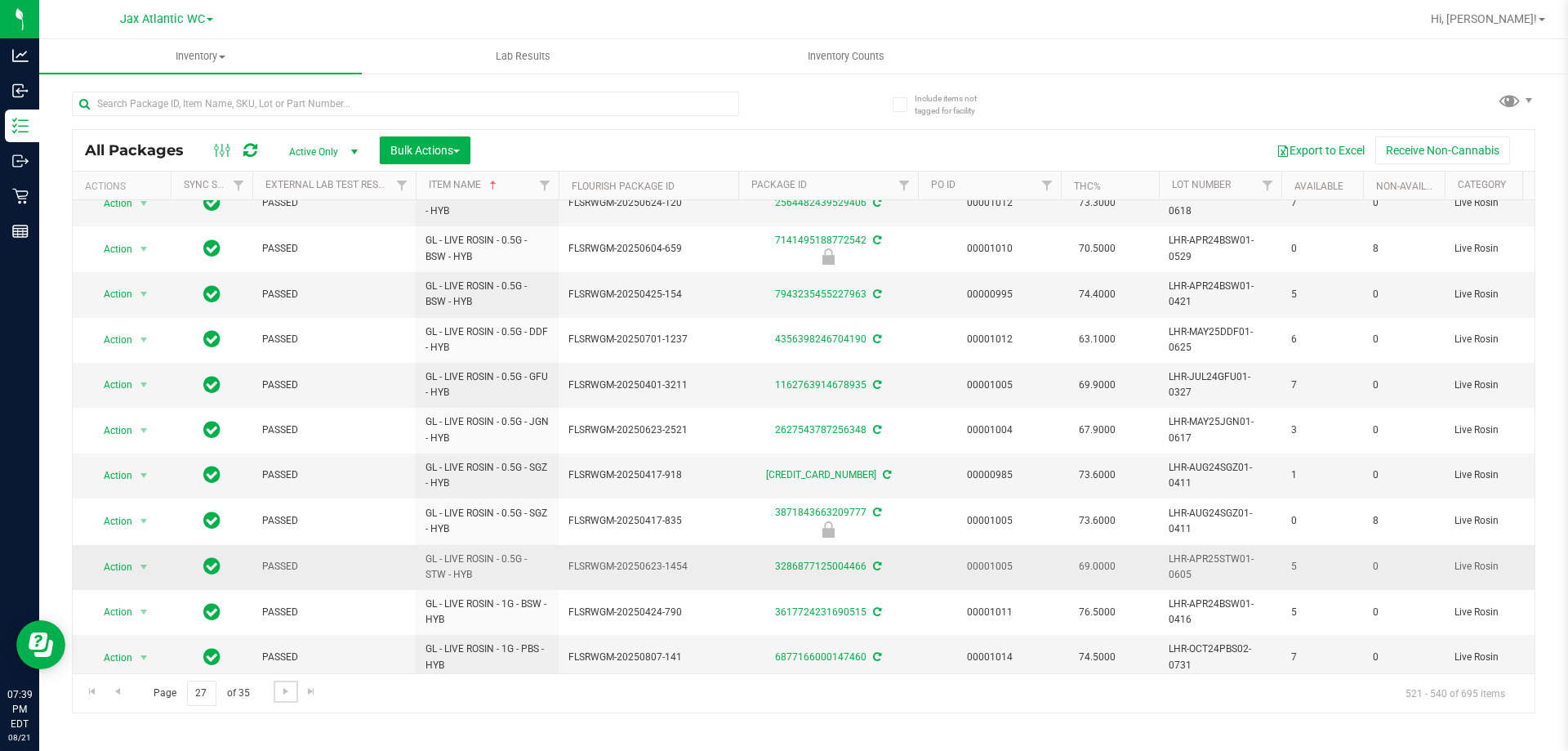
scroll to position [441, 0]
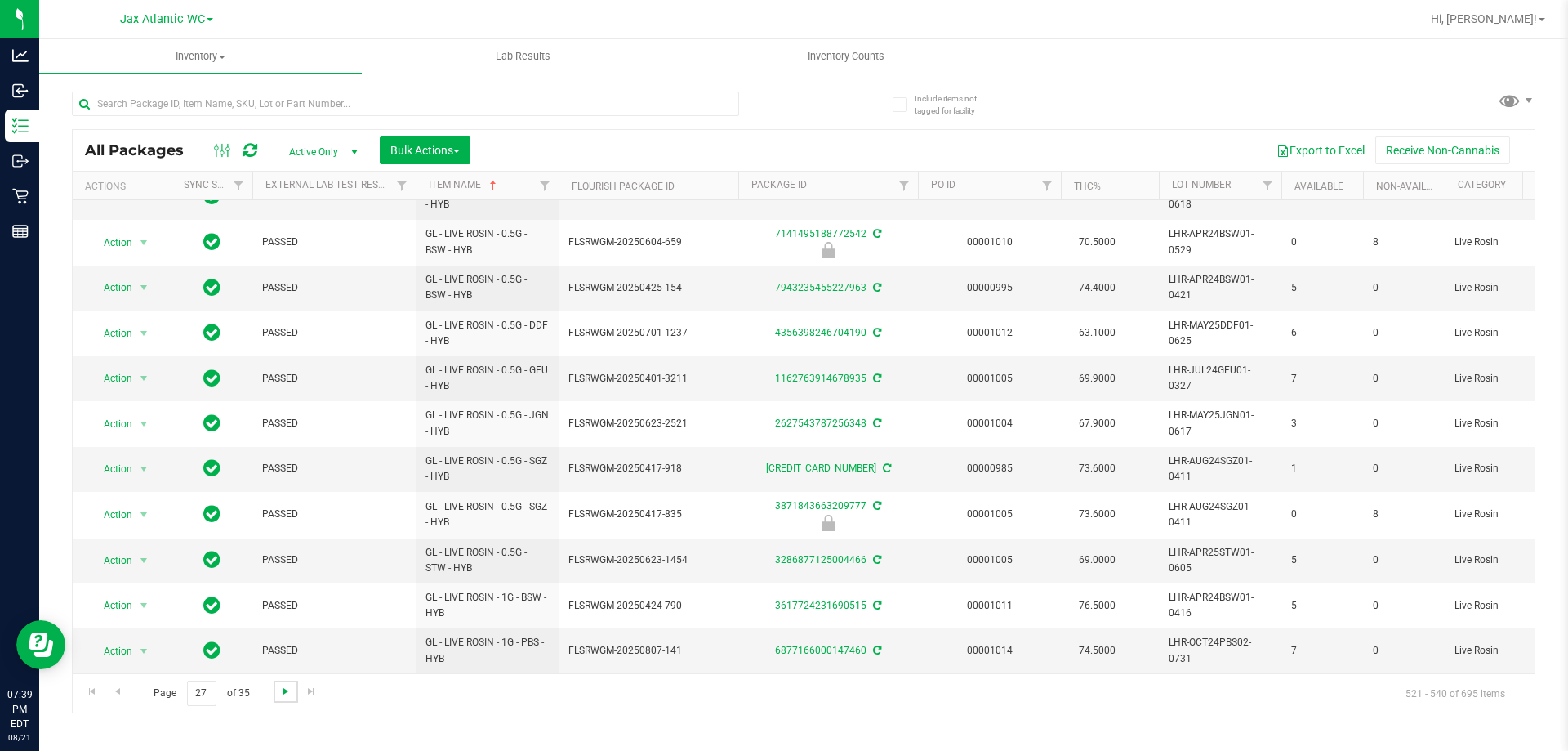
click at [281, 689] on span "Go to the next page" at bounding box center [286, 690] width 13 height 13
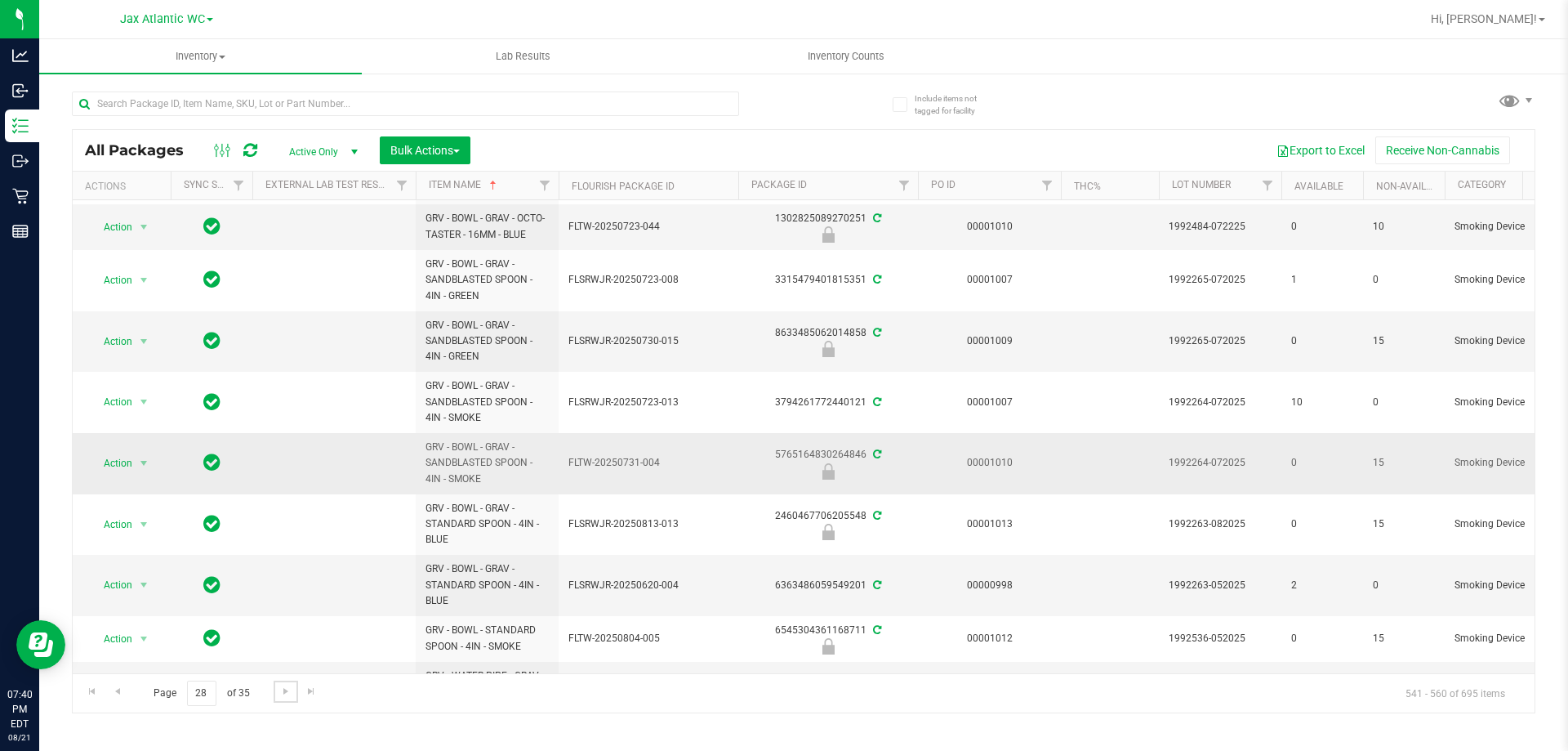
scroll to position [552, 0]
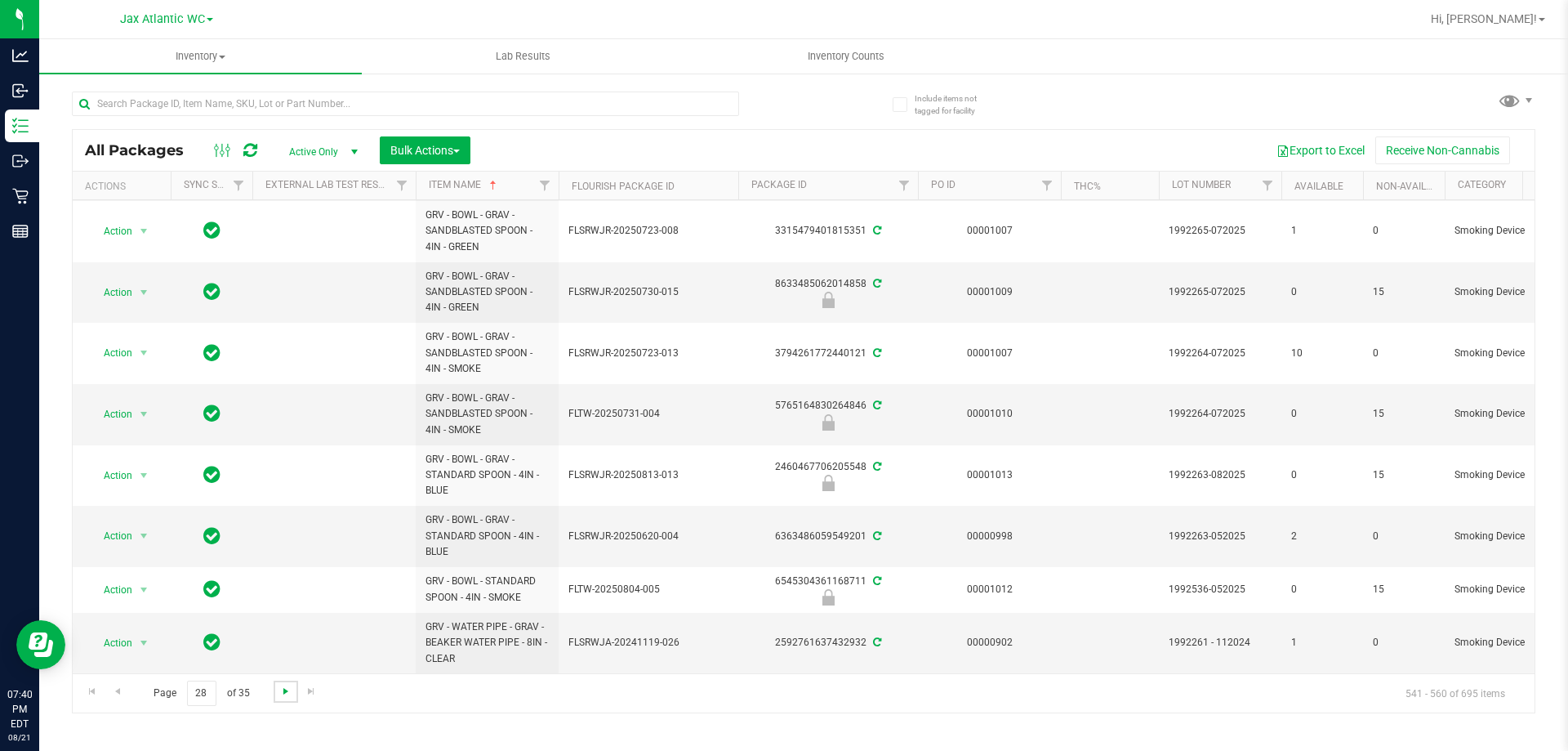
click at [283, 689] on span "Go to the next page" at bounding box center [286, 690] width 13 height 13
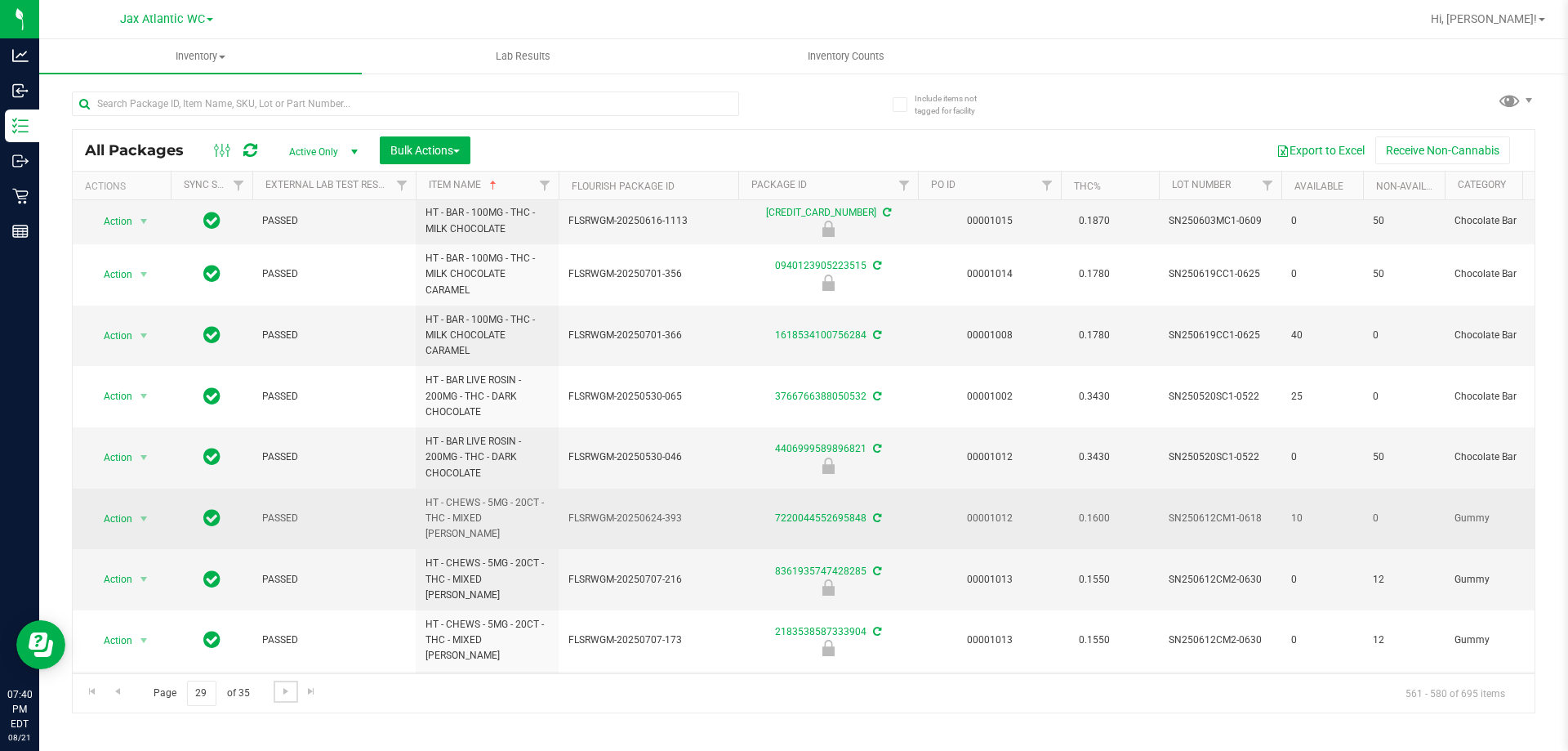
scroll to position [514, 0]
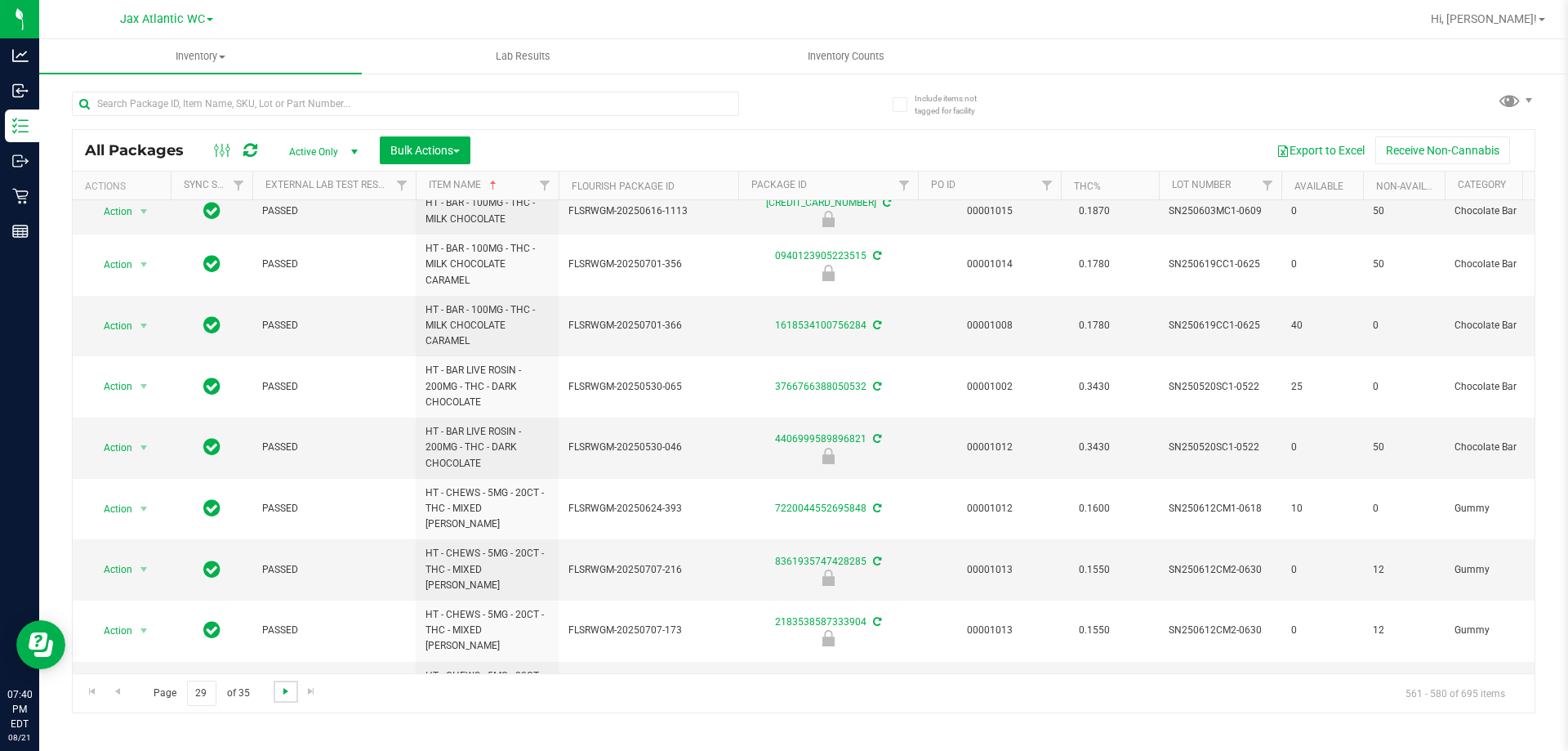
click at [281, 691] on span "Go to the next page" at bounding box center [286, 690] width 13 height 13
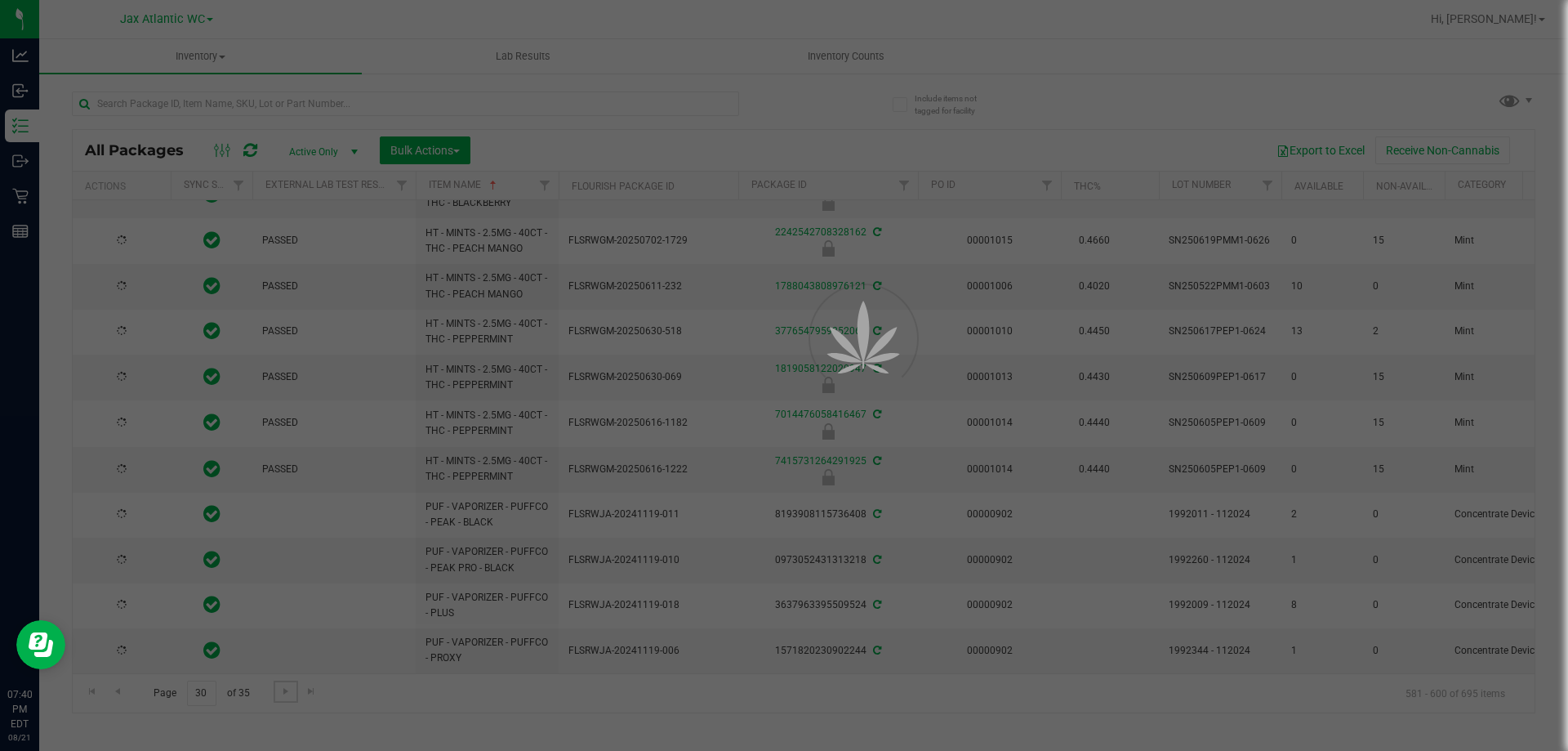
type input "[DATE]"
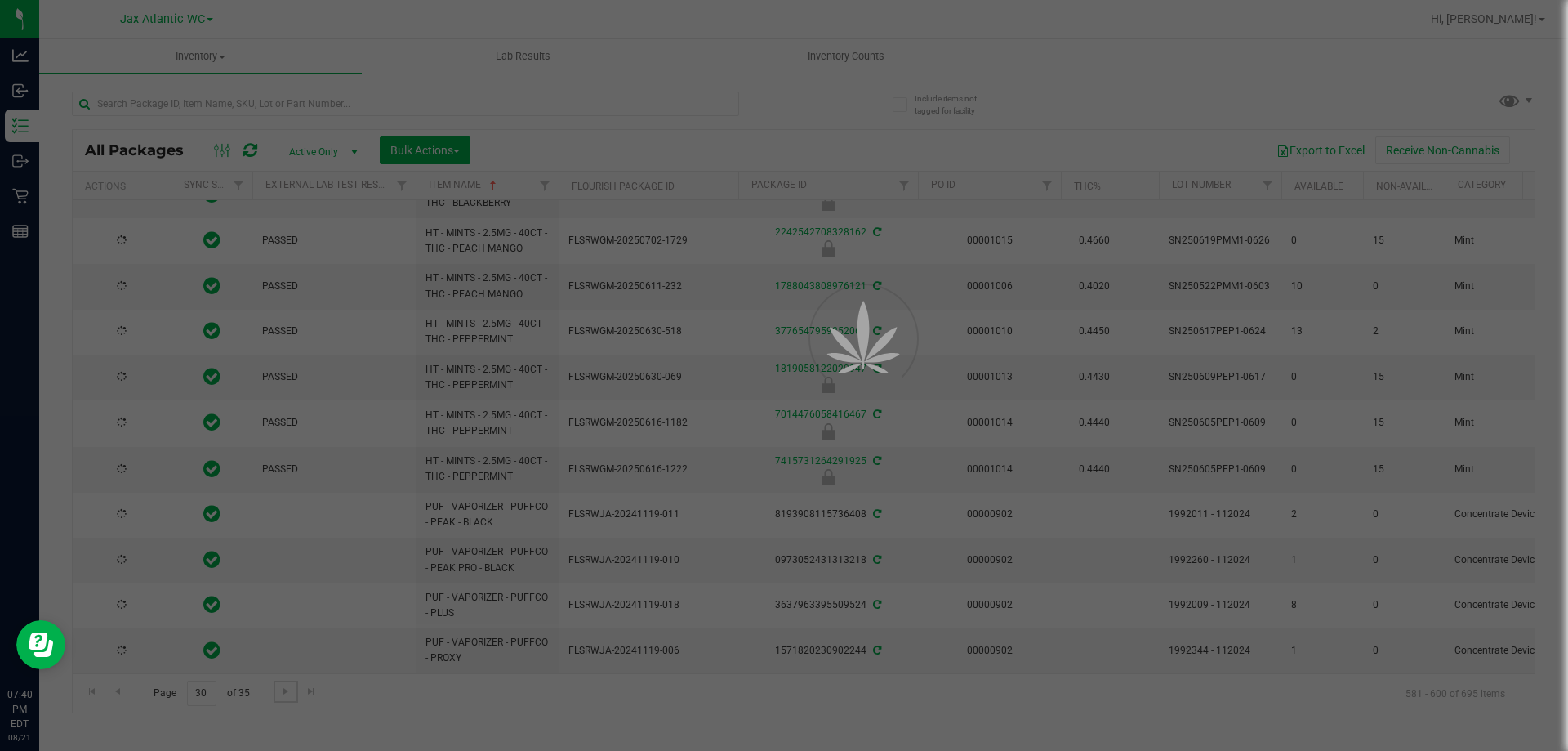
type input "[DATE]"
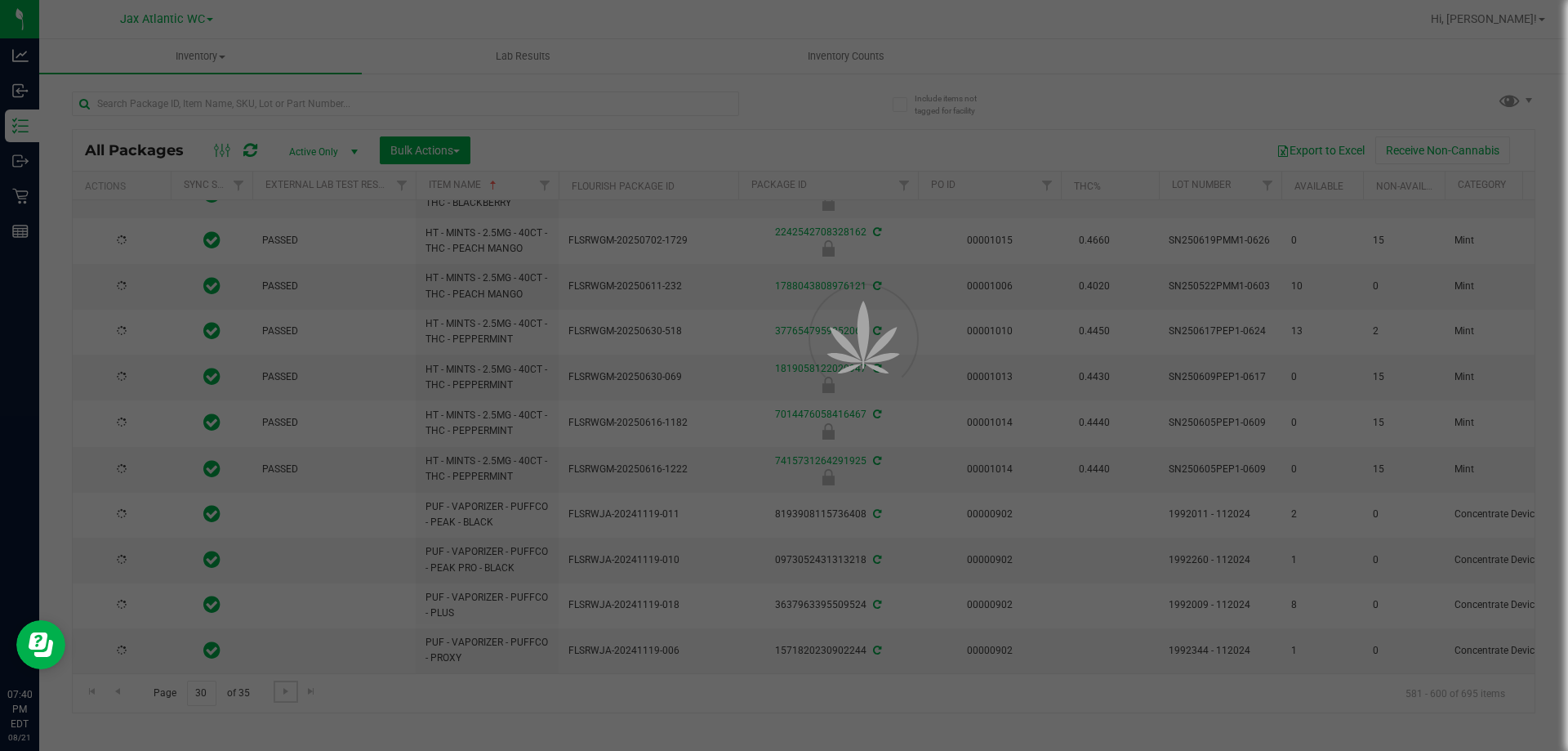
type input "[DATE]"
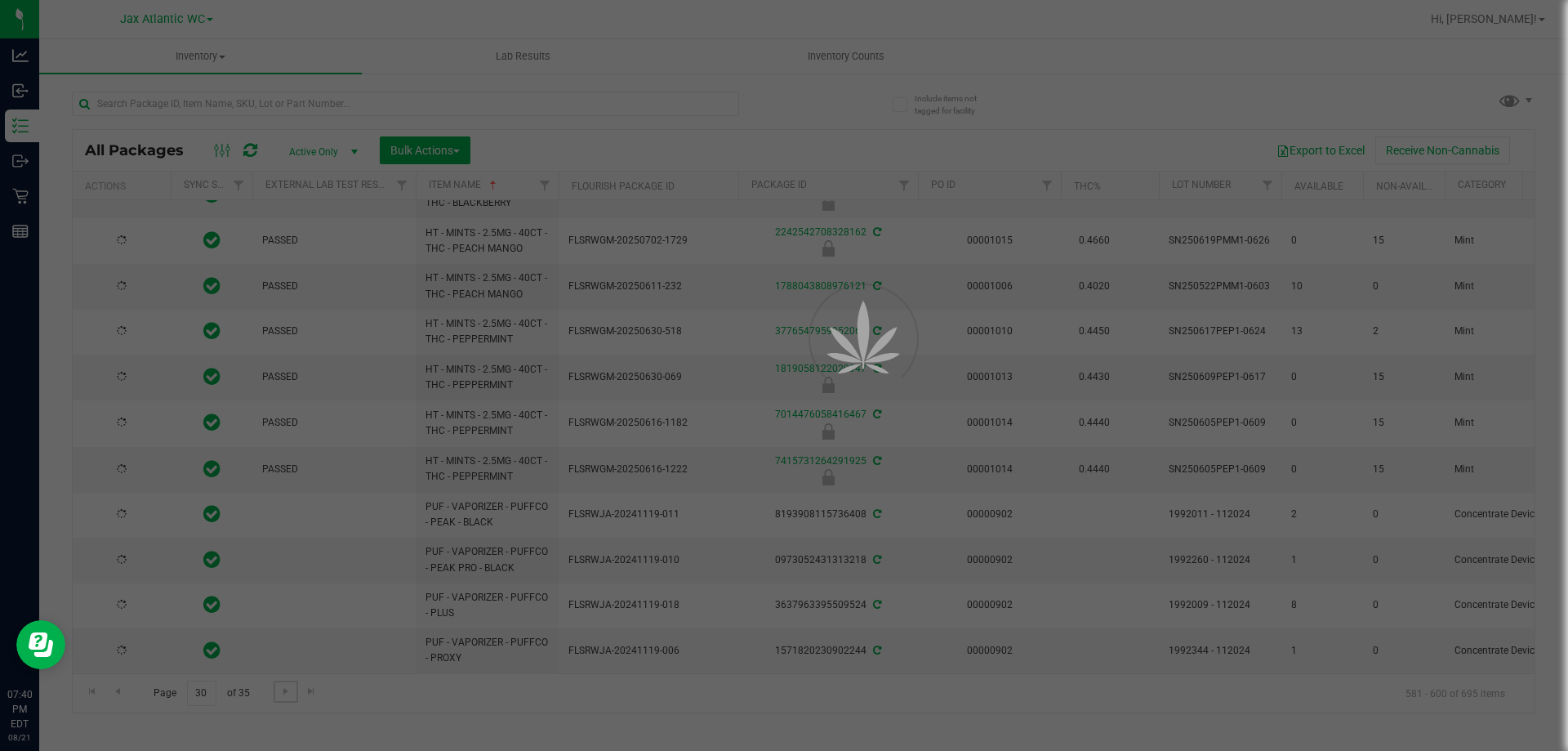
type input "[DATE]"
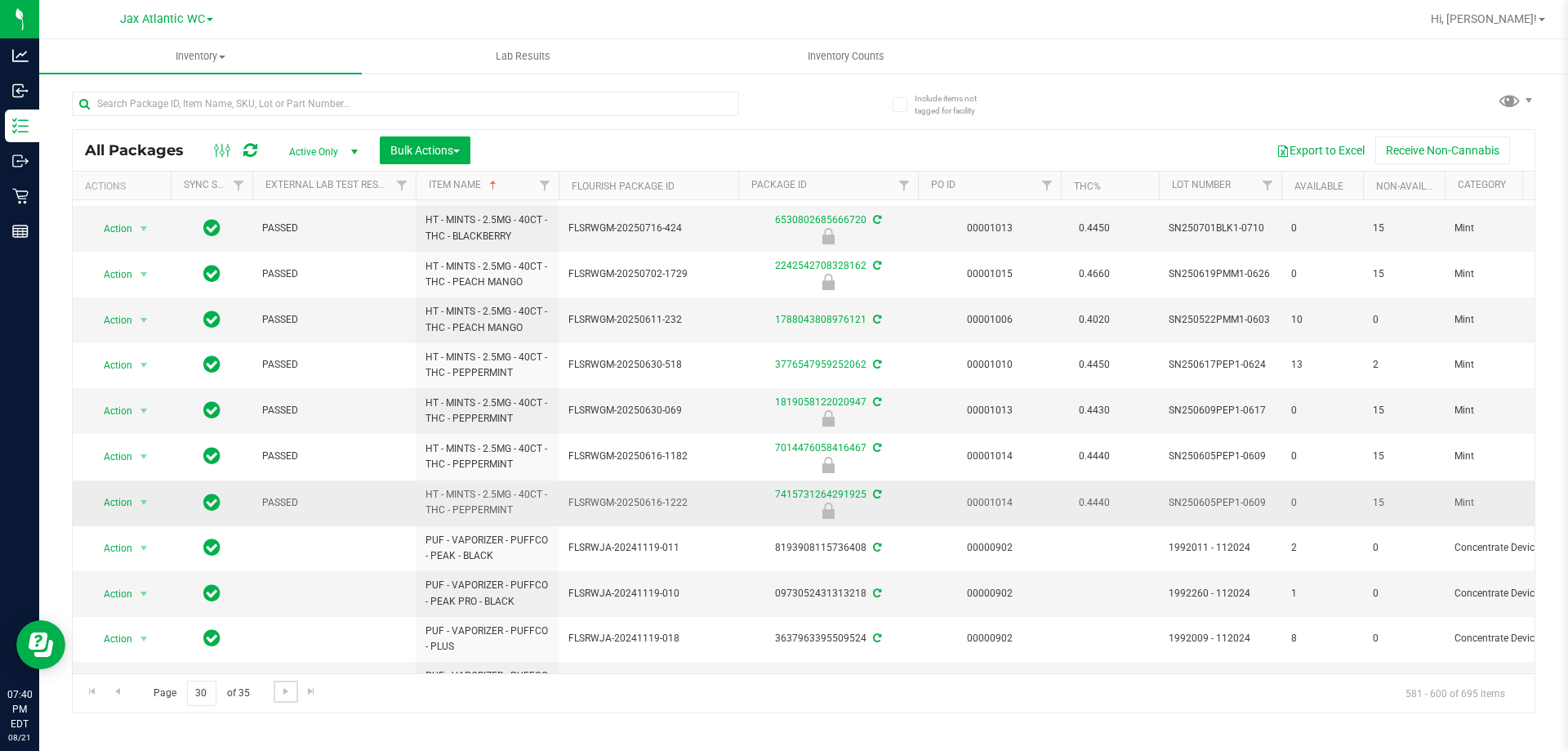
scroll to position [451, 0]
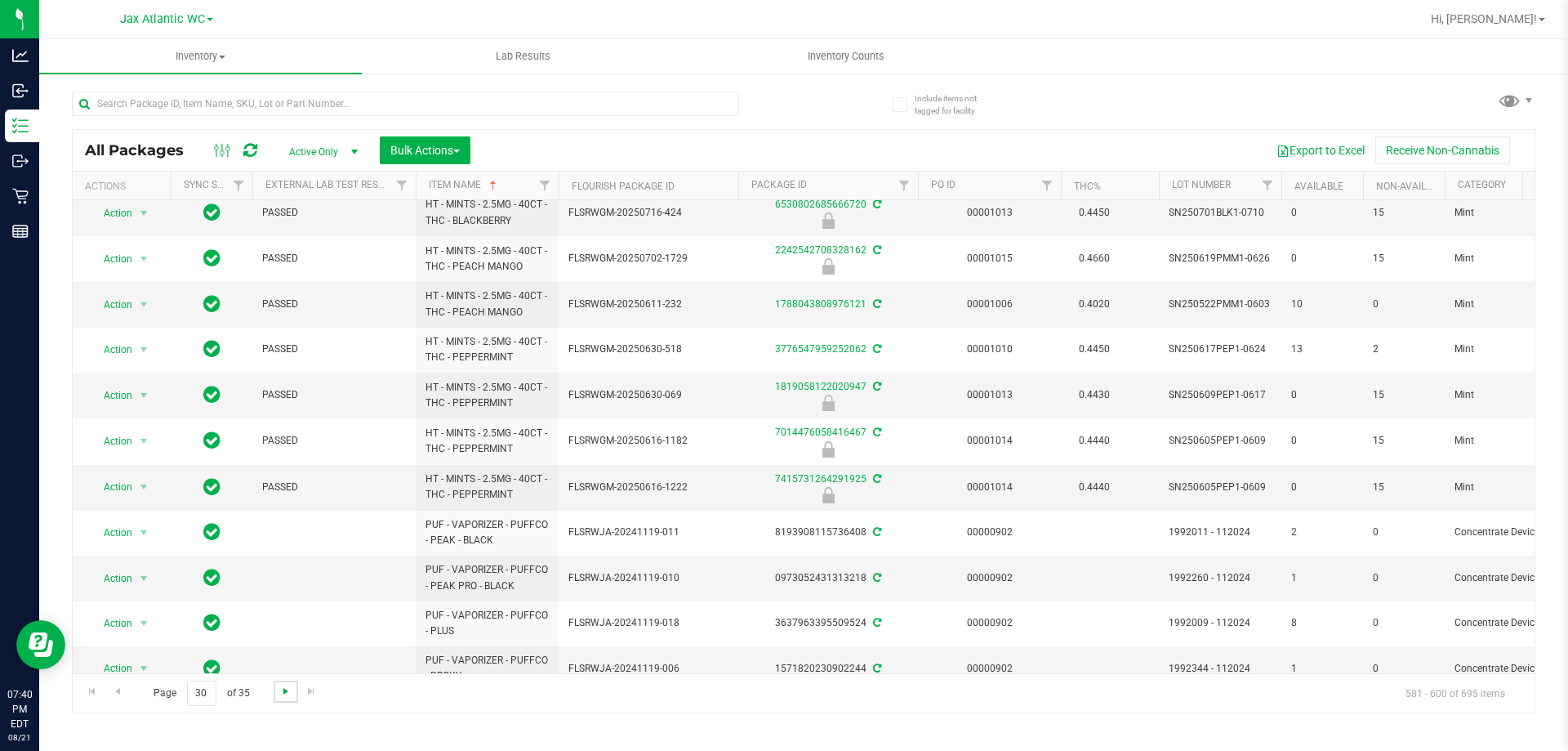
click at [280, 687] on span "Go to the next page" at bounding box center [286, 690] width 13 height 13
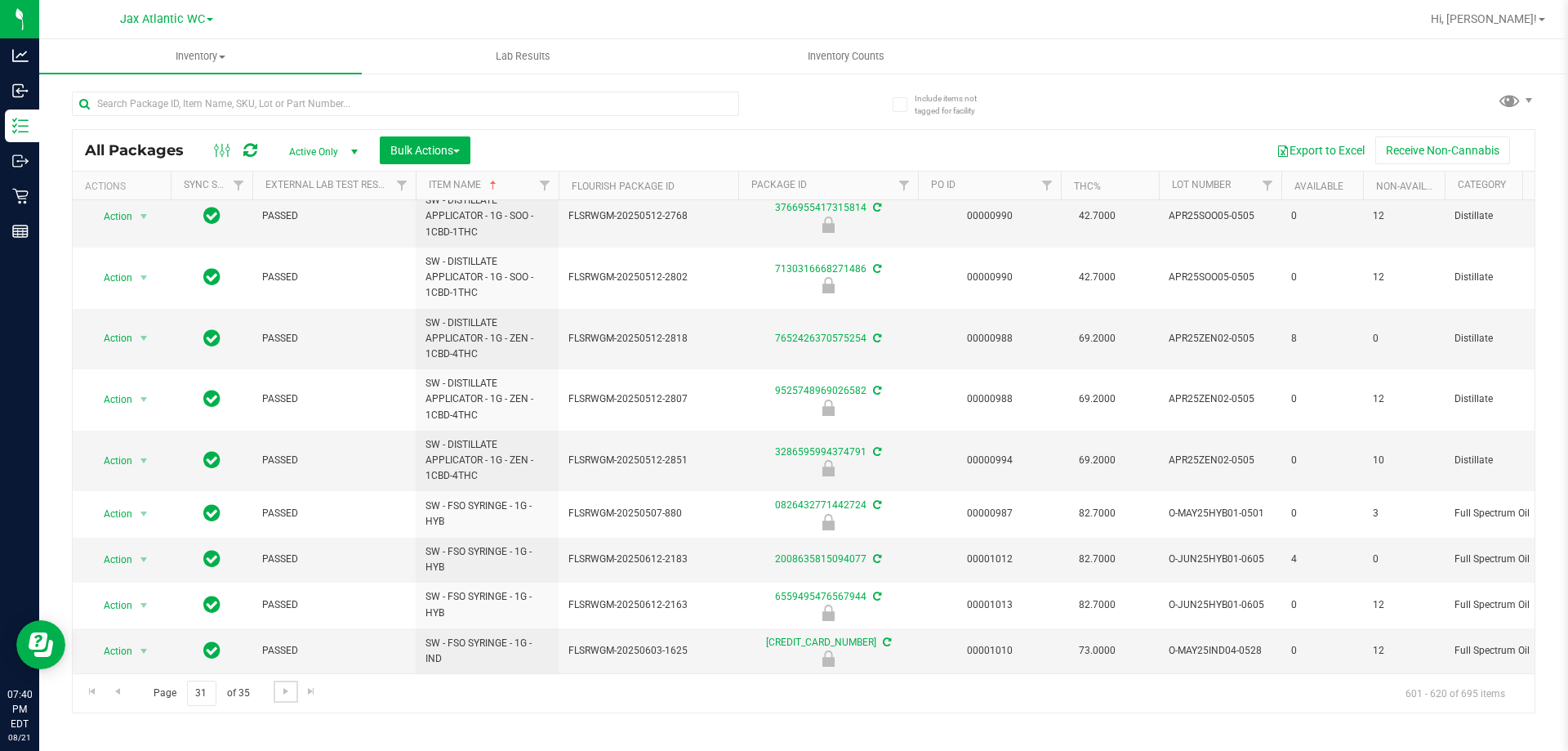
scroll to position [573, 0]
click at [286, 692] on span "Go to the next page" at bounding box center [286, 690] width 13 height 13
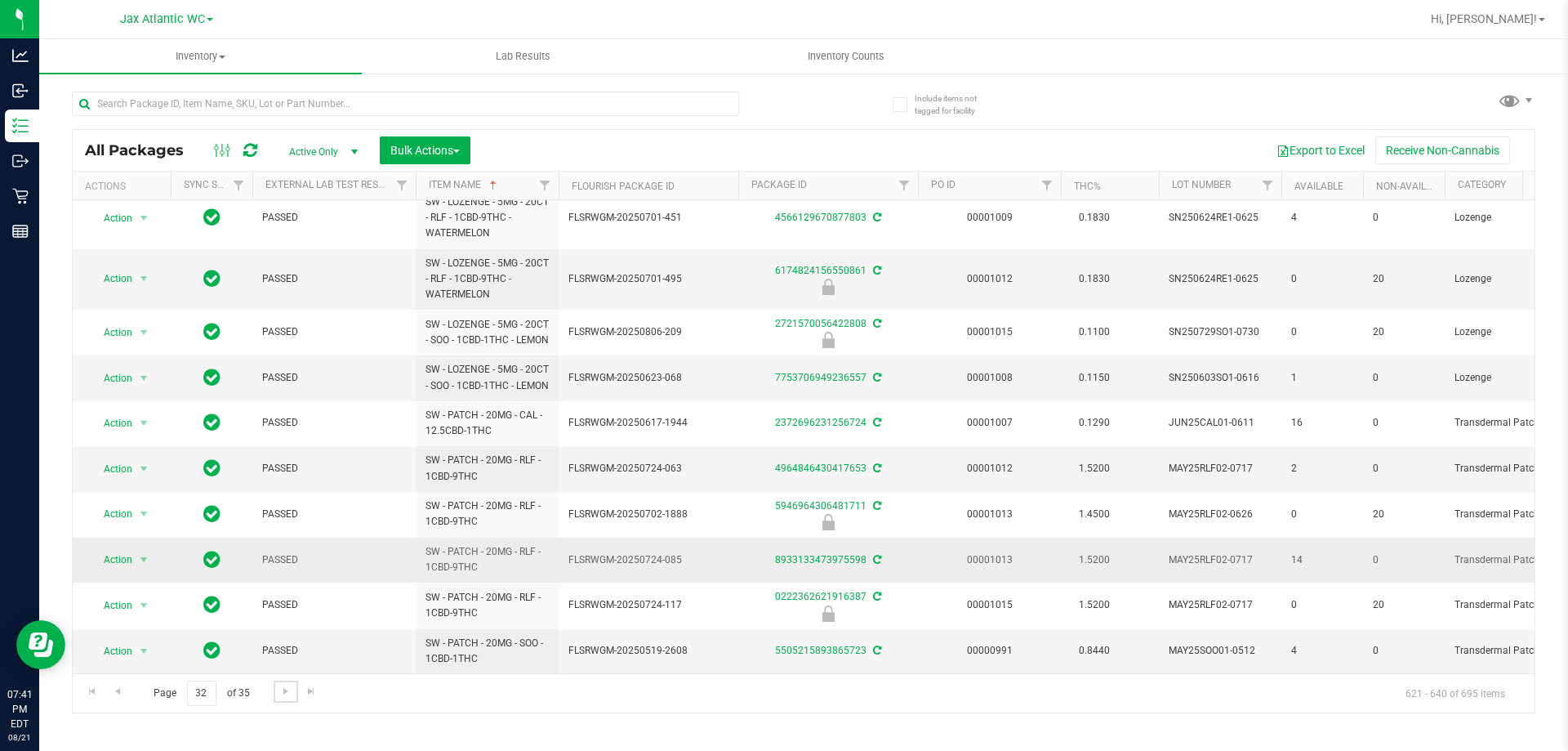
scroll to position [511, 0]
click at [291, 691] on span "Go to the next page" at bounding box center [286, 690] width 13 height 13
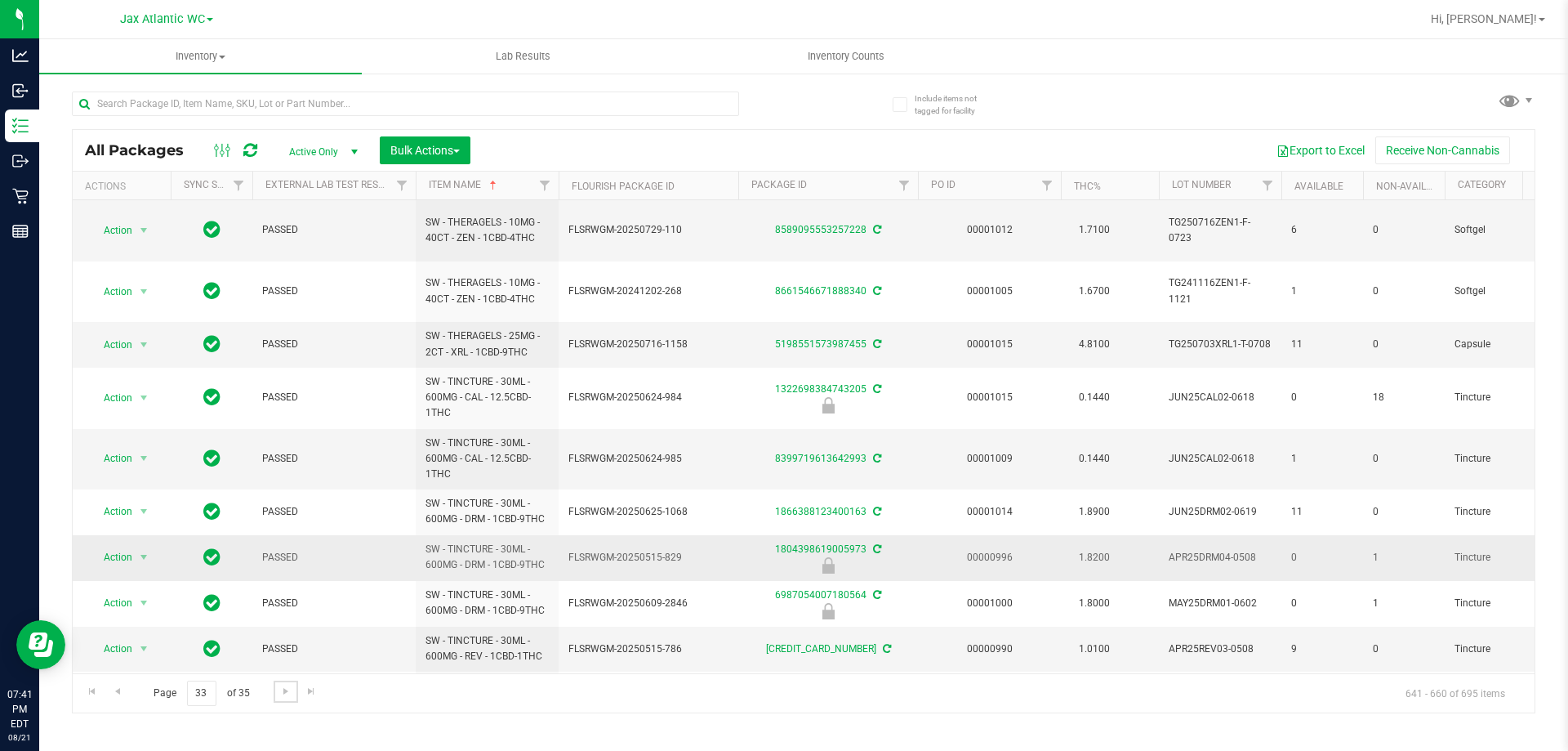
scroll to position [479, 0]
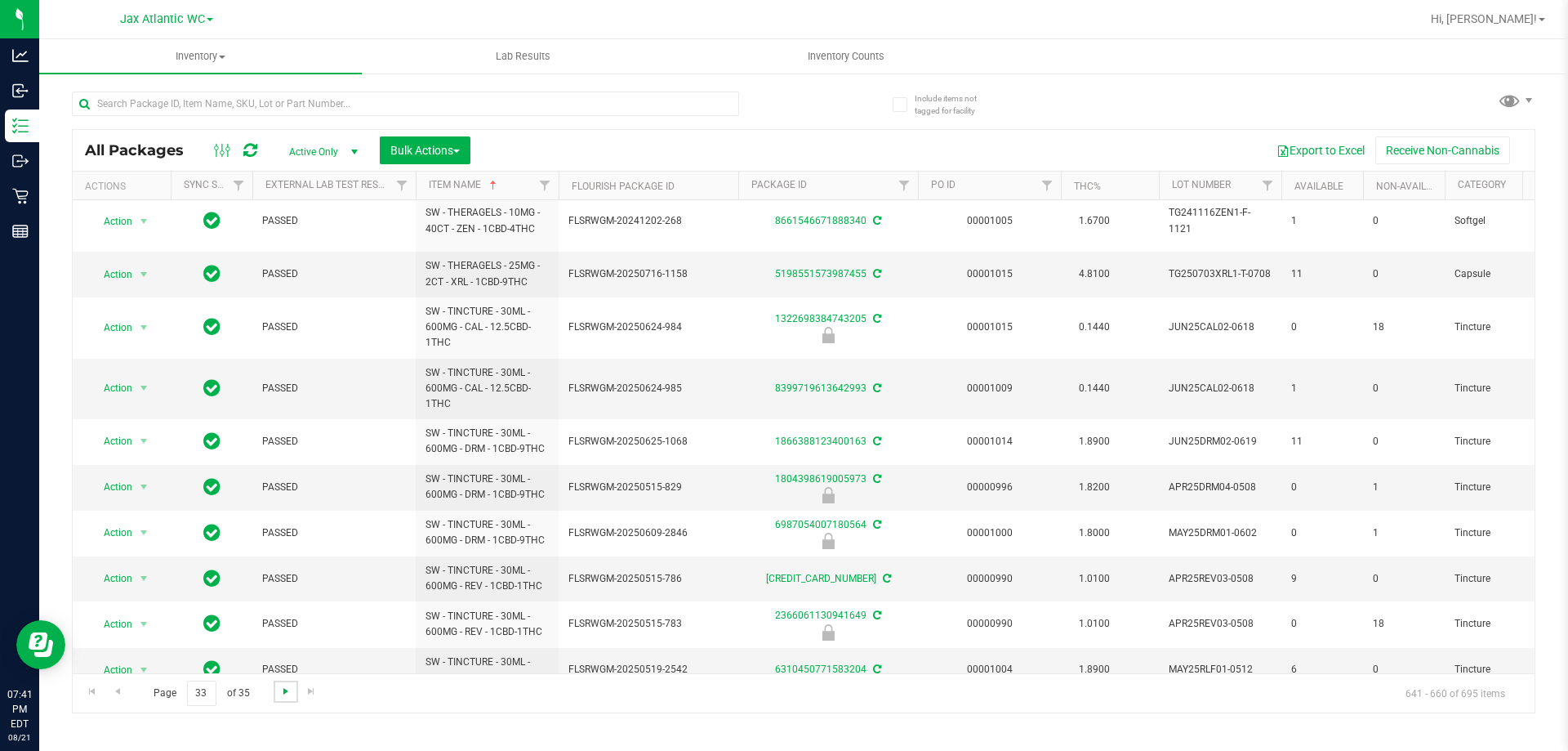
click at [282, 691] on span "Go to the next page" at bounding box center [286, 690] width 13 height 13
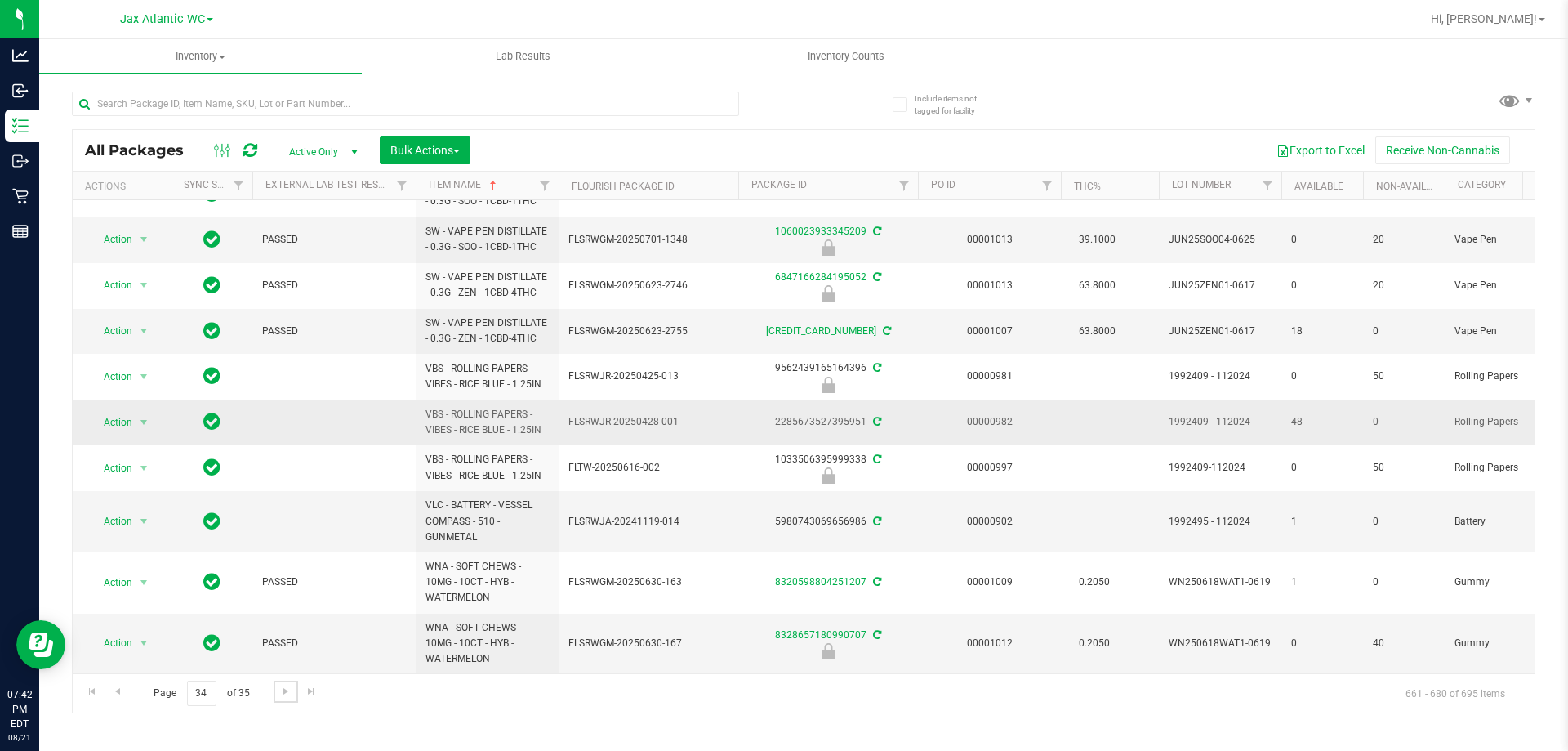
scroll to position [495, 0]
click at [287, 691] on span "Go to the next page" at bounding box center [286, 690] width 13 height 13
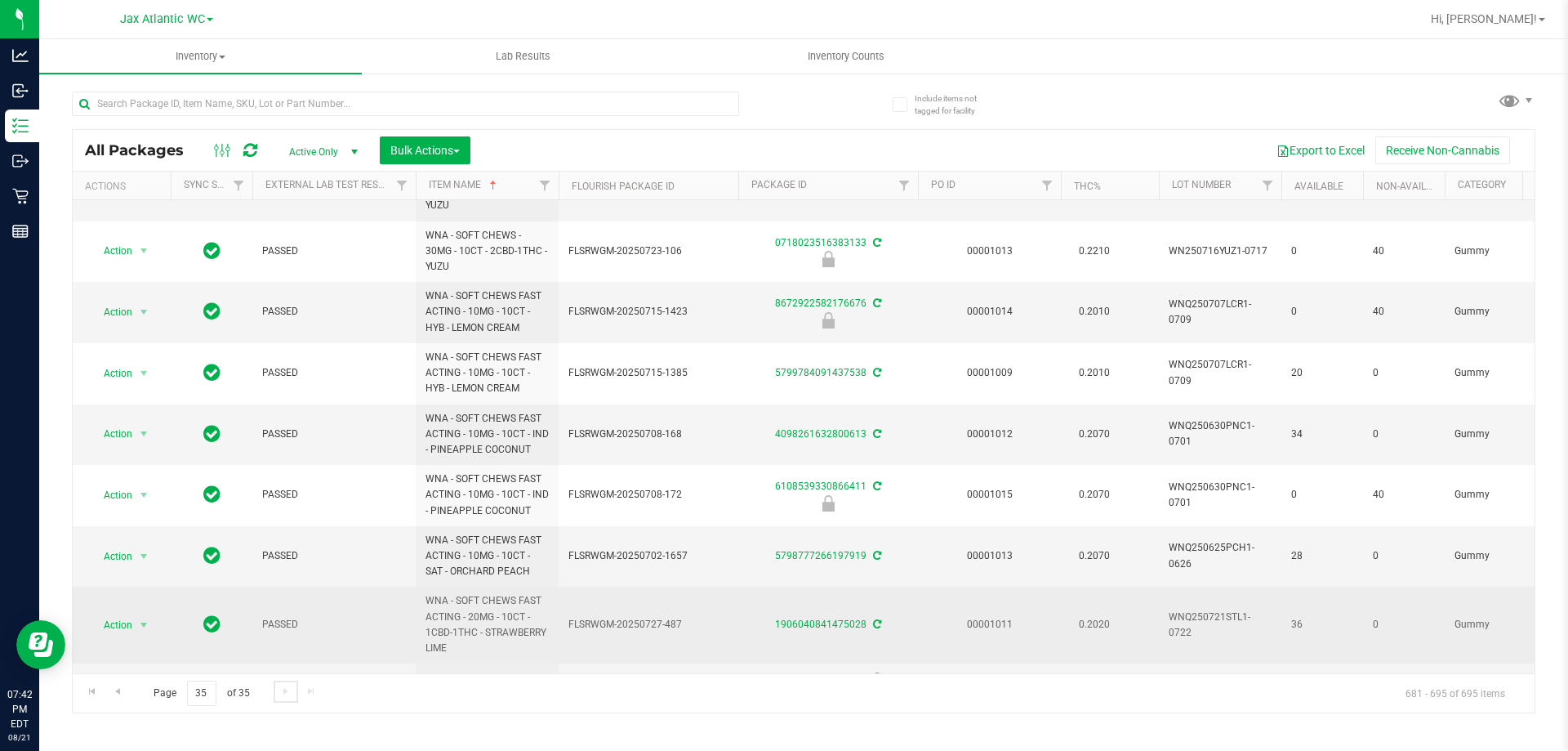
scroll to position [346, 0]
